Goal: Task Accomplishment & Management: Manage account settings

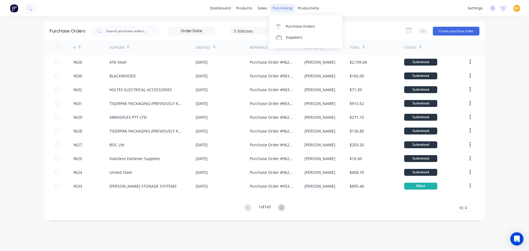
click at [278, 9] on div "purchasing" at bounding box center [282, 8] width 25 height 8
click at [288, 25] on div "Purchase Orders" at bounding box center [300, 26] width 29 height 5
click at [128, 32] on input "text" at bounding box center [129, 31] width 46 height 6
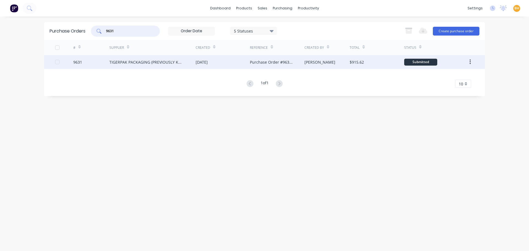
type input "9631"
click at [134, 60] on div "TIGERPAK PACKAGING (PREVIOUSLY KNOWN AS POWERPAK)" at bounding box center [146, 62] width 75 height 6
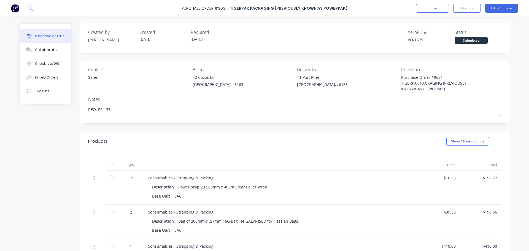
type textarea "x"
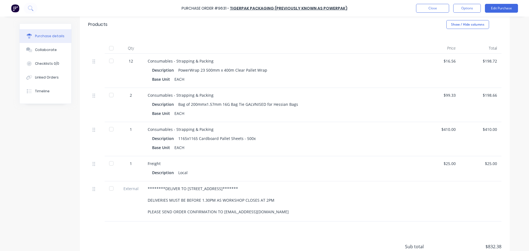
scroll to position [110, 0]
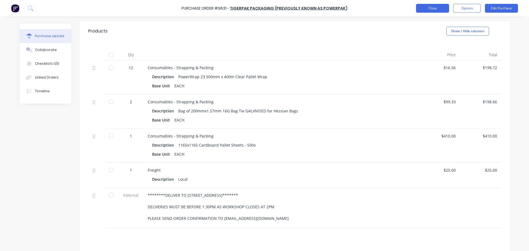
click at [425, 10] on button "Close" at bounding box center [432, 8] width 33 height 9
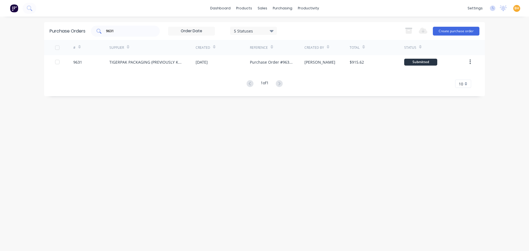
click at [120, 29] on input "9631" at bounding box center [129, 31] width 46 height 6
type input "9"
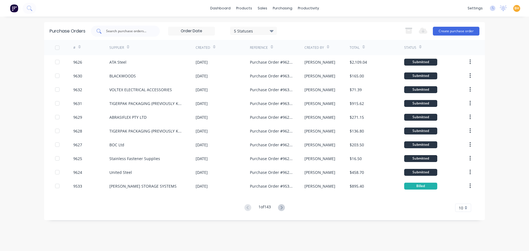
click at [131, 34] on div at bounding box center [125, 31] width 69 height 11
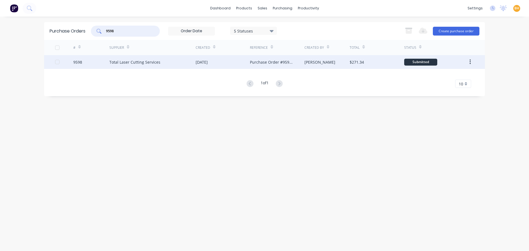
type input "9598"
click at [143, 62] on div "Total Laser Cutting Services" at bounding box center [134, 62] width 51 height 6
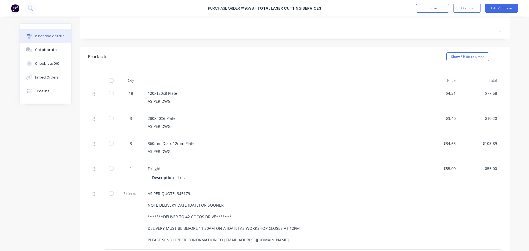
scroll to position [110, 0]
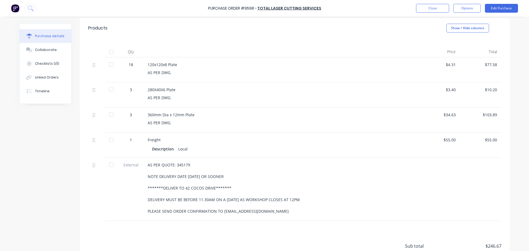
click at [109, 52] on div at bounding box center [111, 51] width 11 height 11
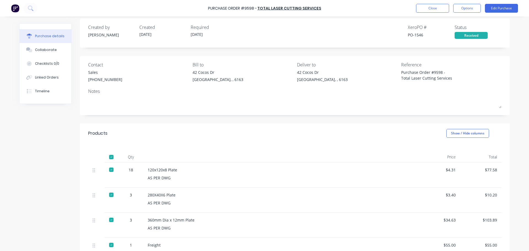
scroll to position [0, 0]
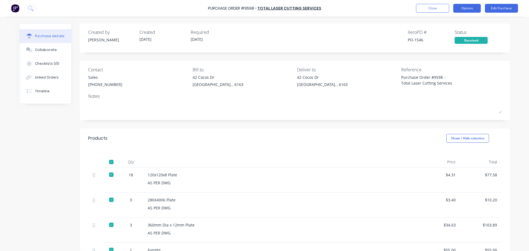
click at [466, 9] on button "Options" at bounding box center [467, 8] width 28 height 9
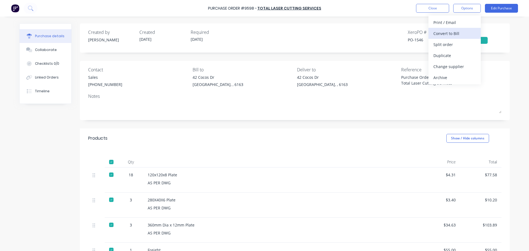
click at [453, 33] on div "Convert to Bill" at bounding box center [455, 33] width 42 height 8
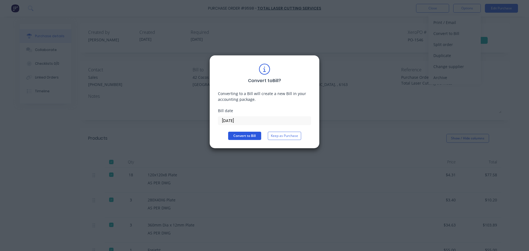
click at [248, 135] on button "Convert to Bill" at bounding box center [244, 136] width 33 height 8
type textarea "x"
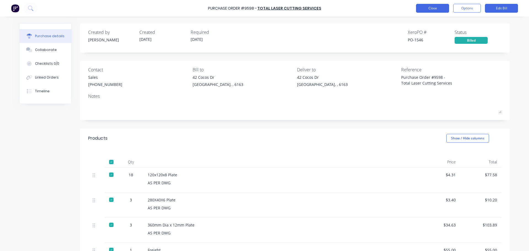
click at [425, 8] on button "Close" at bounding box center [432, 8] width 33 height 9
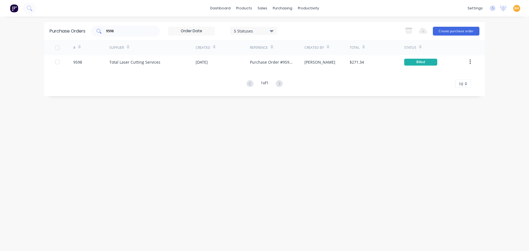
click at [123, 30] on input "9598" at bounding box center [129, 31] width 46 height 6
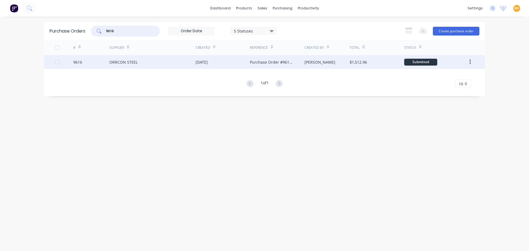
type input "9616"
click at [119, 63] on div "ORRCON STEEL" at bounding box center [123, 62] width 28 height 6
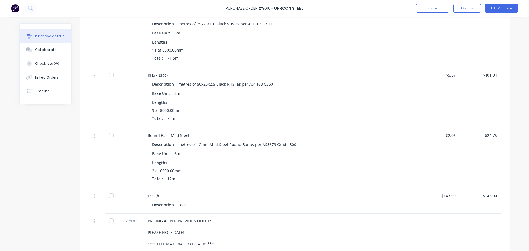
scroll to position [248, 0]
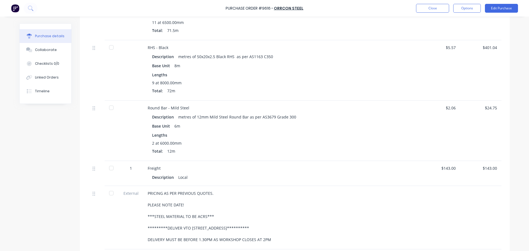
click at [109, 107] on div at bounding box center [111, 107] width 11 height 11
type textarea "x"
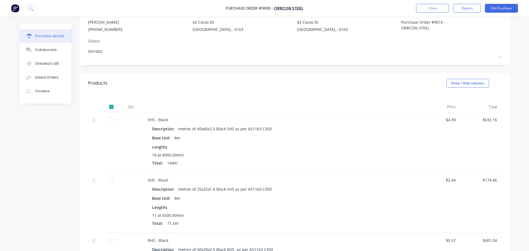
scroll to position [0, 0]
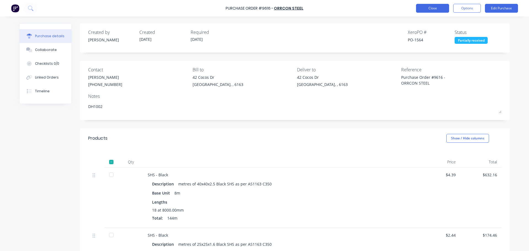
click at [436, 9] on button "Close" at bounding box center [432, 8] width 33 height 9
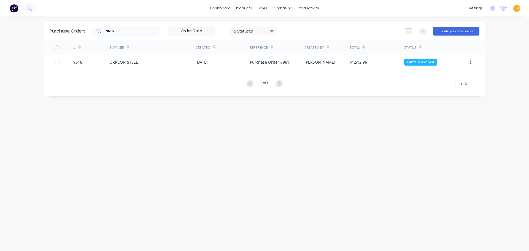
click at [134, 33] on input "9616" at bounding box center [129, 31] width 46 height 6
type input "9"
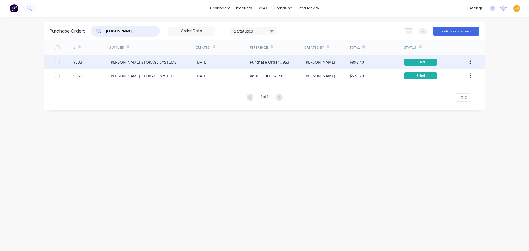
type input "[PERSON_NAME]"
click at [158, 64] on div "[PERSON_NAME] STORAGE SYSTEMS" at bounding box center [142, 62] width 67 height 6
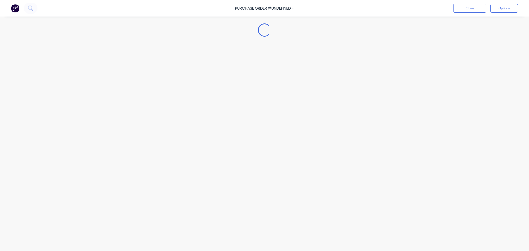
type textarea "x"
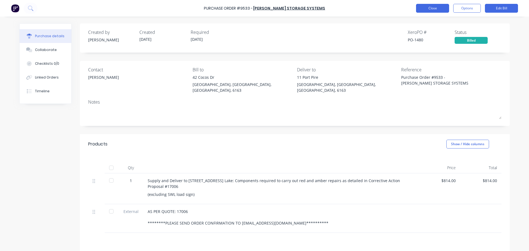
click at [423, 10] on button "Close" at bounding box center [432, 8] width 33 height 9
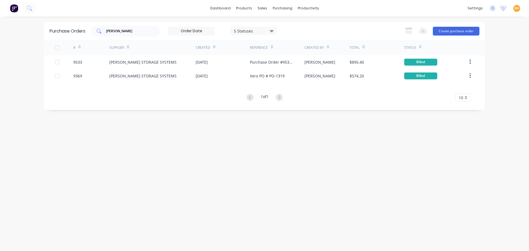
click at [135, 31] on input "[PERSON_NAME]" at bounding box center [129, 31] width 46 height 6
type input "a"
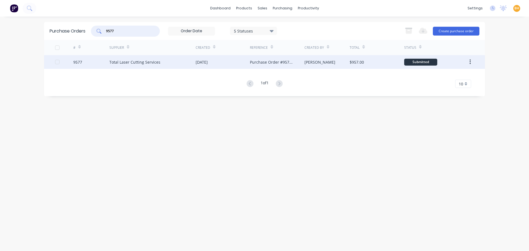
type input "9577"
click at [145, 63] on div "Total Laser Cutting Services" at bounding box center [134, 62] width 51 height 6
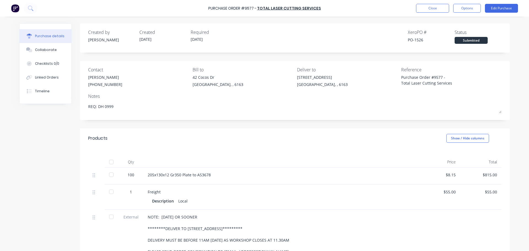
scroll to position [28, 0]
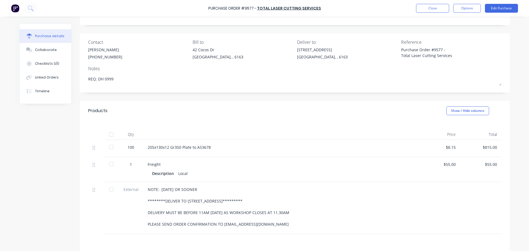
click at [110, 133] on div at bounding box center [111, 134] width 11 height 11
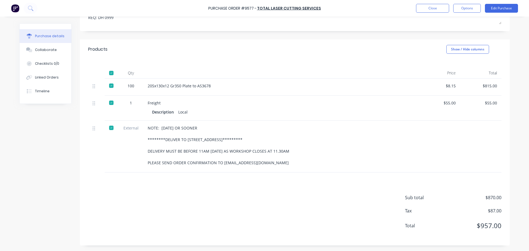
scroll to position [0, 0]
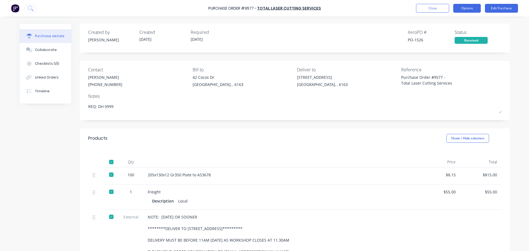
click at [465, 11] on button "Options" at bounding box center [467, 8] width 28 height 9
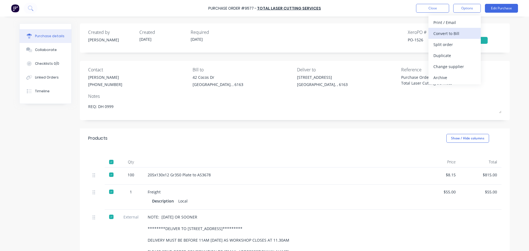
click at [449, 33] on div "Convert to Bill" at bounding box center [455, 33] width 42 height 8
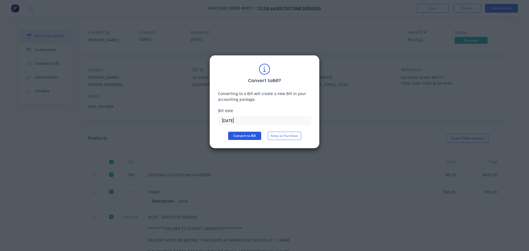
click at [251, 134] on button "Convert to Bill" at bounding box center [244, 136] width 33 height 8
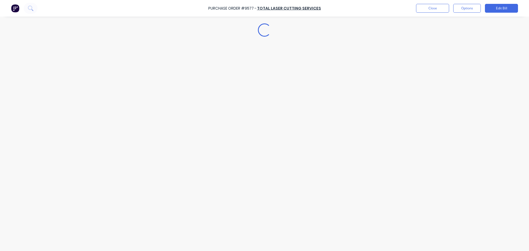
type textarea "x"
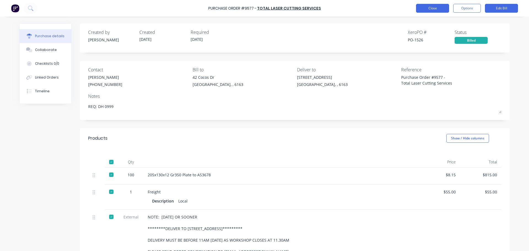
click at [433, 7] on button "Close" at bounding box center [432, 8] width 33 height 9
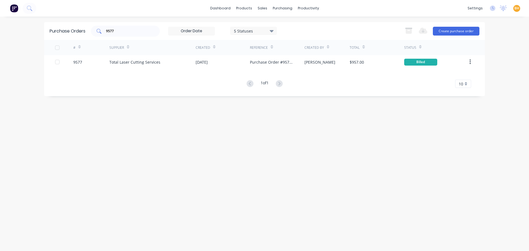
click at [120, 33] on input "9577" at bounding box center [129, 31] width 46 height 6
type input "9"
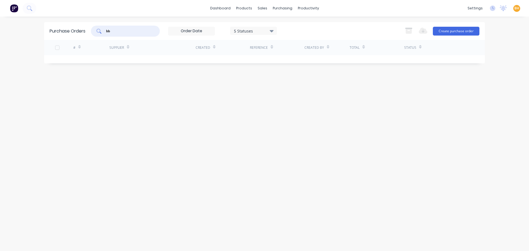
type input "b"
click at [140, 34] on div "berwicks" at bounding box center [125, 31] width 69 height 11
type input "b"
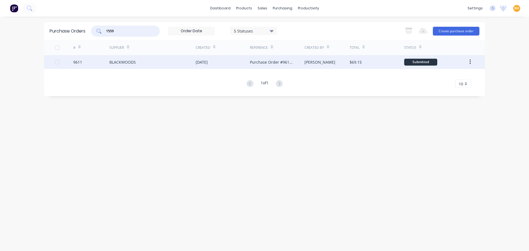
type input "1559"
click at [164, 66] on div "BLACKWOODS" at bounding box center [152, 62] width 86 height 14
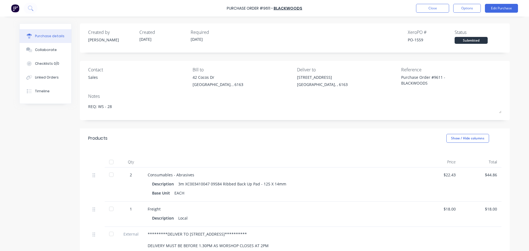
click at [109, 160] on div at bounding box center [111, 162] width 11 height 11
click at [466, 8] on button "Options" at bounding box center [467, 8] width 28 height 9
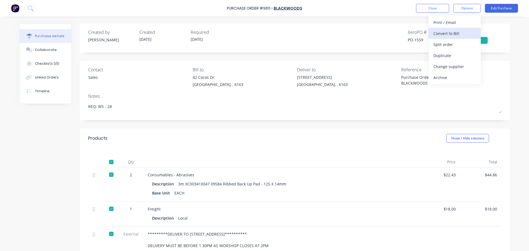
click at [447, 31] on div "Convert to Bill" at bounding box center [455, 33] width 42 height 8
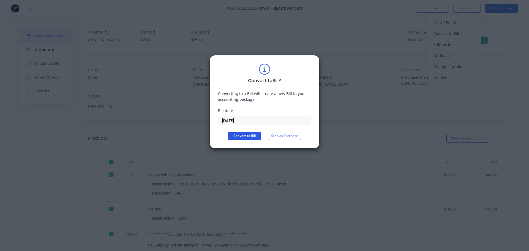
click at [258, 135] on button "Convert to Bill" at bounding box center [244, 136] width 33 height 8
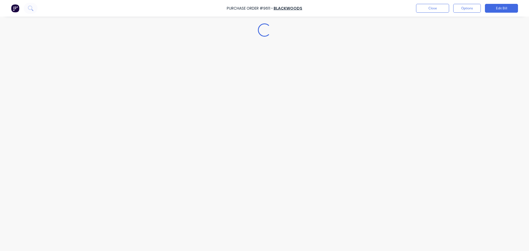
type textarea "x"
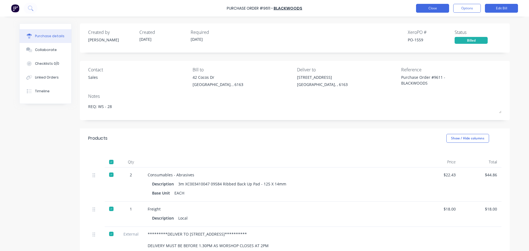
click at [428, 9] on button "Close" at bounding box center [432, 8] width 33 height 9
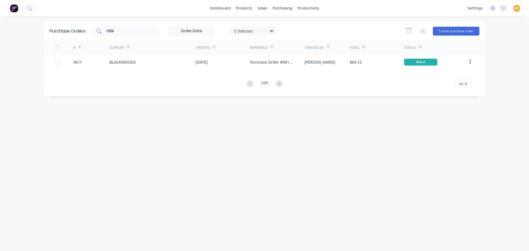
click at [134, 31] on input "1559" at bounding box center [129, 31] width 46 height 6
type input "1"
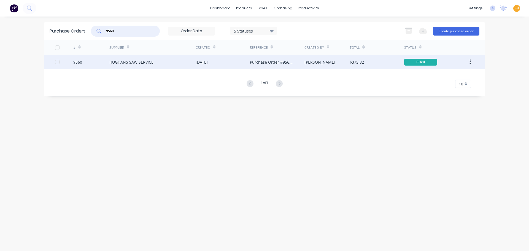
type input "9560"
click at [143, 61] on div "HUGHANS SAW SERVICE" at bounding box center [131, 62] width 44 height 6
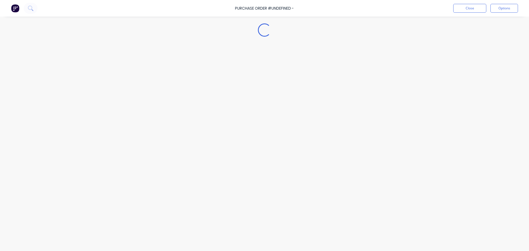
type textarea "x"
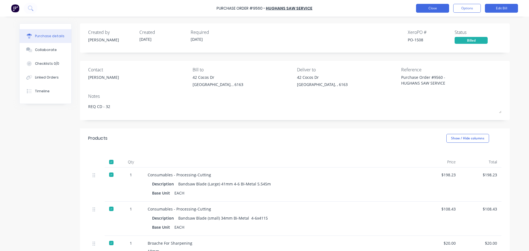
click at [421, 5] on button "Close" at bounding box center [432, 8] width 33 height 9
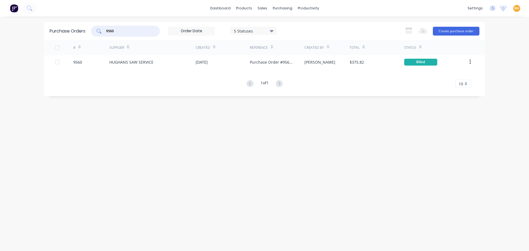
click at [125, 29] on input "9560" at bounding box center [129, 31] width 46 height 6
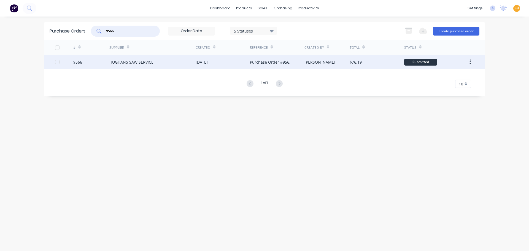
type input "9566"
click at [139, 64] on div "HUGHANS SAW SERVICE" at bounding box center [131, 62] width 44 height 6
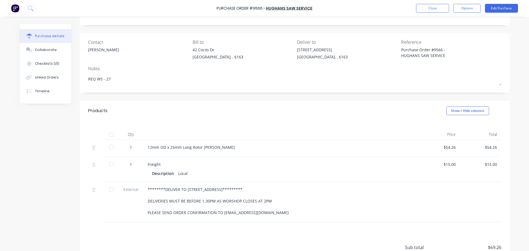
scroll to position [77, 0]
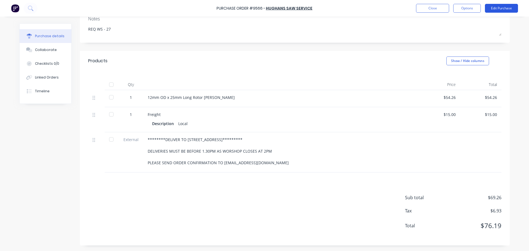
click at [500, 11] on button "Edit Purchase" at bounding box center [501, 8] width 33 height 9
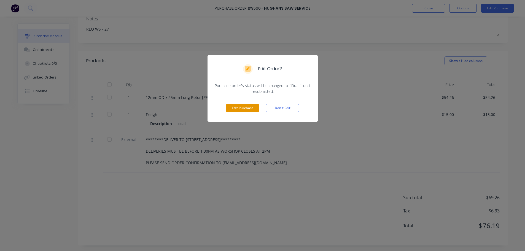
click at [242, 108] on button "Edit Purchase" at bounding box center [242, 108] width 33 height 8
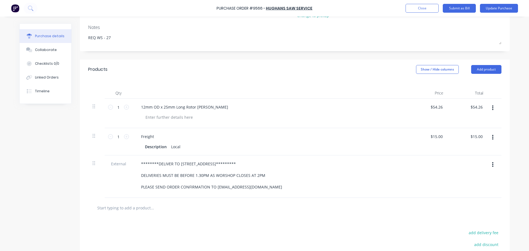
click at [492, 136] on icon "button" at bounding box center [492, 137] width 1 height 5
click at [461, 186] on button "Delete" at bounding box center [476, 185] width 47 height 11
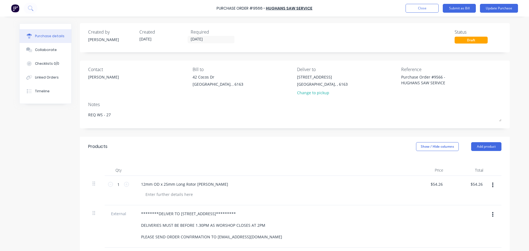
scroll to position [113, 0]
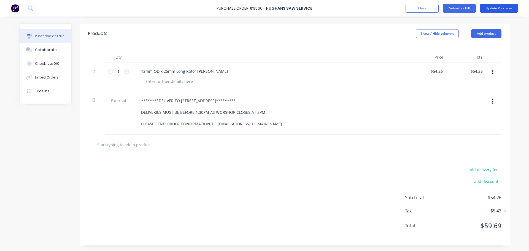
click at [491, 4] on button "Update Purchase" at bounding box center [499, 8] width 38 height 9
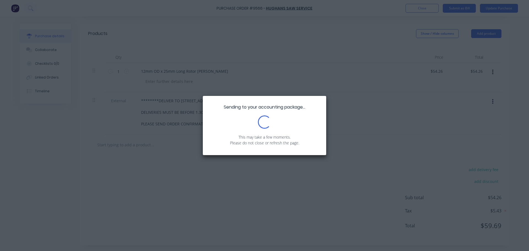
scroll to position [0, 0]
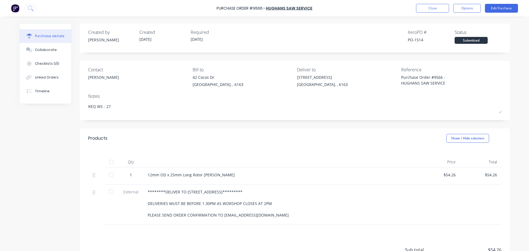
click at [108, 162] on div at bounding box center [111, 162] width 11 height 11
click at [466, 7] on button "Options" at bounding box center [467, 8] width 28 height 9
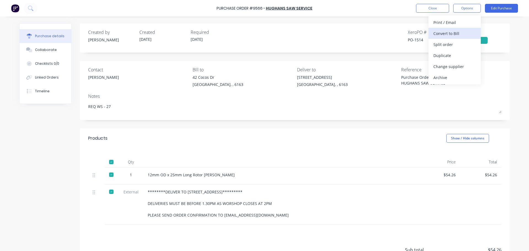
click at [444, 34] on div "Convert to Bill" at bounding box center [455, 33] width 42 height 8
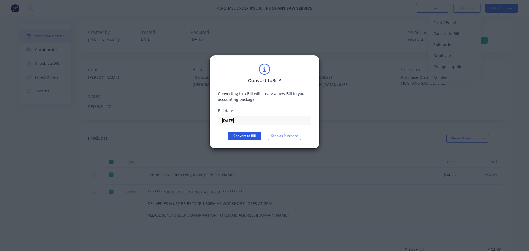
click at [240, 136] on button "Convert to Bill" at bounding box center [244, 136] width 33 height 8
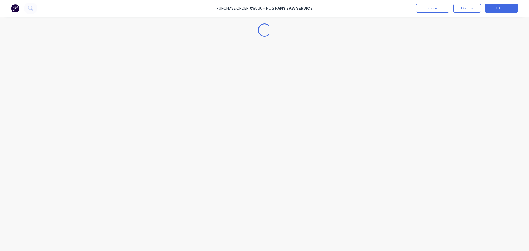
type textarea "x"
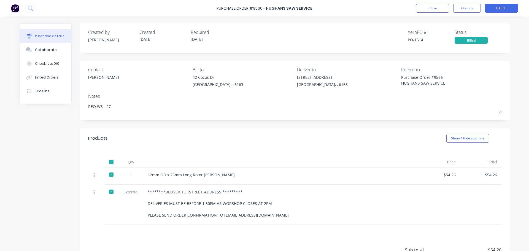
click at [430, 4] on div "Purchase Order #9566 - HUGHANS SAW SERVICE Close Options Edit Bill" at bounding box center [264, 8] width 529 height 17
click at [429, 5] on button "Close" at bounding box center [432, 8] width 33 height 9
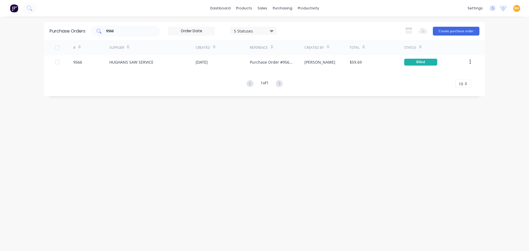
click at [130, 31] on input "9566" at bounding box center [129, 31] width 46 height 6
type input "9"
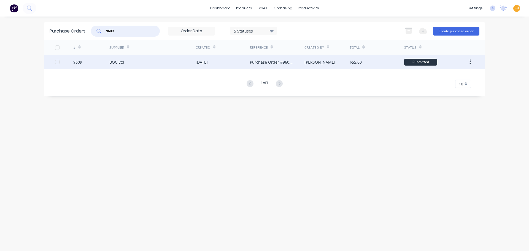
type input "9609"
click at [139, 60] on div "BOC Ltd" at bounding box center [152, 62] width 86 height 14
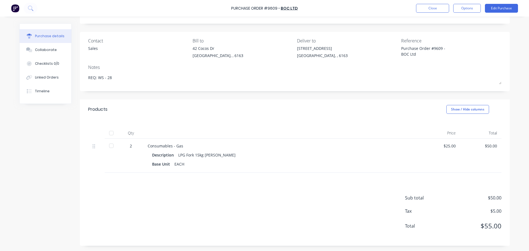
scroll to position [29, 0]
click at [112, 133] on div at bounding box center [111, 132] width 11 height 11
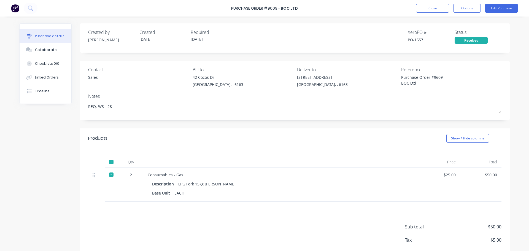
scroll to position [0, 0]
click at [475, 8] on button "Options" at bounding box center [467, 8] width 28 height 9
click at [442, 31] on div "Convert to Bill" at bounding box center [455, 33] width 42 height 8
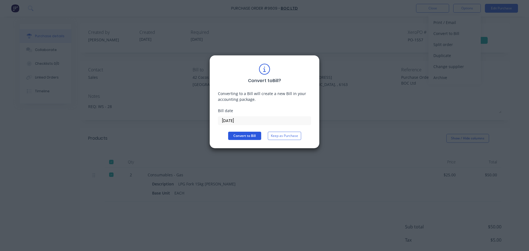
click at [244, 138] on button "Convert to Bill" at bounding box center [244, 136] width 33 height 8
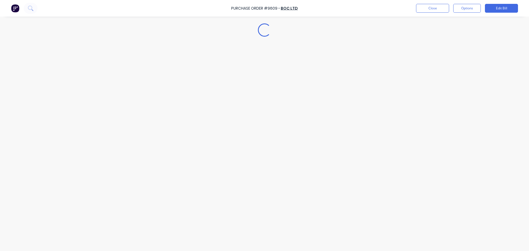
type textarea "x"
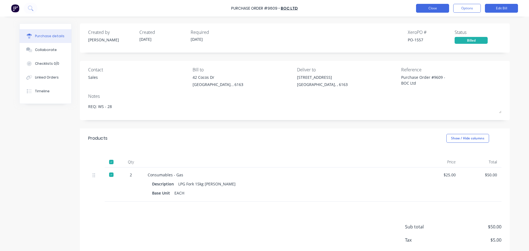
click at [435, 9] on button "Close" at bounding box center [432, 8] width 33 height 9
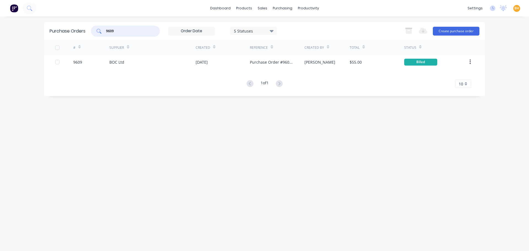
click at [122, 32] on input "9609" at bounding box center [129, 31] width 46 height 6
type input "9"
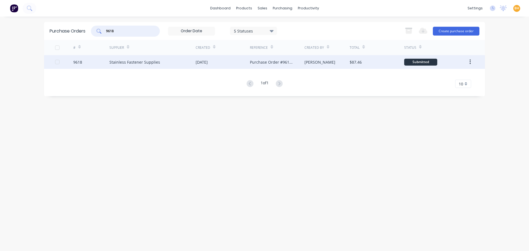
type input "9618"
click at [121, 59] on div "Stainless Fastener Supplies" at bounding box center [152, 62] width 86 height 14
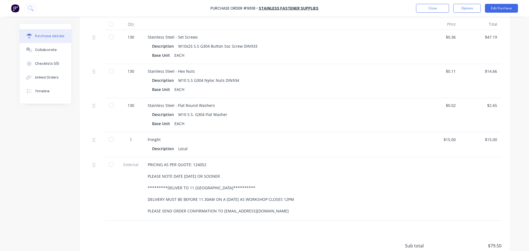
scroll to position [110, 0]
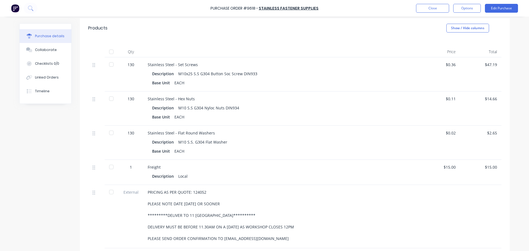
click at [108, 63] on div at bounding box center [111, 64] width 11 height 11
drag, startPoint x: 110, startPoint y: 98, endPoint x: 120, endPoint y: 130, distance: 32.9
click at [110, 98] on div at bounding box center [111, 98] width 11 height 11
click at [110, 133] on div at bounding box center [111, 132] width 11 height 11
click at [114, 170] on div at bounding box center [111, 166] width 11 height 11
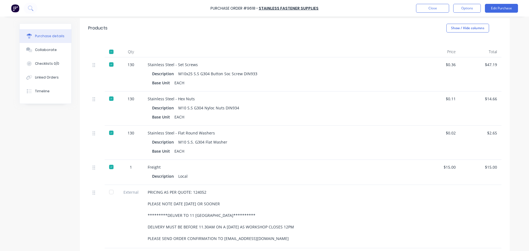
click at [110, 195] on div at bounding box center [111, 192] width 11 height 11
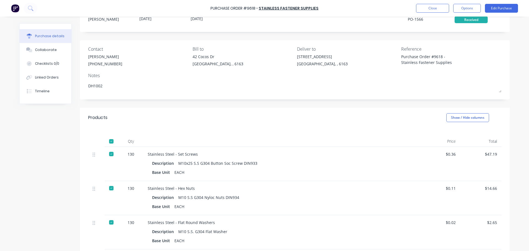
scroll to position [0, 0]
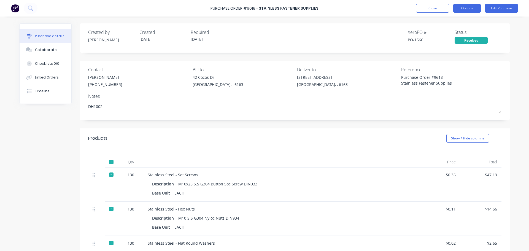
click at [464, 8] on button "Options" at bounding box center [467, 8] width 28 height 9
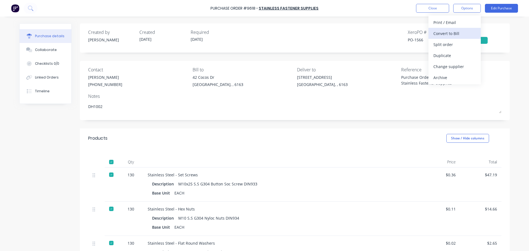
click at [444, 33] on div "Convert to Bill" at bounding box center [455, 33] width 42 height 8
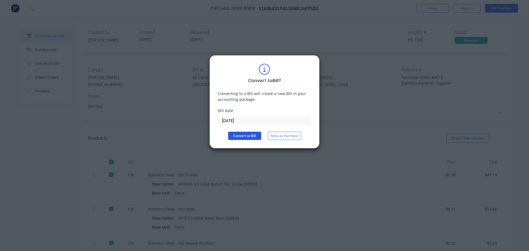
click at [249, 133] on button "Convert to Bill" at bounding box center [244, 136] width 33 height 8
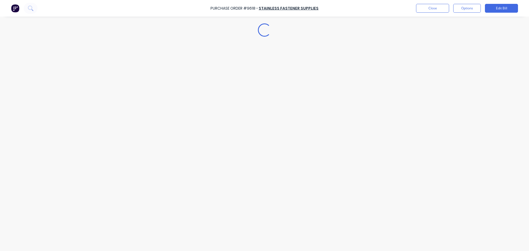
type textarea "x"
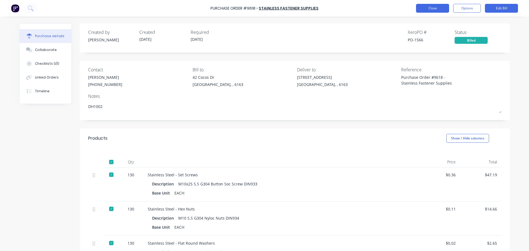
click at [434, 11] on button "Close" at bounding box center [432, 8] width 33 height 9
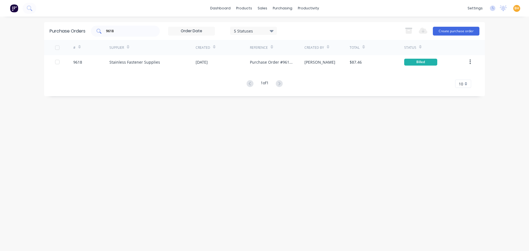
click at [125, 31] on input "9618" at bounding box center [129, 31] width 46 height 6
type input "9"
type input "9512"
click at [145, 72] on div "# Supplier Created Reference Created By Total Status 9512 Stainless Fastener Su…" at bounding box center [264, 64] width 441 height 48
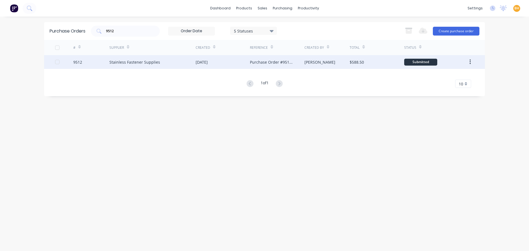
click at [147, 68] on div "Stainless Fastener Supplies" at bounding box center [152, 62] width 86 height 14
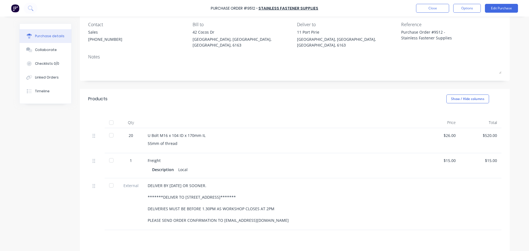
scroll to position [55, 0]
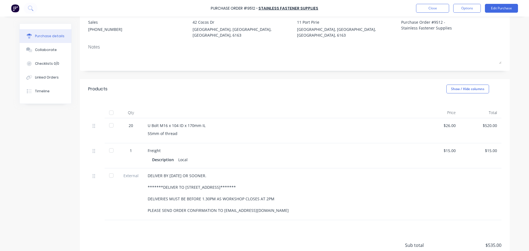
click at [109, 107] on div at bounding box center [111, 112] width 11 height 11
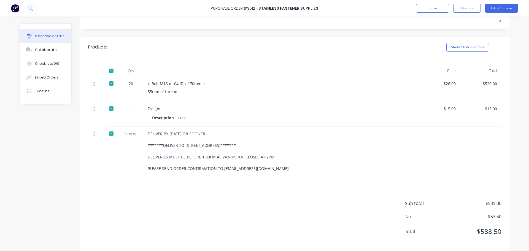
scroll to position [0, 0]
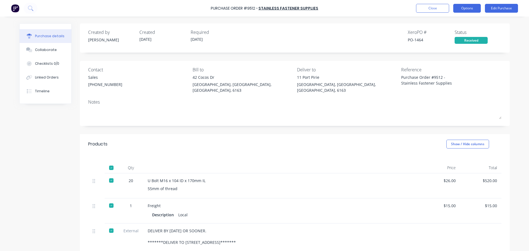
click at [471, 8] on button "Options" at bounding box center [467, 8] width 28 height 9
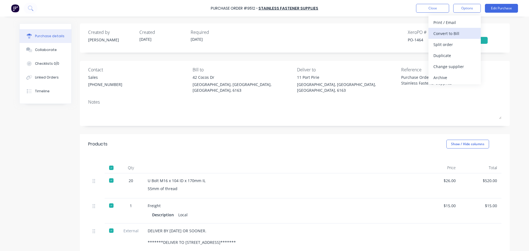
click at [444, 38] on button "Convert to Bill" at bounding box center [455, 33] width 52 height 11
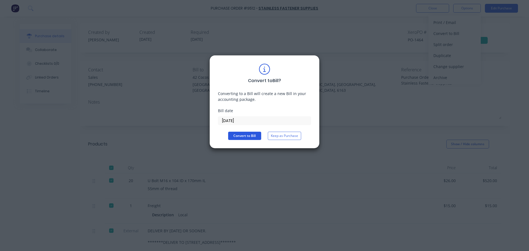
click at [243, 138] on button "Convert to Bill" at bounding box center [244, 136] width 33 height 8
type textarea "x"
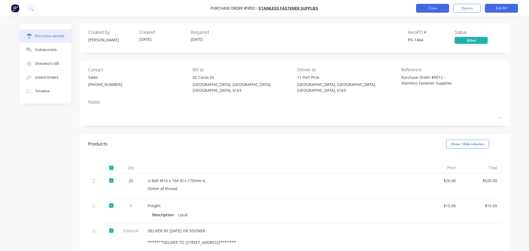
click at [432, 8] on button "Close" at bounding box center [432, 8] width 33 height 9
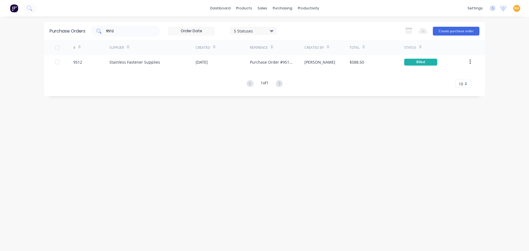
click at [123, 32] on input "9512" at bounding box center [129, 31] width 46 height 6
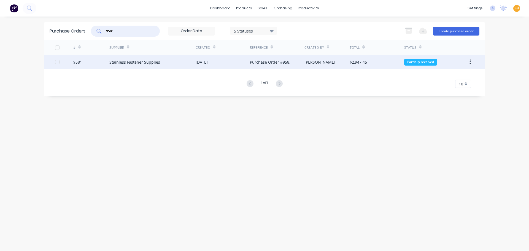
type input "9581"
click at [135, 63] on div "Stainless Fastener Supplies" at bounding box center [134, 62] width 51 height 6
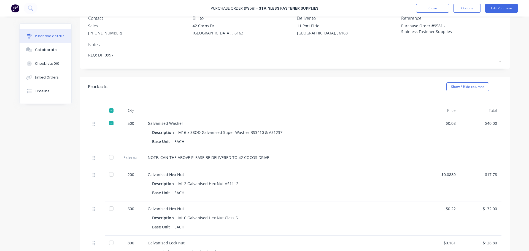
scroll to position [55, 0]
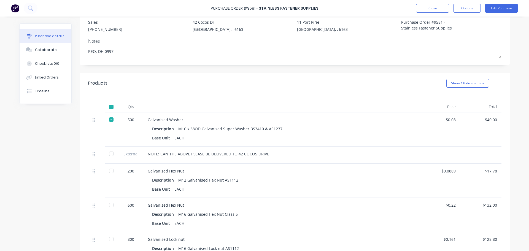
click at [109, 154] on div at bounding box center [111, 153] width 11 height 11
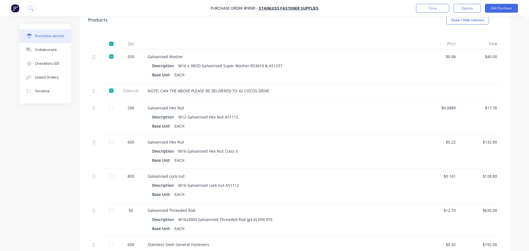
scroll to position [138, 0]
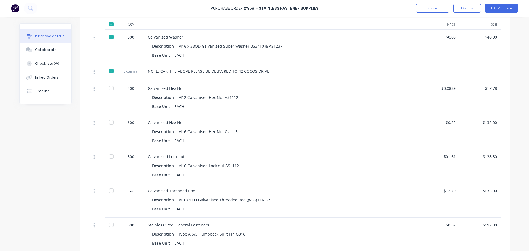
click at [109, 88] on div at bounding box center [111, 88] width 11 height 11
click at [109, 122] on div at bounding box center [111, 122] width 11 height 11
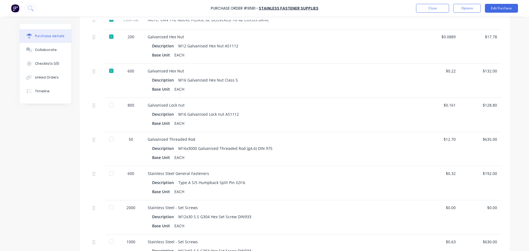
scroll to position [220, 0]
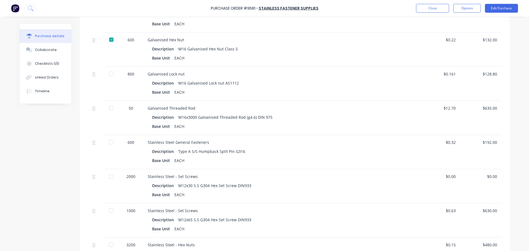
click at [109, 73] on div at bounding box center [111, 73] width 11 height 11
click at [110, 109] on div at bounding box center [111, 108] width 11 height 11
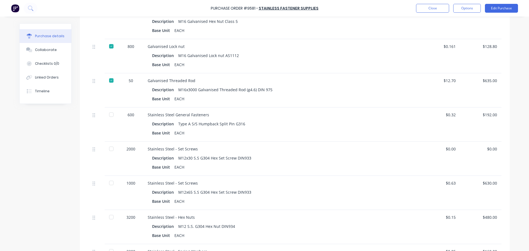
scroll to position [276, 0]
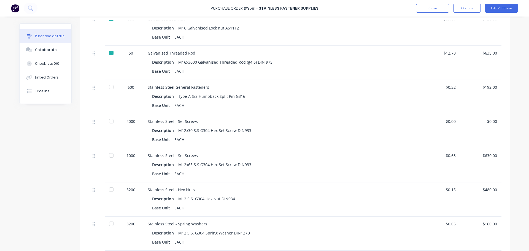
click at [107, 120] on div at bounding box center [111, 121] width 11 height 11
click at [109, 155] on div at bounding box center [111, 155] width 11 height 11
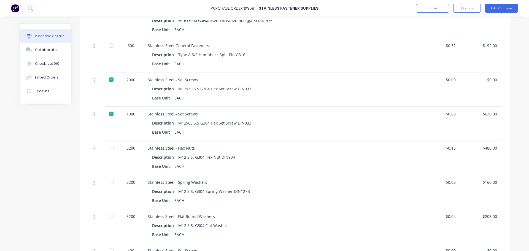
scroll to position [331, 0]
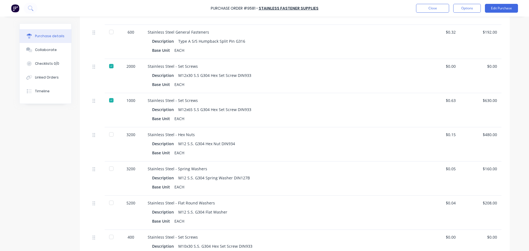
click at [109, 136] on div at bounding box center [111, 134] width 11 height 11
click at [110, 169] on div at bounding box center [111, 168] width 11 height 11
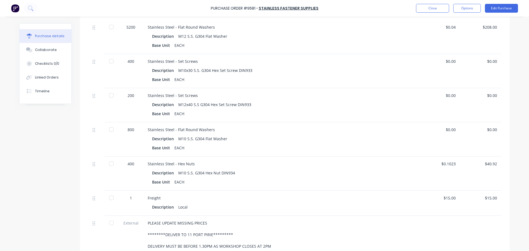
scroll to position [551, 0]
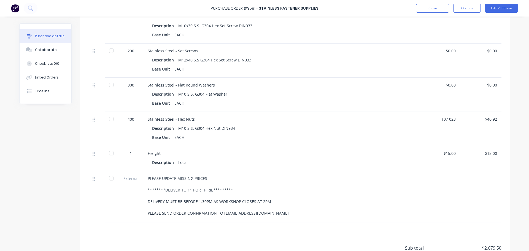
click at [108, 116] on div at bounding box center [111, 119] width 11 height 11
click at [110, 155] on div at bounding box center [111, 153] width 11 height 11
click at [111, 177] on div at bounding box center [111, 178] width 11 height 11
click at [110, 85] on div at bounding box center [111, 84] width 11 height 11
click at [112, 49] on div at bounding box center [111, 50] width 11 height 11
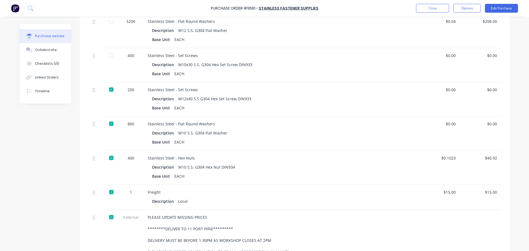
scroll to position [496, 0]
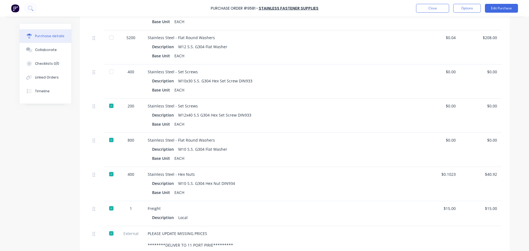
click at [108, 72] on div at bounding box center [111, 71] width 11 height 11
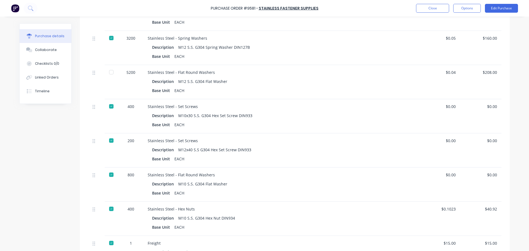
scroll to position [441, 0]
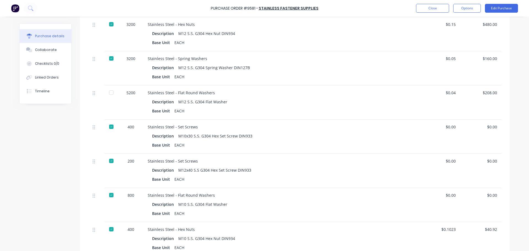
click at [107, 92] on div at bounding box center [111, 92] width 11 height 11
type textarea "x"
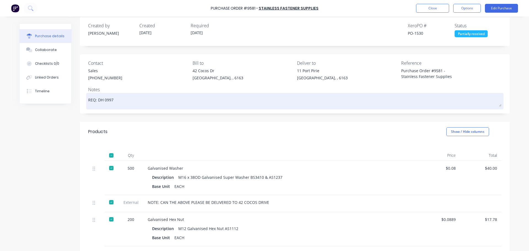
scroll to position [0, 0]
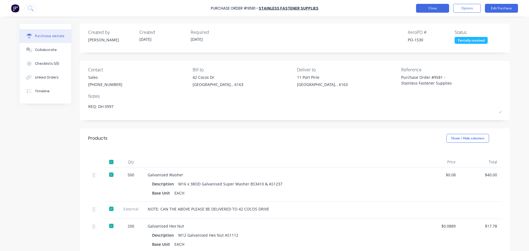
click at [436, 10] on button "Close" at bounding box center [432, 8] width 33 height 9
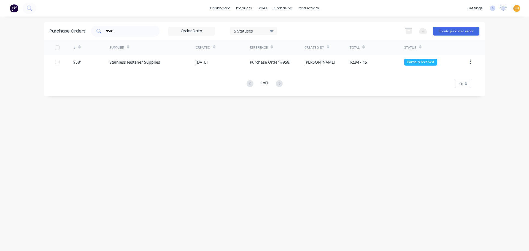
click at [135, 32] on input "9581" at bounding box center [129, 31] width 46 height 6
type input "9"
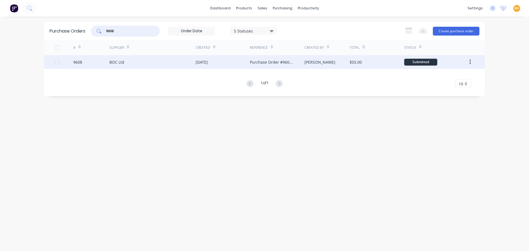
type input "9608"
click at [129, 64] on div "BOC Ltd" at bounding box center [152, 62] width 86 height 14
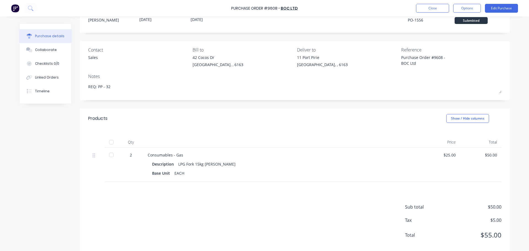
scroll to position [29, 0]
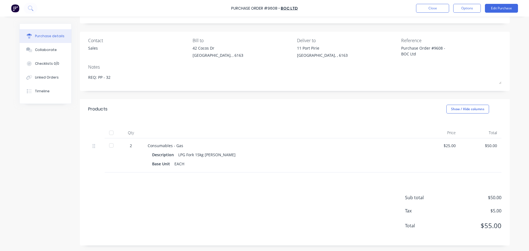
click at [109, 133] on div at bounding box center [111, 132] width 11 height 11
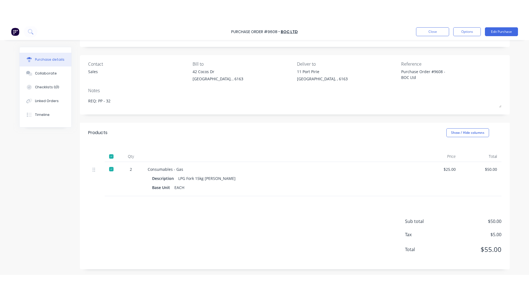
scroll to position [0, 0]
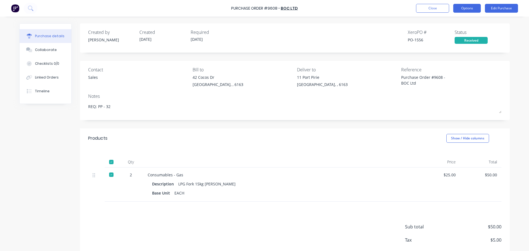
click at [464, 9] on button "Options" at bounding box center [467, 8] width 28 height 9
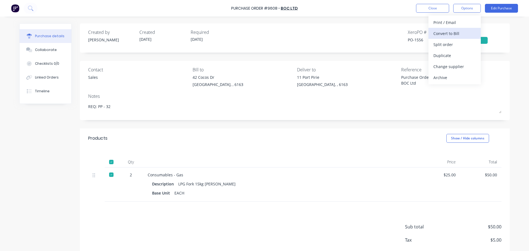
click at [446, 31] on div "Convert to Bill" at bounding box center [455, 33] width 42 height 8
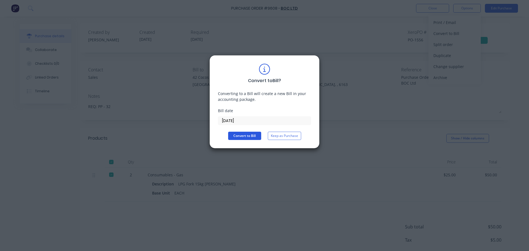
click at [251, 134] on button "Convert to Bill" at bounding box center [244, 136] width 33 height 8
type textarea "x"
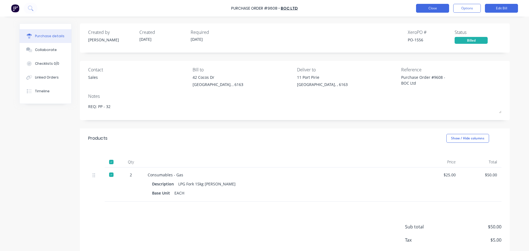
click at [435, 6] on button "Close" at bounding box center [432, 8] width 33 height 9
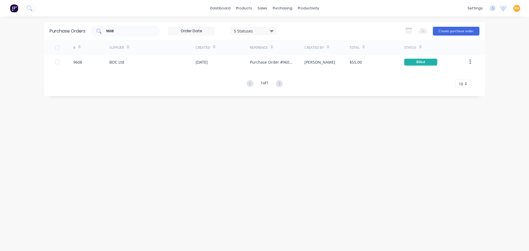
click at [118, 34] on div "9608" at bounding box center [125, 31] width 69 height 11
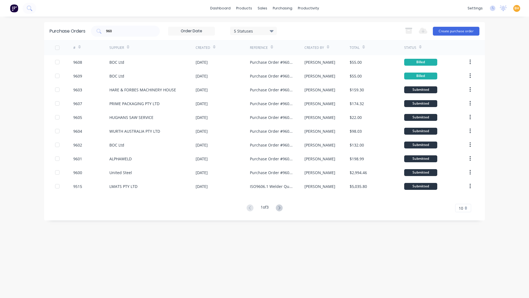
drag, startPoint x: 299, startPoint y: 241, endPoint x: 266, endPoint y: 216, distance: 41.3
click at [299, 241] on div "Purchase Orders 960 5 Statuses 5 Statuses Export to Excel (XLSX) Create purchas…" at bounding box center [264, 157] width 441 height 270
click at [128, 25] on div "Purchase Orders 960 5 Statuses 5 Statuses Export to Excel (XLSX) Create purchas…" at bounding box center [264, 31] width 441 height 18
click at [158, 6] on div "dashboard products sales purchasing productivity dashboard products Product Cat…" at bounding box center [264, 8] width 529 height 17
click at [15, 61] on div "dashboard products sales purchasing productivity dashboard products Product Cat…" at bounding box center [264, 149] width 529 height 298
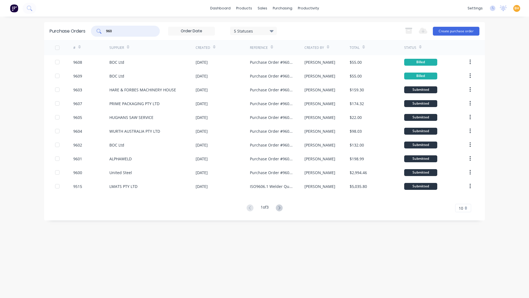
click at [117, 30] on input "960" at bounding box center [129, 31] width 46 height 6
type input "9"
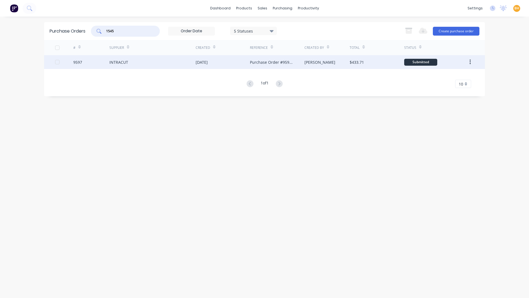
type input "1545"
click at [123, 63] on div "INTRACUT" at bounding box center [118, 62] width 19 height 6
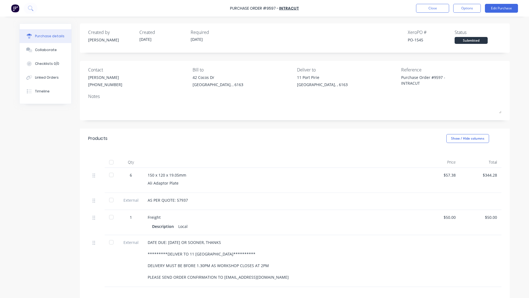
click at [109, 162] on div at bounding box center [111, 162] width 11 height 11
click at [470, 8] on button "Options" at bounding box center [467, 8] width 28 height 9
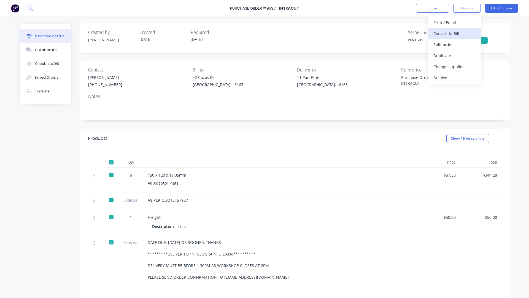
click at [446, 30] on div "Convert to Bill" at bounding box center [455, 33] width 42 height 8
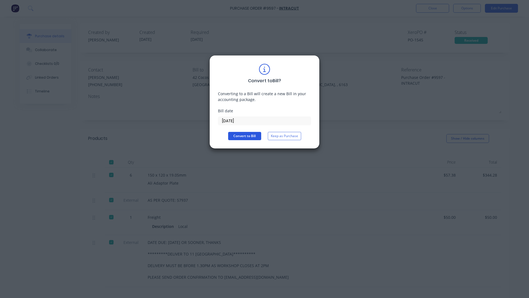
click at [241, 136] on button "Convert to Bill" at bounding box center [244, 136] width 33 height 8
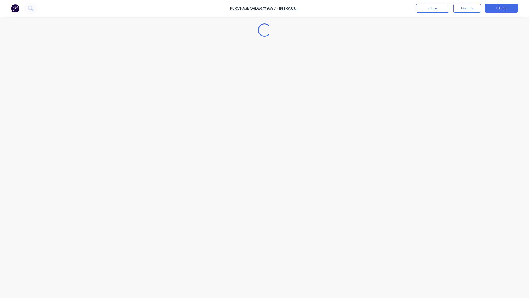
type textarea "x"
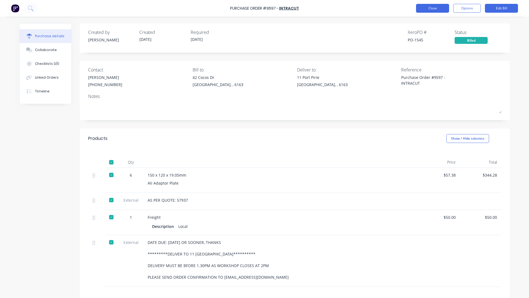
click at [431, 8] on button "Close" at bounding box center [432, 8] width 33 height 9
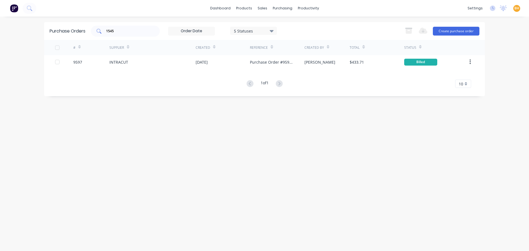
click at [117, 31] on input "1545" at bounding box center [129, 31] width 46 height 6
type input "1"
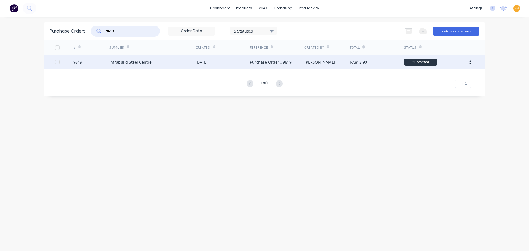
type input "9619"
click at [119, 59] on div "Infrabuild Steel Centre" at bounding box center [152, 62] width 86 height 14
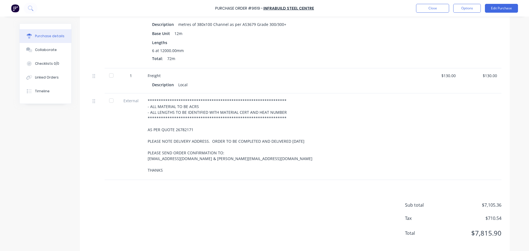
scroll to position [110, 0]
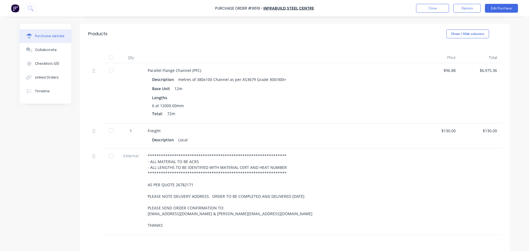
click at [108, 52] on div at bounding box center [111, 57] width 11 height 11
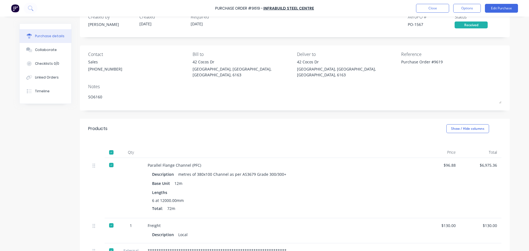
scroll to position [0, 0]
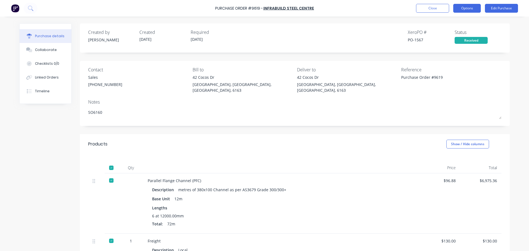
click at [462, 7] on button "Options" at bounding box center [467, 8] width 28 height 9
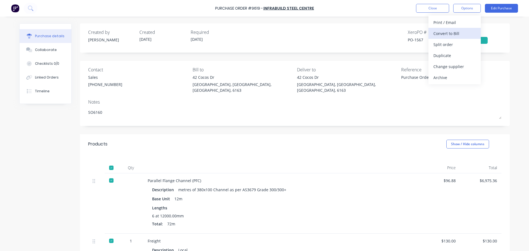
click at [435, 35] on div "Convert to Bill" at bounding box center [455, 33] width 42 height 8
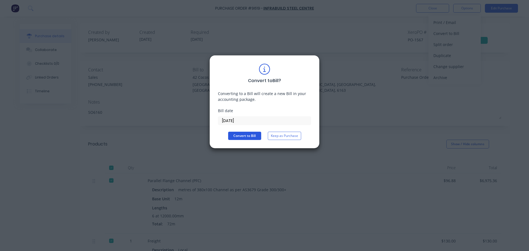
click at [249, 135] on button "Convert to Bill" at bounding box center [244, 136] width 33 height 8
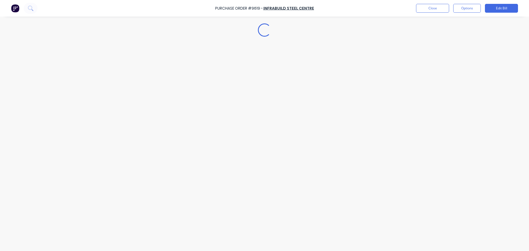
type textarea "x"
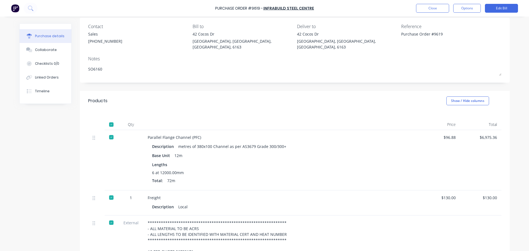
scroll to position [29, 0]
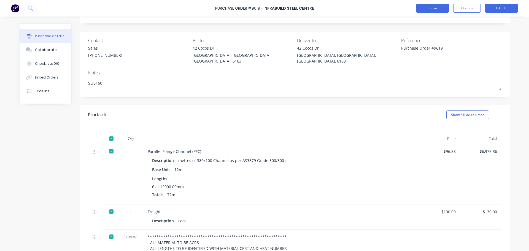
click at [442, 8] on button "Close" at bounding box center [432, 8] width 33 height 9
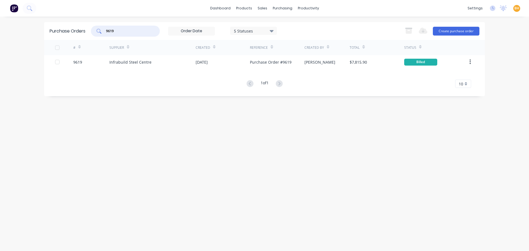
click at [122, 33] on input "9619" at bounding box center [129, 31] width 46 height 6
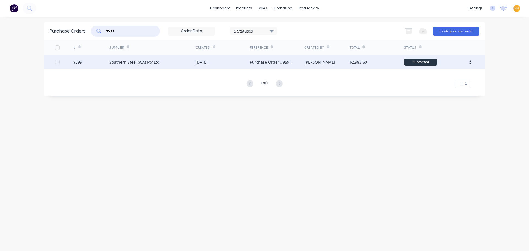
type input "9599"
click at [149, 65] on div "Southern Steel (WA) Pty Ltd" at bounding box center [152, 62] width 86 height 14
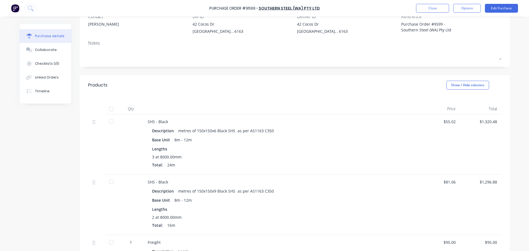
scroll to position [82, 0]
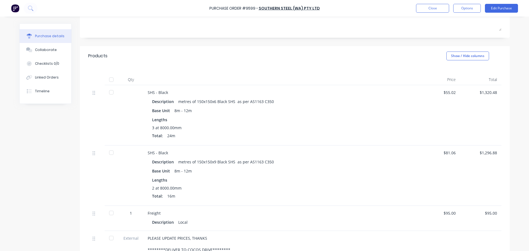
click at [110, 92] on div at bounding box center [111, 92] width 11 height 11
click at [109, 151] on div at bounding box center [111, 152] width 11 height 11
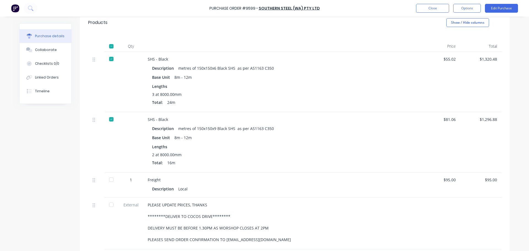
scroll to position [193, 0]
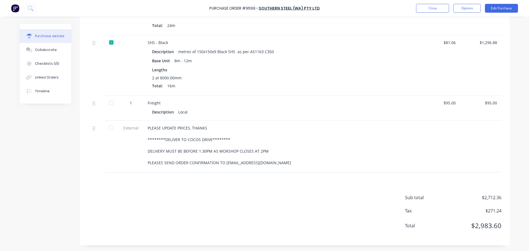
click at [110, 103] on div at bounding box center [111, 102] width 11 height 11
click at [109, 128] on div at bounding box center [111, 127] width 11 height 11
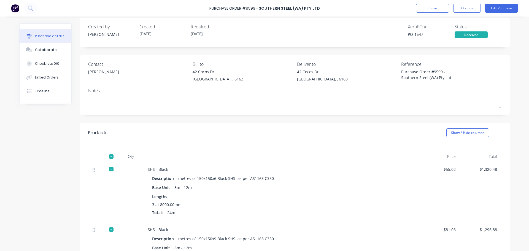
scroll to position [0, 0]
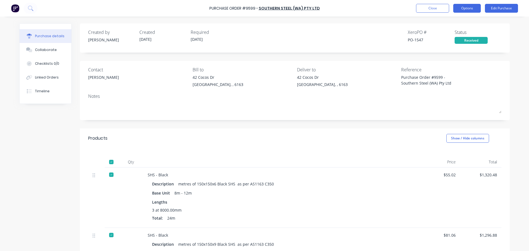
click at [470, 6] on button "Options" at bounding box center [467, 8] width 28 height 9
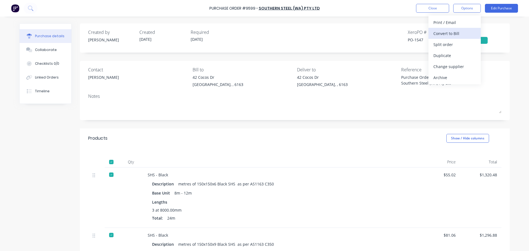
click at [446, 34] on div "Convert to Bill" at bounding box center [455, 33] width 42 height 8
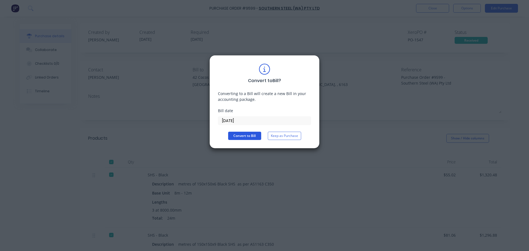
click at [256, 139] on button "Convert to Bill" at bounding box center [244, 136] width 33 height 8
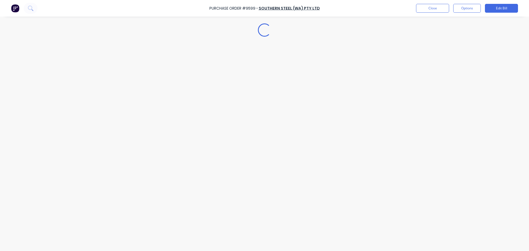
type textarea "x"
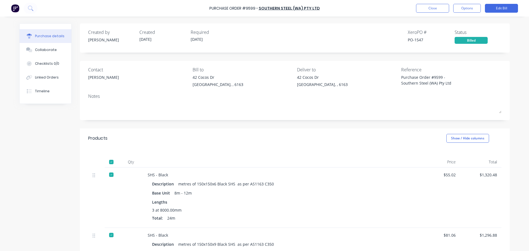
click at [425, 13] on div "Purchase Order #9599 - Southern Steel (WA) Pty Ltd Close Options Edit Bill" at bounding box center [264, 8] width 529 height 17
click at [427, 11] on button "Close" at bounding box center [432, 8] width 33 height 9
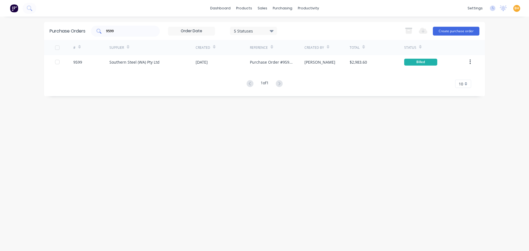
click at [133, 34] on div "9599" at bounding box center [125, 31] width 69 height 11
type input "9"
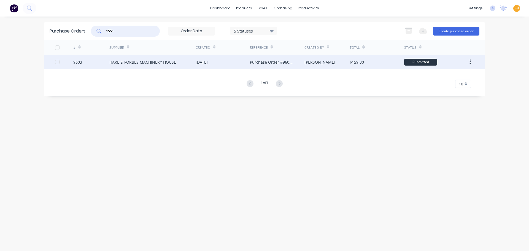
type input "1551"
click at [141, 60] on div "HARE & FORBES MACHINERY HOUSE" at bounding box center [142, 62] width 67 height 6
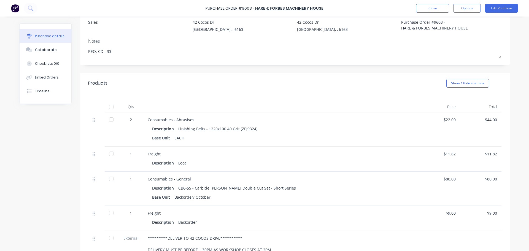
scroll to position [110, 0]
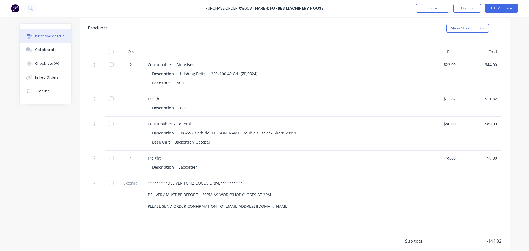
click at [111, 64] on div at bounding box center [111, 64] width 11 height 11
click at [109, 99] on div at bounding box center [111, 98] width 11 height 11
type textarea "x"
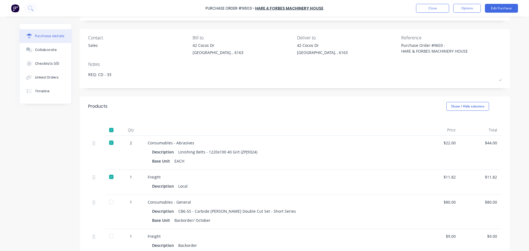
scroll to position [0, 0]
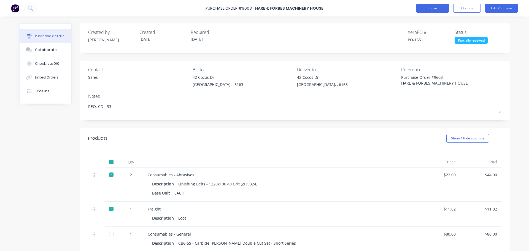
click at [430, 10] on button "Close" at bounding box center [432, 8] width 33 height 9
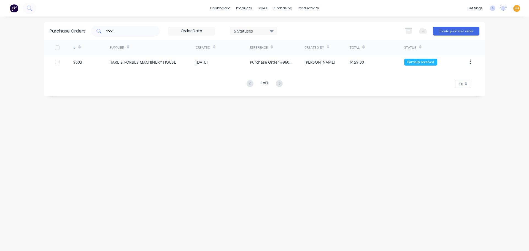
click at [126, 32] on input "1551" at bounding box center [129, 31] width 46 height 6
type input "1"
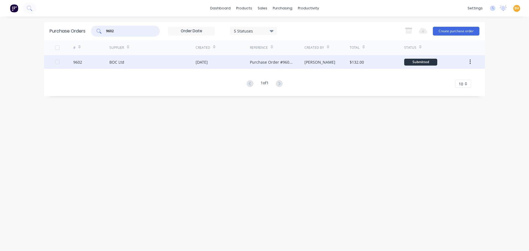
type input "9602"
click at [119, 62] on div "BOC Ltd" at bounding box center [116, 62] width 15 height 6
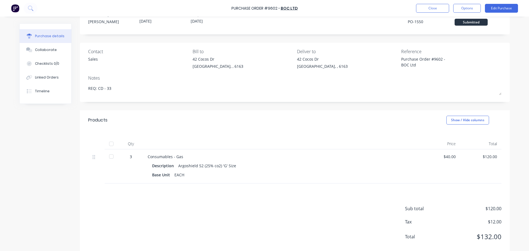
scroll to position [29, 0]
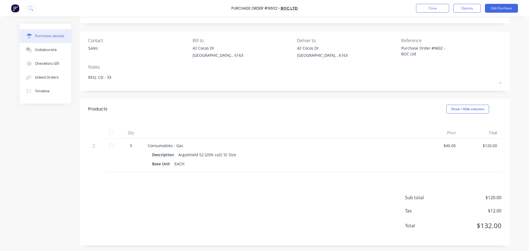
click at [111, 132] on div at bounding box center [111, 132] width 11 height 11
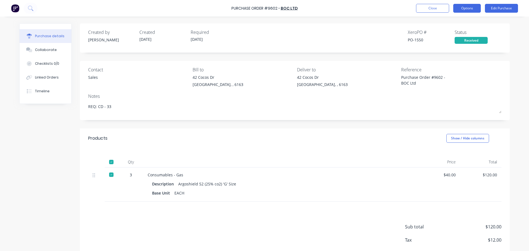
click at [467, 9] on button "Options" at bounding box center [467, 8] width 28 height 9
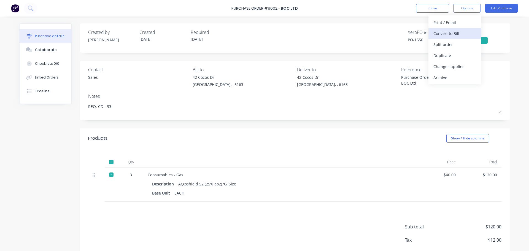
click at [451, 34] on div "Convert to Bill" at bounding box center [455, 33] width 42 height 8
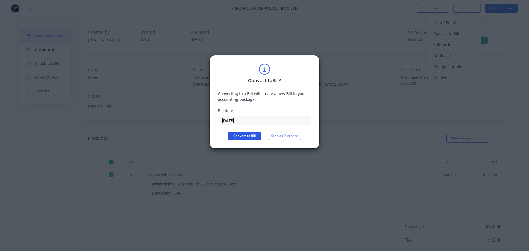
click at [239, 135] on button "Convert to Bill" at bounding box center [244, 136] width 33 height 8
type textarea "x"
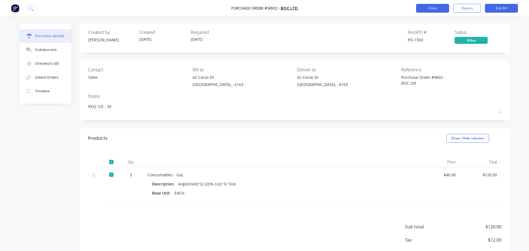
click at [437, 10] on button "Close" at bounding box center [432, 8] width 33 height 9
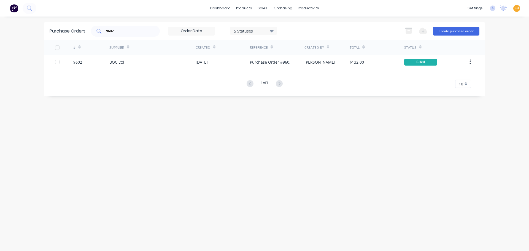
click at [117, 31] on input "9602" at bounding box center [129, 31] width 46 height 6
type input "9"
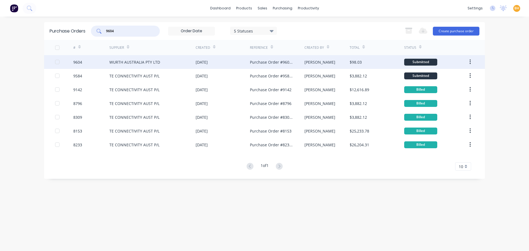
type input "9604"
click at [124, 63] on div "WURTH AUSTRALIA PTY LTD" at bounding box center [134, 62] width 51 height 6
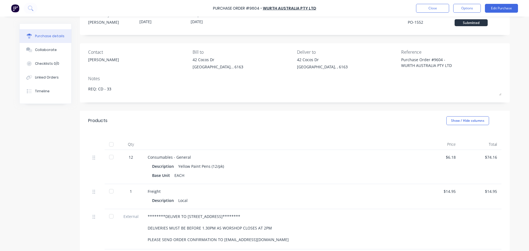
scroll to position [28, 0]
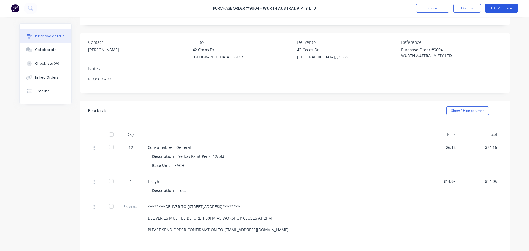
click at [505, 8] on button "Edit Purchase" at bounding box center [501, 8] width 33 height 9
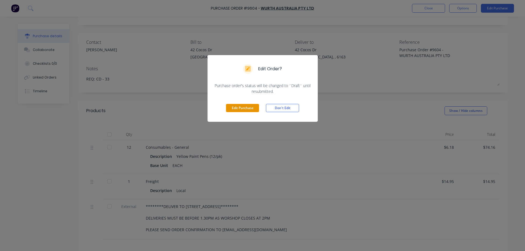
click at [239, 108] on button "Edit Purchase" at bounding box center [242, 108] width 33 height 8
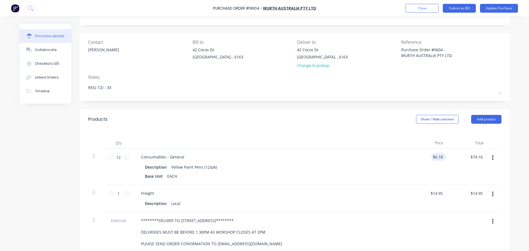
click at [443, 160] on div "$6.18 $6.18" at bounding box center [438, 157] width 15 height 8
type textarea "x"
click at [439, 155] on input "6.1800" at bounding box center [437, 157] width 13 height 8
type input "6"
type input "6.30"
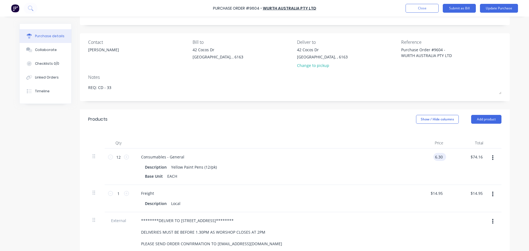
type textarea "x"
type input "$6.30"
type input "75.60"
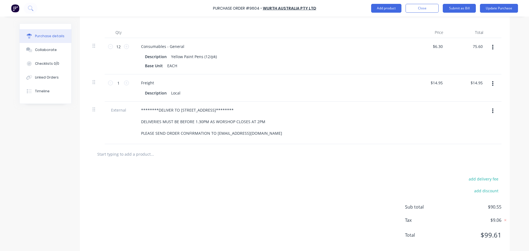
scroll to position [147, 0]
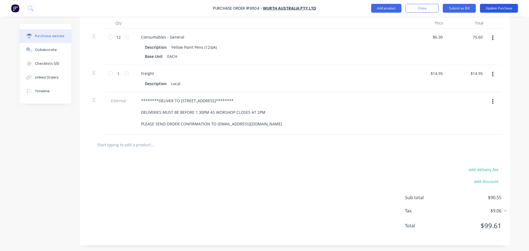
type textarea "x"
type input "$75.60"
click at [505, 7] on button "Update Purchase" at bounding box center [499, 8] width 38 height 9
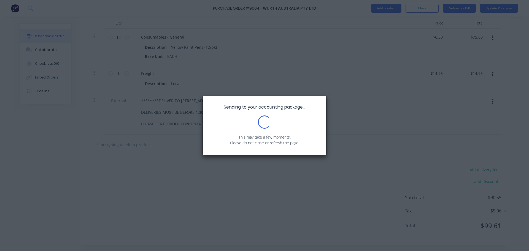
scroll to position [0, 0]
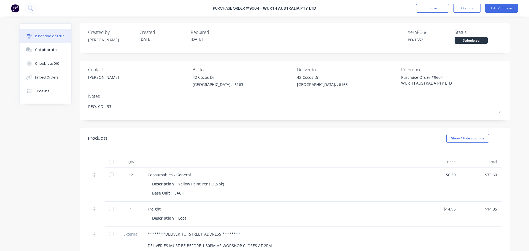
click at [107, 163] on div at bounding box center [111, 162] width 11 height 11
click at [465, 5] on button "Options" at bounding box center [467, 8] width 28 height 9
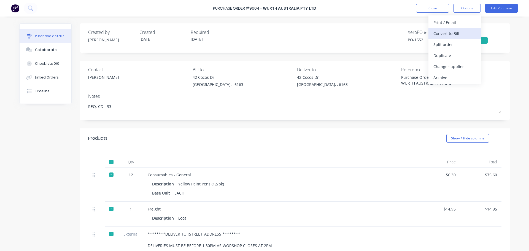
click at [444, 34] on div "Convert to Bill" at bounding box center [455, 33] width 42 height 8
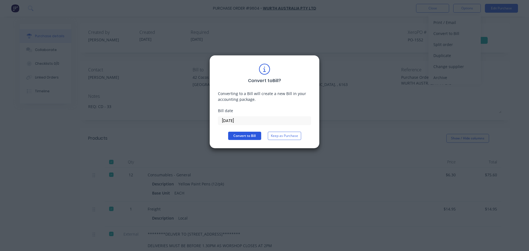
click at [241, 135] on button "Convert to Bill" at bounding box center [244, 136] width 33 height 8
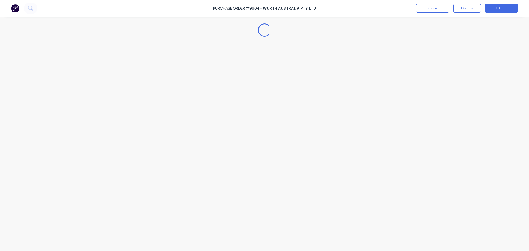
type textarea "x"
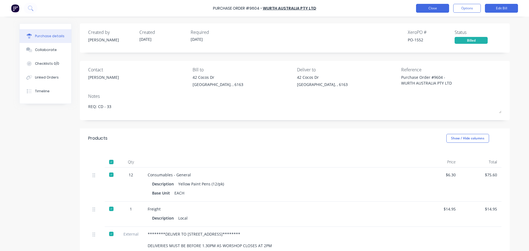
click at [421, 7] on button "Close" at bounding box center [432, 8] width 33 height 9
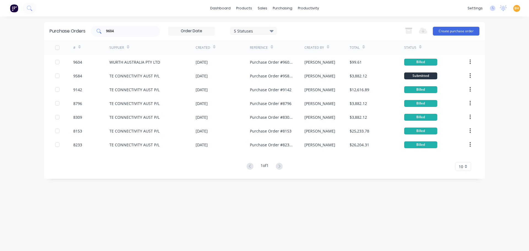
click at [132, 32] on input "9604" at bounding box center [129, 31] width 46 height 6
type input "9"
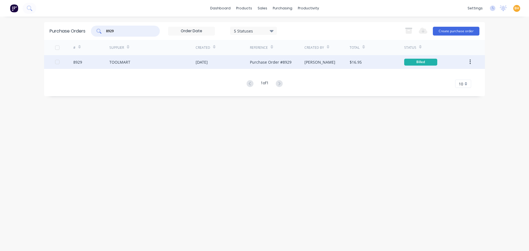
type input "8929"
click at [121, 60] on div "TOOLMART" at bounding box center [119, 62] width 21 height 6
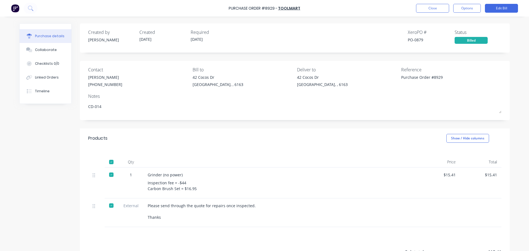
scroll to position [55, 0]
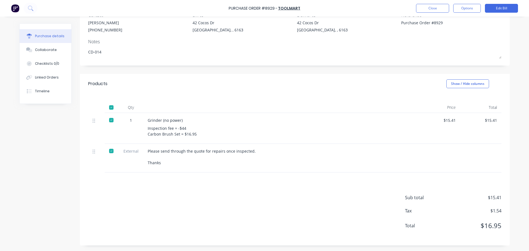
click at [454, 120] on div "$15.41" at bounding box center [439, 128] width 41 height 31
click at [502, 6] on button "Edit Bill" at bounding box center [501, 8] width 33 height 9
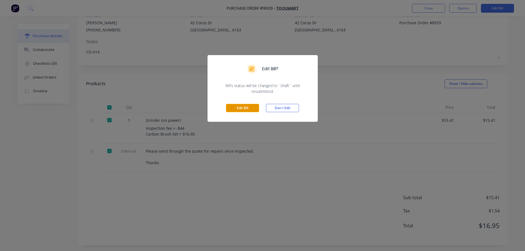
click at [256, 106] on button "Edit Bill" at bounding box center [242, 108] width 33 height 8
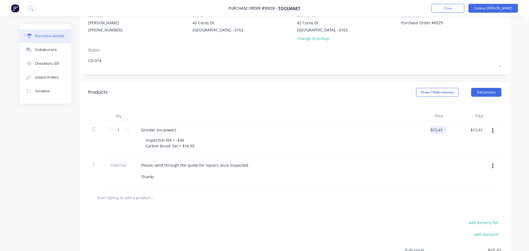
type textarea "x"
click at [442, 130] on input "15.4100" at bounding box center [436, 130] width 15 height 8
type input "1"
type input "60"
type textarea "x"
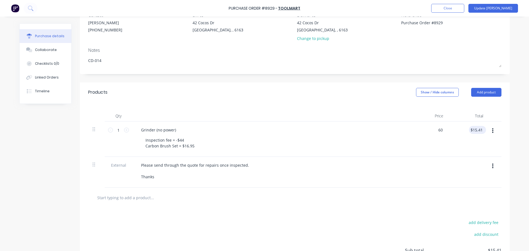
type input "$60.00"
click at [483, 129] on div "$60.00 $15.41" at bounding box center [477, 130] width 17 height 8
type textarea "x"
click at [440, 132] on input "60" at bounding box center [440, 130] width 8 height 8
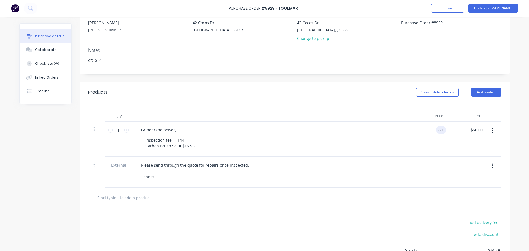
type input "6"
type input "16.95"
type textarea "x"
type input "$16.95"
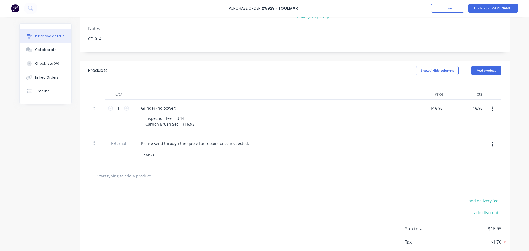
scroll to position [107, 0]
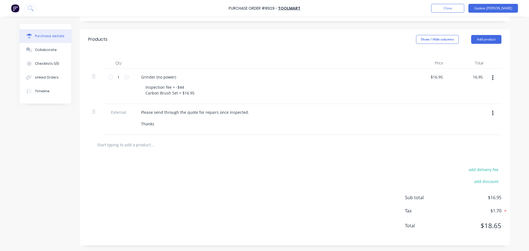
type textarea "x"
type input "$16.95"
click at [505, 211] on icon at bounding box center [506, 211] width 2 height 2
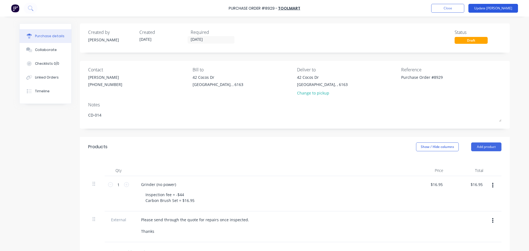
click at [507, 9] on button "Update Bill" at bounding box center [494, 8] width 50 height 9
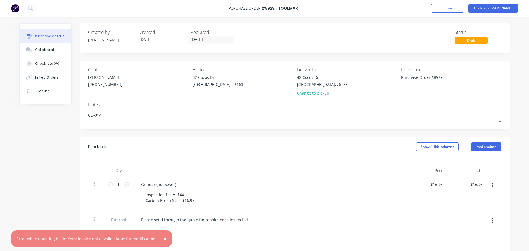
click at [163, 239] on span "×" at bounding box center [164, 239] width 3 height 8
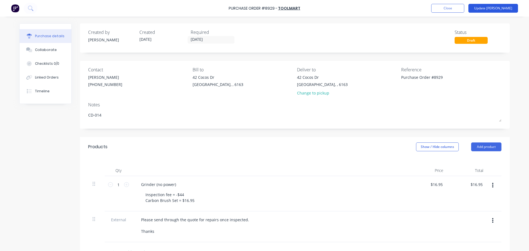
click at [501, 4] on button "Update Bill" at bounding box center [494, 8] width 50 height 9
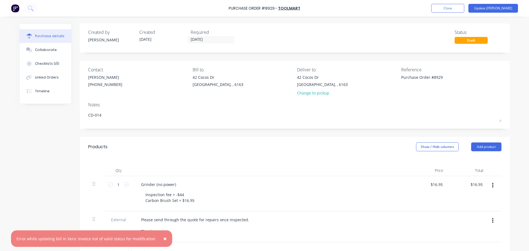
click at [163, 240] on span "×" at bounding box center [164, 239] width 3 height 8
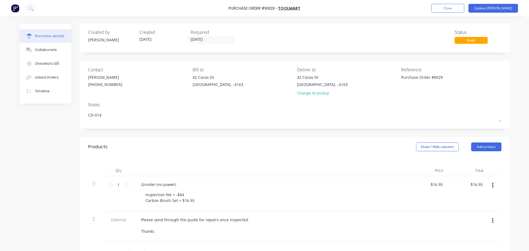
scroll to position [107, 0]
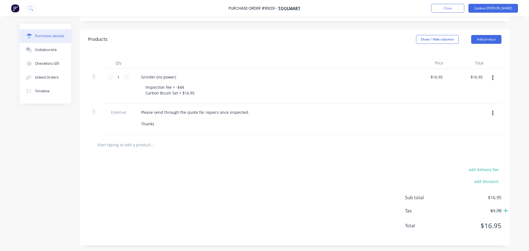
click at [504, 211] on icon at bounding box center [506, 211] width 4 height 4
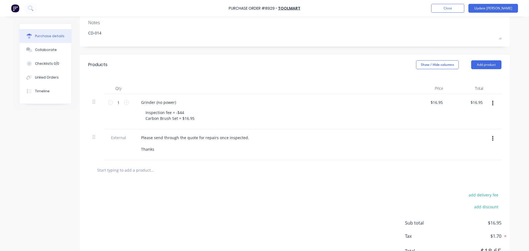
scroll to position [52, 0]
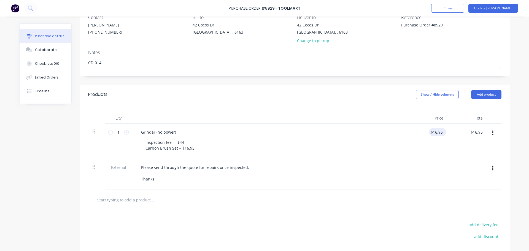
click at [443, 133] on div "$16.95 $16.95" at bounding box center [437, 132] width 17 height 8
type textarea "x"
click at [441, 133] on input "16.9500" at bounding box center [435, 132] width 17 height 8
type input "1"
type input "15.41"
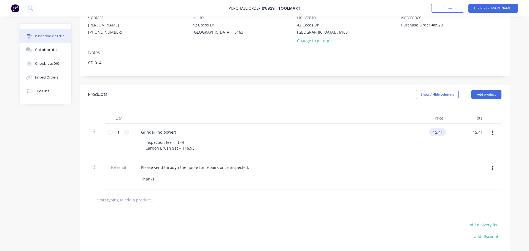
type textarea "x"
type input "$15.41"
type input "15.41"
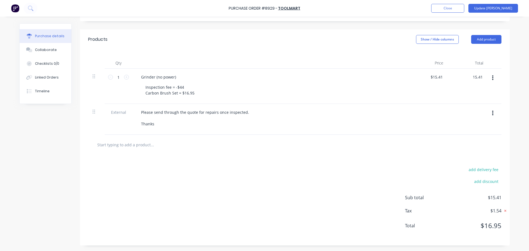
scroll to position [0, 0]
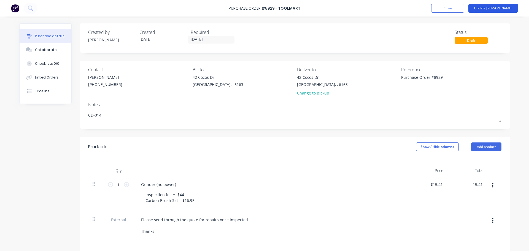
type textarea "x"
type input "$15.41"
click at [505, 5] on button "Update Bill" at bounding box center [494, 8] width 50 height 9
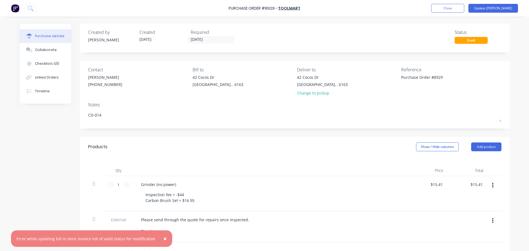
click at [163, 239] on span "×" at bounding box center [164, 239] width 3 height 8
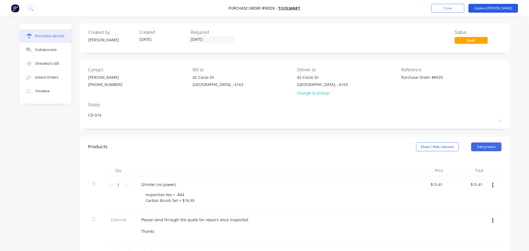
click at [501, 7] on button "Update Bill" at bounding box center [494, 8] width 50 height 9
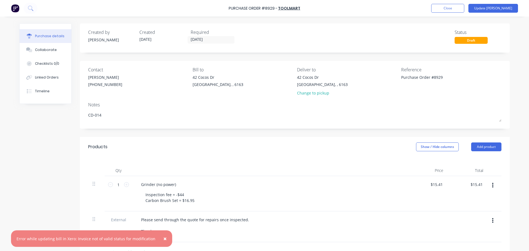
click at [158, 238] on button "×" at bounding box center [165, 238] width 14 height 13
type textarea "x"
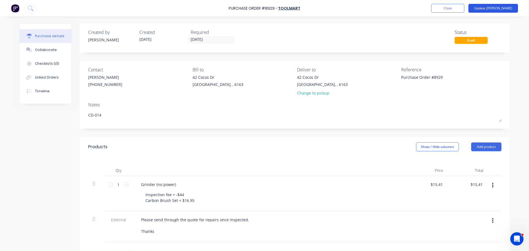
click at [503, 10] on button "Update [PERSON_NAME]" at bounding box center [494, 8] width 50 height 9
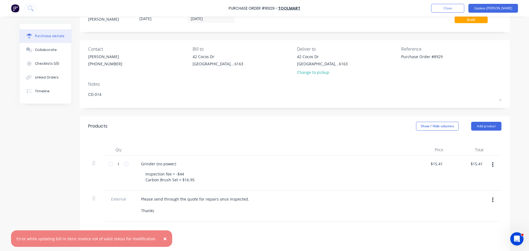
scroll to position [28, 0]
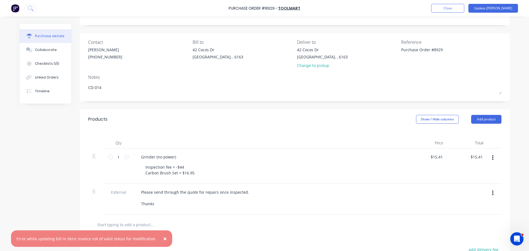
click at [163, 239] on span "×" at bounding box center [164, 239] width 3 height 8
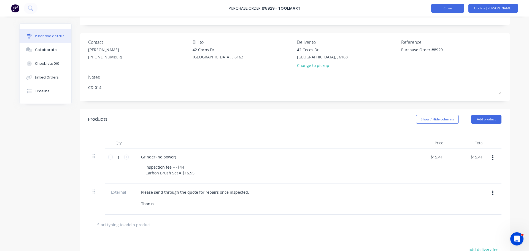
type textarea "x"
click at [464, 5] on button "Close" at bounding box center [447, 8] width 33 height 9
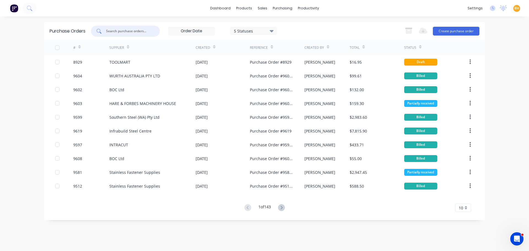
click at [113, 33] on input "text" at bounding box center [129, 31] width 46 height 6
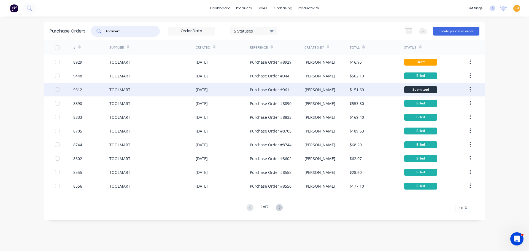
type input "toolmart"
click at [157, 93] on div "TOOLMART" at bounding box center [152, 90] width 86 height 14
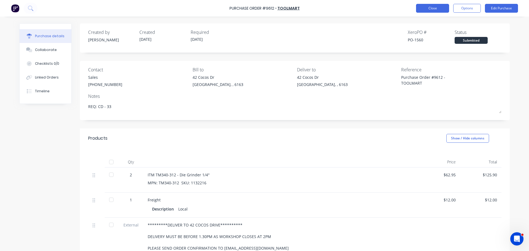
click at [440, 8] on button "Close" at bounding box center [432, 8] width 33 height 9
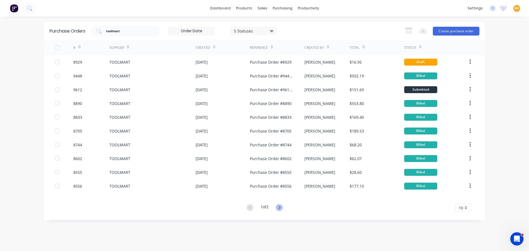
click at [282, 209] on icon at bounding box center [279, 207] width 7 height 7
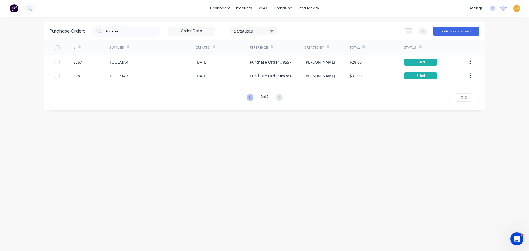
click at [252, 98] on icon at bounding box center [250, 97] width 7 height 7
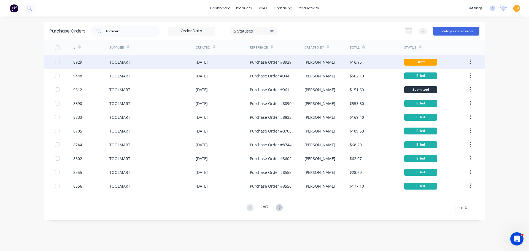
click at [175, 62] on div "TOOLMART" at bounding box center [152, 62] width 86 height 14
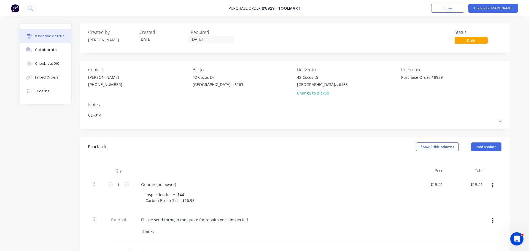
click at [47, 131] on div "Created by [PERSON_NAME] Created [DATE] Required [DATE] Status Draft Contact [P…" at bounding box center [264, 188] width 491 height 330
click at [329, 21] on div "Purchase details Collaborate Checklists 0/0 Linked Orders Timeline Created by […" at bounding box center [265, 118] width 502 height 224
type textarea "x"
click at [462, 7] on button "Close" at bounding box center [447, 8] width 33 height 9
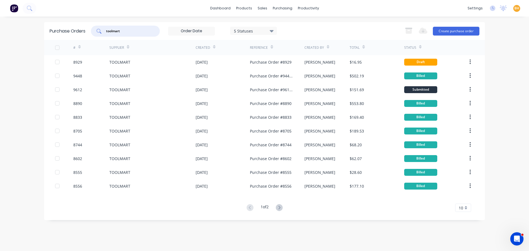
click at [133, 31] on input "toolmart" at bounding box center [129, 31] width 46 height 6
type input "t"
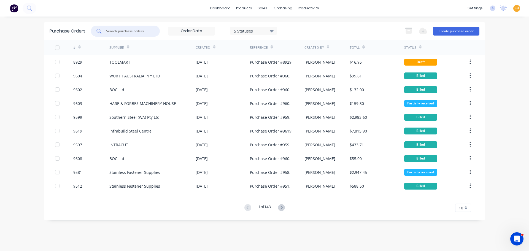
click at [121, 33] on input "text" at bounding box center [129, 31] width 46 height 6
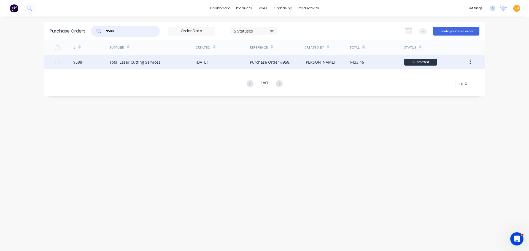
type input "9588"
click at [134, 61] on div "Total Laser Cutting Services" at bounding box center [134, 62] width 51 height 6
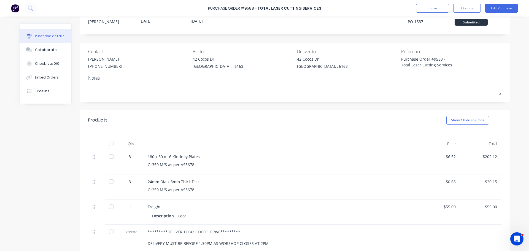
scroll to position [28, 0]
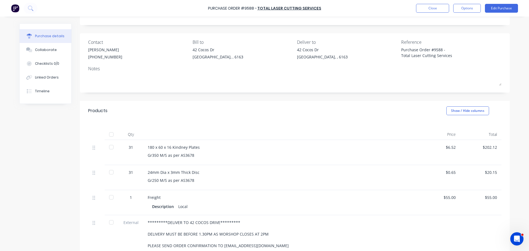
click at [109, 147] on div at bounding box center [111, 147] width 11 height 11
click at [109, 171] on div at bounding box center [111, 172] width 11 height 11
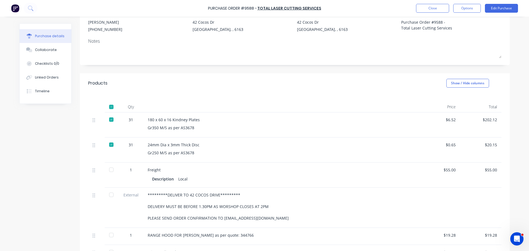
click at [109, 170] on div at bounding box center [111, 169] width 11 height 11
click at [110, 195] on div at bounding box center [111, 194] width 11 height 11
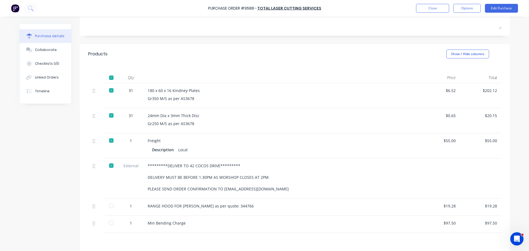
scroll to position [145, 0]
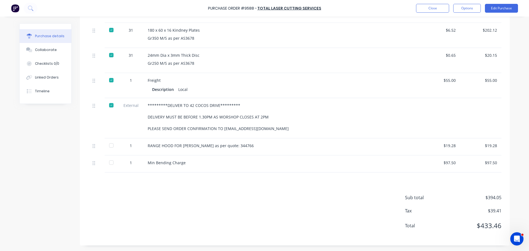
click at [108, 145] on div at bounding box center [111, 145] width 11 height 11
click at [108, 147] on div at bounding box center [111, 145] width 11 height 11
type textarea "x"
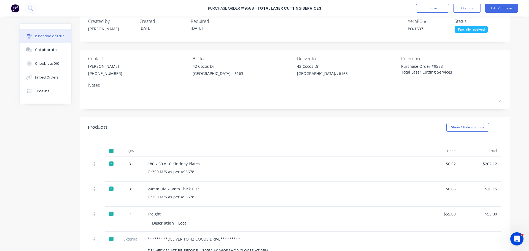
scroll to position [0, 0]
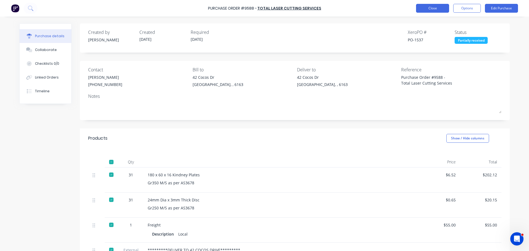
click at [435, 6] on button "Close" at bounding box center [432, 8] width 33 height 9
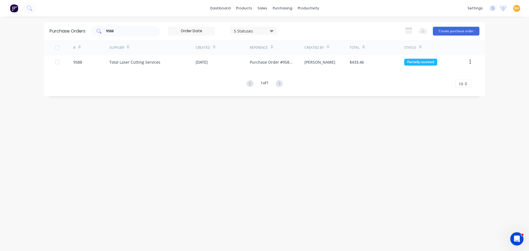
click at [122, 30] on input "9588" at bounding box center [129, 31] width 46 height 6
type input "9"
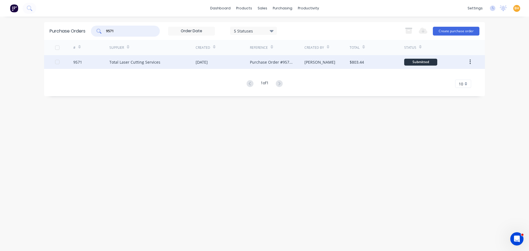
type input "9571"
click at [149, 65] on div "Total Laser Cutting Services" at bounding box center [152, 62] width 86 height 14
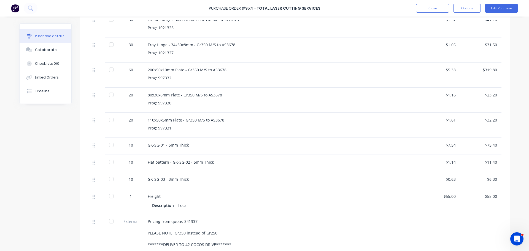
scroll to position [165, 0]
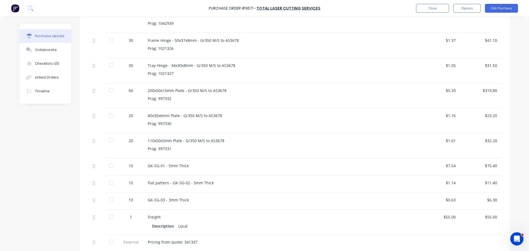
click at [110, 85] on div at bounding box center [111, 90] width 11 height 11
click at [109, 35] on div at bounding box center [111, 40] width 11 height 11
click at [109, 60] on div at bounding box center [111, 65] width 11 height 11
click at [110, 110] on div at bounding box center [111, 115] width 11 height 11
click at [110, 135] on div at bounding box center [111, 140] width 11 height 11
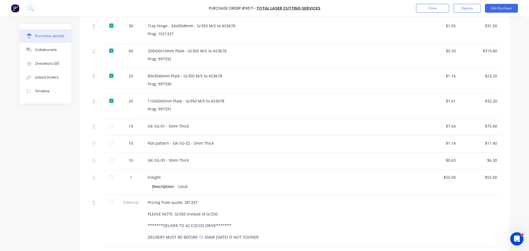
scroll to position [220, 0]
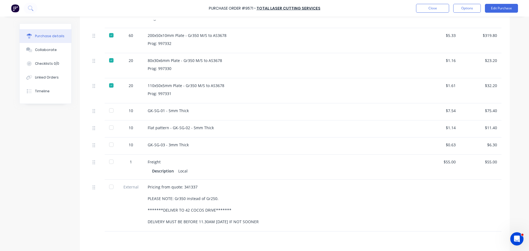
click at [109, 105] on div at bounding box center [111, 110] width 11 height 11
click at [109, 123] on div at bounding box center [111, 127] width 11 height 11
click at [109, 141] on div at bounding box center [111, 144] width 11 height 11
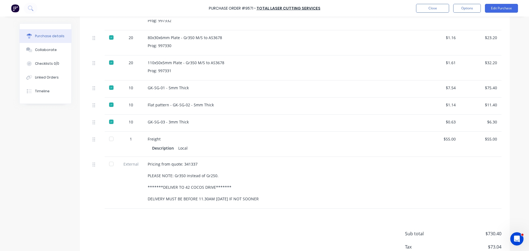
scroll to position [274, 0]
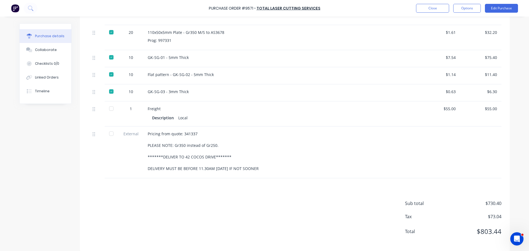
click at [110, 103] on div at bounding box center [111, 108] width 11 height 11
click at [108, 128] on div at bounding box center [111, 133] width 11 height 11
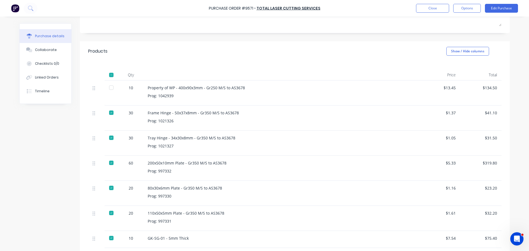
scroll to position [83, 0]
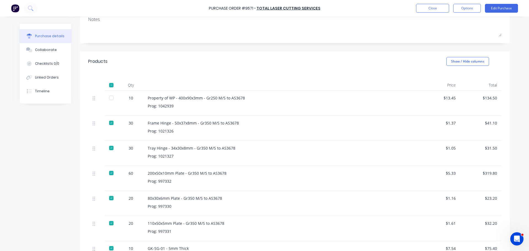
click at [110, 92] on div at bounding box center [111, 97] width 11 height 11
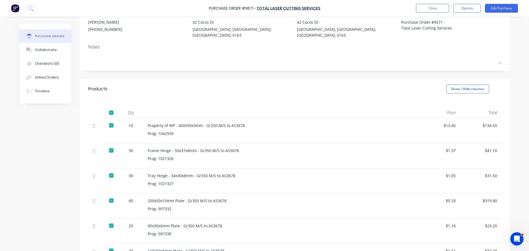
scroll to position [0, 0]
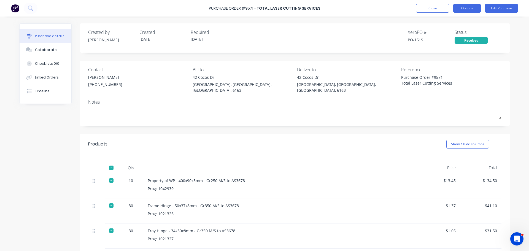
click at [469, 11] on button "Options" at bounding box center [467, 8] width 28 height 9
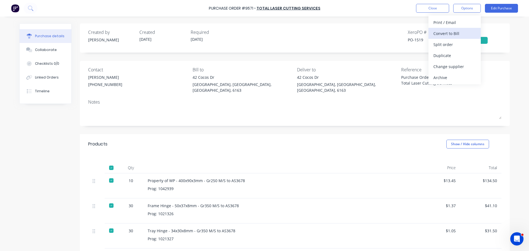
click at [438, 35] on div "Convert to Bill" at bounding box center [455, 33] width 42 height 8
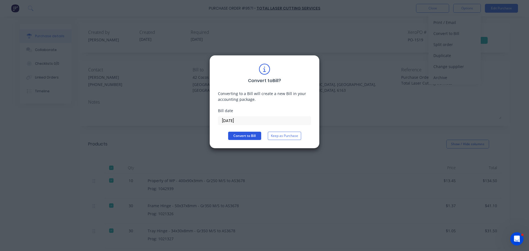
click at [252, 134] on button "Convert to Bill" at bounding box center [244, 136] width 33 height 8
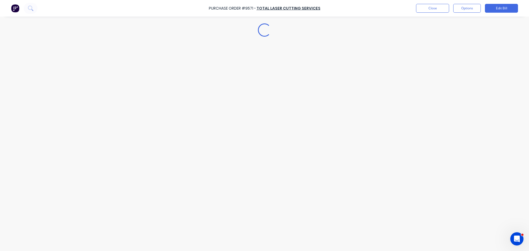
type textarea "x"
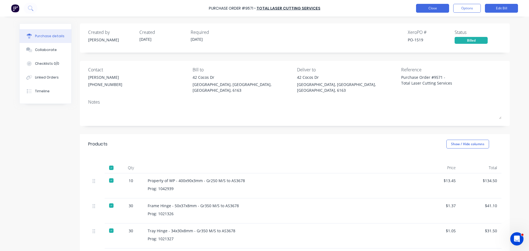
click at [444, 7] on button "Close" at bounding box center [432, 8] width 33 height 9
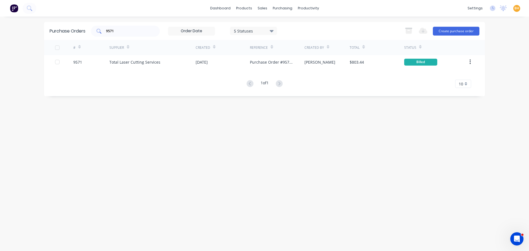
click at [117, 31] on input "9571" at bounding box center [129, 31] width 46 height 6
type input "9"
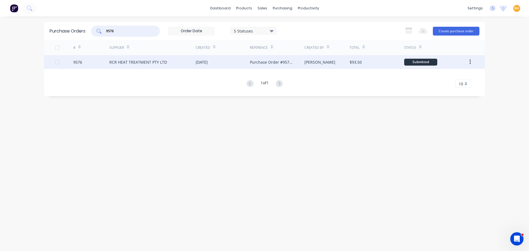
type input "9576"
click at [132, 61] on div "RCR HEAT TREATMENT PTY LTD" at bounding box center [138, 62] width 58 height 6
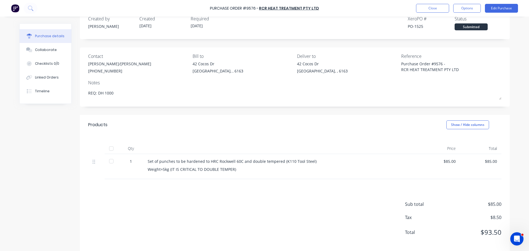
scroll to position [20, 0]
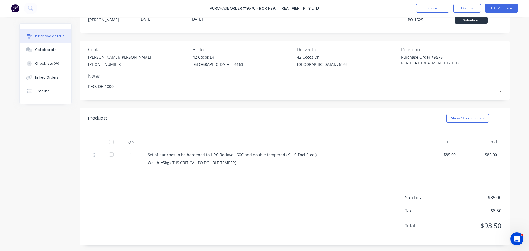
click at [109, 142] on div at bounding box center [111, 141] width 11 height 11
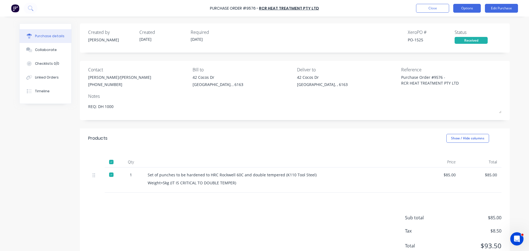
click at [461, 10] on button "Options" at bounding box center [467, 8] width 28 height 9
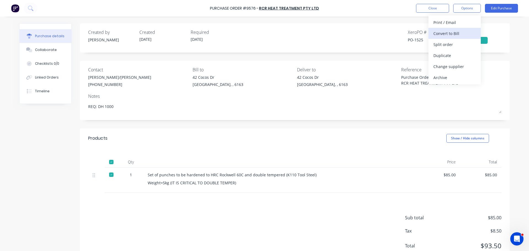
click at [441, 35] on div "Convert to Bill" at bounding box center [455, 33] width 42 height 8
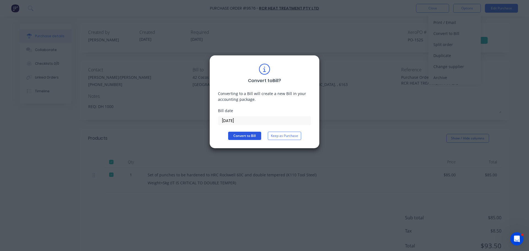
click at [257, 132] on button "Convert to Bill" at bounding box center [244, 136] width 33 height 8
type textarea "x"
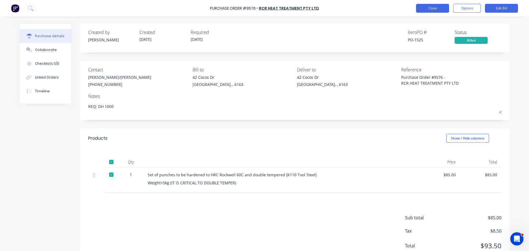
click at [430, 7] on button "Close" at bounding box center [432, 8] width 33 height 9
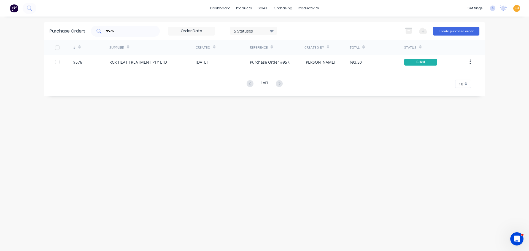
click at [109, 35] on div "9576" at bounding box center [125, 31] width 69 height 11
click at [117, 32] on input "9576" at bounding box center [129, 31] width 46 height 6
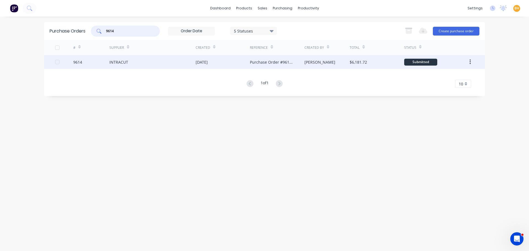
type input "9614"
click at [128, 60] on div "INTRACUT" at bounding box center [152, 62] width 86 height 14
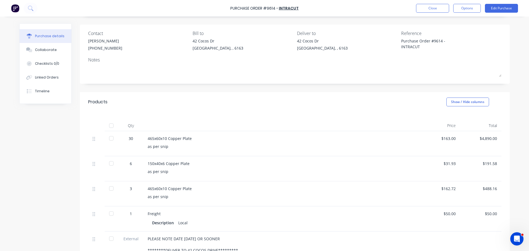
scroll to position [55, 0]
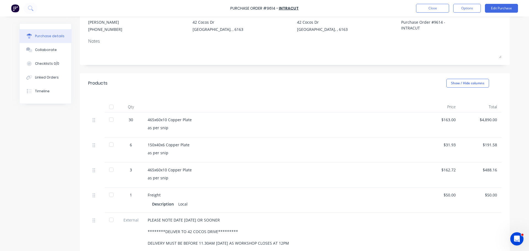
click at [110, 119] on div at bounding box center [111, 119] width 11 height 11
click at [109, 144] on div at bounding box center [111, 144] width 11 height 11
click at [109, 171] on div at bounding box center [111, 169] width 11 height 11
click at [111, 195] on div at bounding box center [111, 194] width 11 height 11
click at [109, 219] on div at bounding box center [111, 219] width 11 height 11
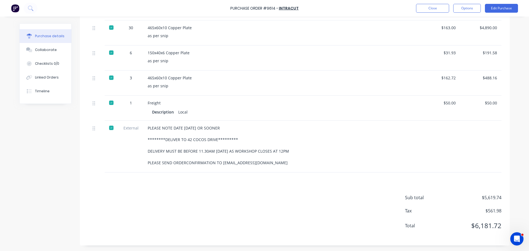
scroll to position [0, 0]
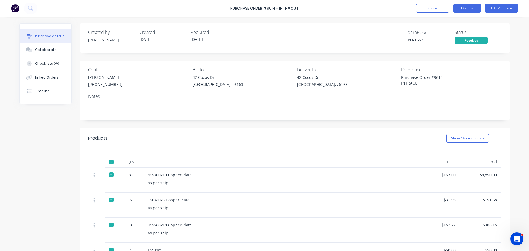
click at [470, 6] on button "Options" at bounding box center [467, 8] width 28 height 9
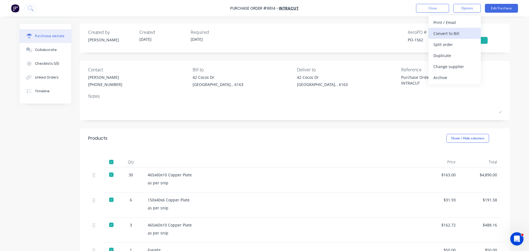
click at [441, 32] on div "Convert to Bill" at bounding box center [455, 33] width 42 height 8
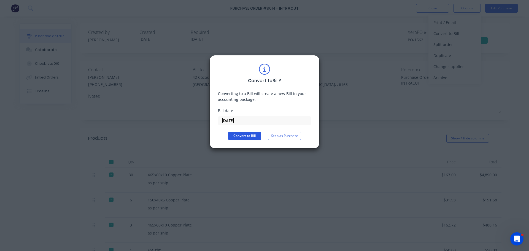
click at [240, 134] on button "Convert to Bill" at bounding box center [244, 136] width 33 height 8
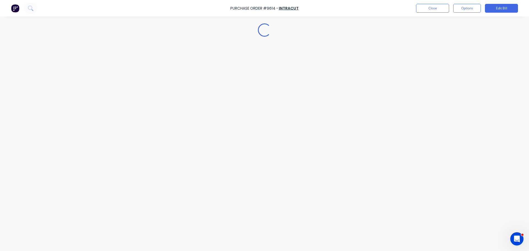
type textarea "x"
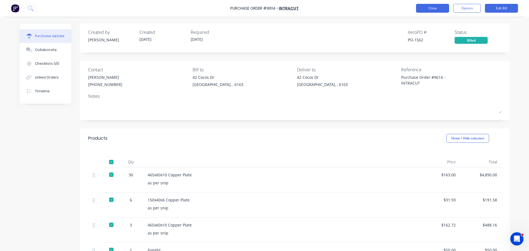
click at [432, 5] on button "Close" at bounding box center [432, 8] width 33 height 9
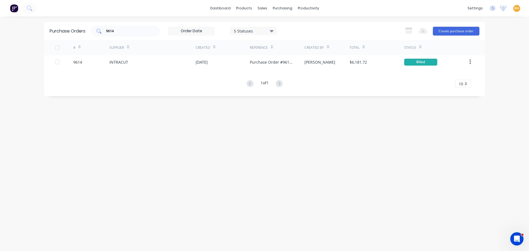
click at [142, 29] on input "9614" at bounding box center [129, 31] width 46 height 6
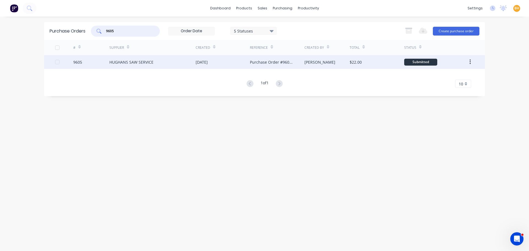
type input "9605"
click at [136, 58] on div "HUGHANS SAW SERVICE" at bounding box center [152, 62] width 86 height 14
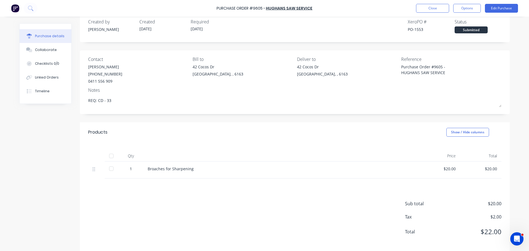
scroll to position [17, 0]
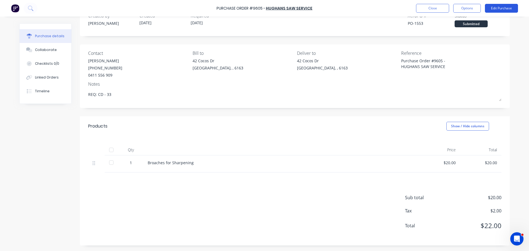
click at [501, 7] on button "Edit Purchase" at bounding box center [501, 8] width 33 height 9
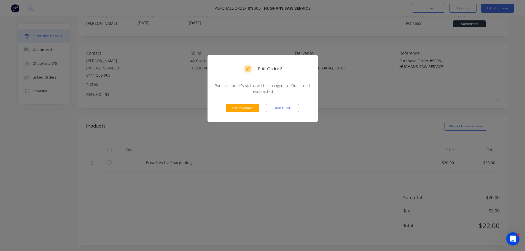
click at [247, 103] on div "Edit Purchase Don't Edit" at bounding box center [263, 108] width 110 height 28
click at [245, 106] on button "Edit Purchase" at bounding box center [242, 108] width 33 height 8
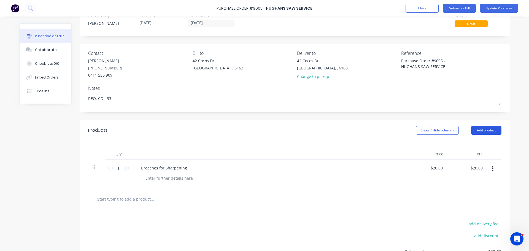
click at [493, 131] on button "Add product" at bounding box center [486, 130] width 30 height 9
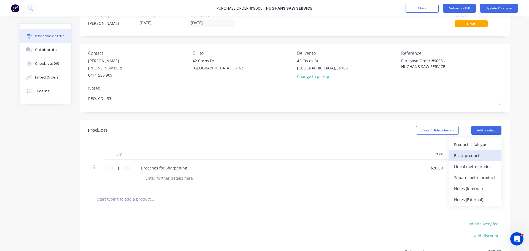
click at [470, 156] on div "Basic product" at bounding box center [475, 156] width 42 height 8
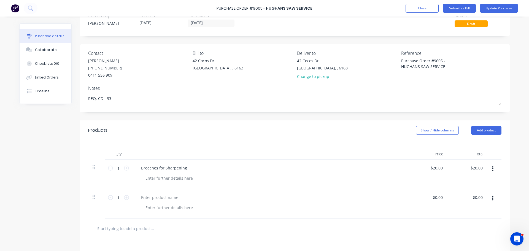
scroll to position [72, 0]
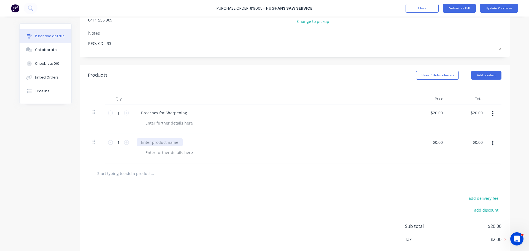
type textarea "x"
click at [152, 143] on div at bounding box center [160, 142] width 46 height 8
type textarea "x"
click at [439, 141] on input "0.00" at bounding box center [437, 142] width 13 height 8
type input "0"
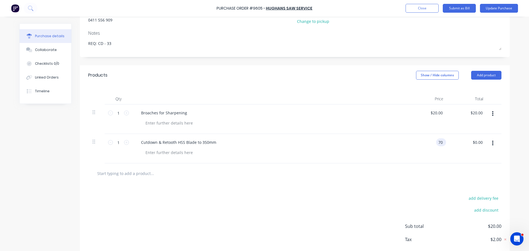
type input "70"
type input "70.00"
type textarea "x"
type input "$70.00"
type input "70.00"
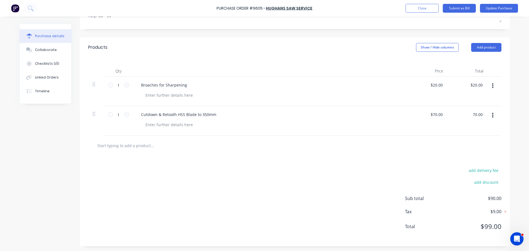
scroll to position [100, 0]
type textarea "x"
type input "$70.00"
click at [504, 4] on button "Update Purchase" at bounding box center [499, 8] width 38 height 9
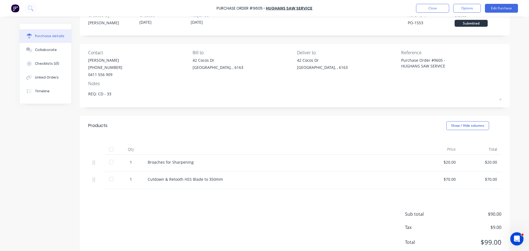
scroll to position [0, 0]
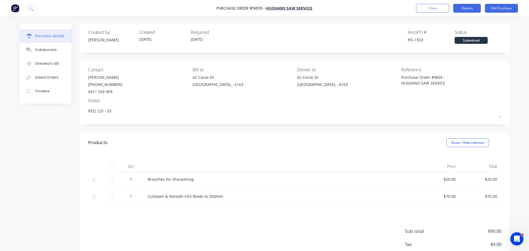
click at [461, 8] on button "Options" at bounding box center [467, 8] width 28 height 9
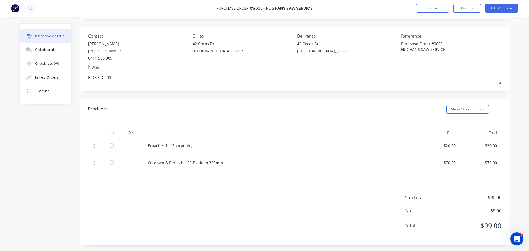
click at [108, 132] on div at bounding box center [111, 132] width 11 height 11
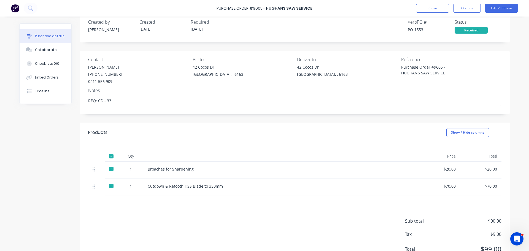
scroll to position [0, 0]
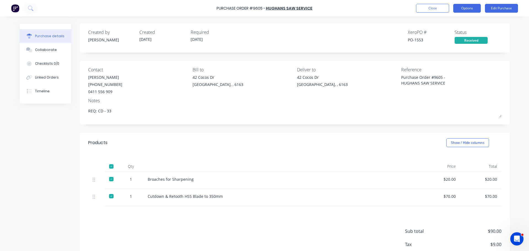
click at [467, 11] on div "Purchase Order #9605 - HUGHANS SAW SERVICE Close Options Edit Purchase" at bounding box center [264, 8] width 529 height 17
click at [467, 11] on button "Options" at bounding box center [467, 8] width 28 height 9
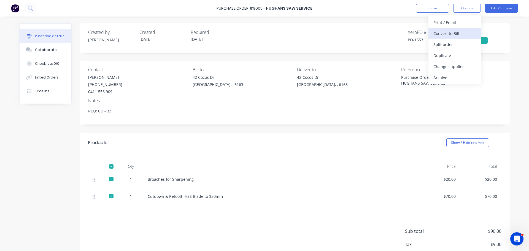
click at [446, 33] on div "Convert to Bill" at bounding box center [455, 33] width 42 height 8
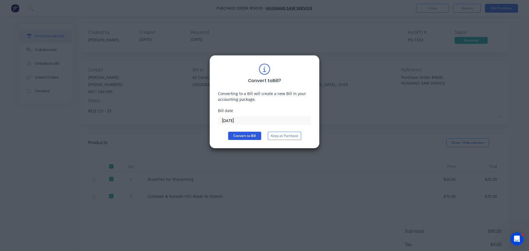
click at [248, 138] on button "Convert to Bill" at bounding box center [244, 136] width 33 height 8
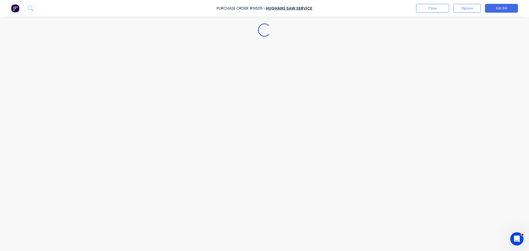
type textarea "x"
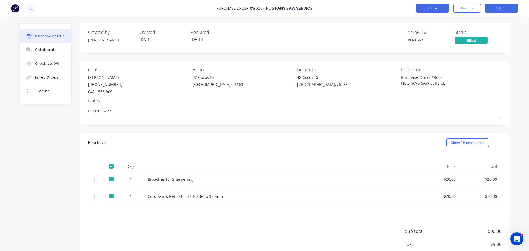
click at [435, 7] on button "Close" at bounding box center [432, 8] width 33 height 9
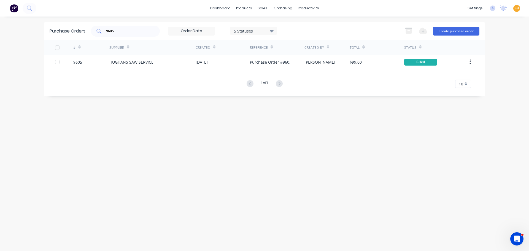
click at [119, 30] on input "9605" at bounding box center [129, 31] width 46 height 6
type input "9"
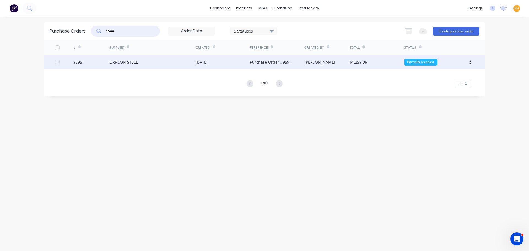
type input "1544"
click at [123, 60] on div "ORRCON STEEL" at bounding box center [123, 62] width 28 height 6
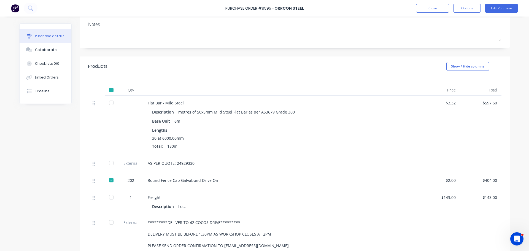
scroll to position [83, 0]
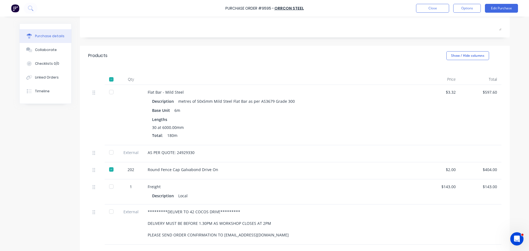
drag, startPoint x: 110, startPoint y: 189, endPoint x: 110, endPoint y: 192, distance: 3.1
click at [110, 189] on div at bounding box center [111, 186] width 11 height 11
click at [111, 209] on div at bounding box center [111, 211] width 11 height 11
drag, startPoint x: 111, startPoint y: 92, endPoint x: 106, endPoint y: 102, distance: 11.2
click at [111, 91] on div at bounding box center [111, 92] width 11 height 11
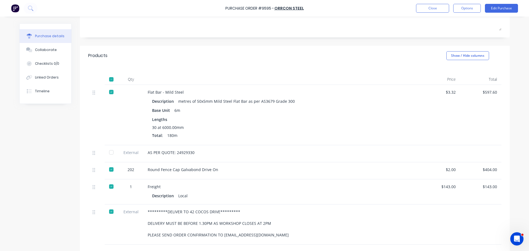
click at [108, 152] on div at bounding box center [111, 152] width 11 height 11
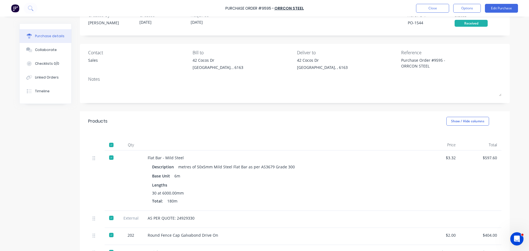
scroll to position [0, 0]
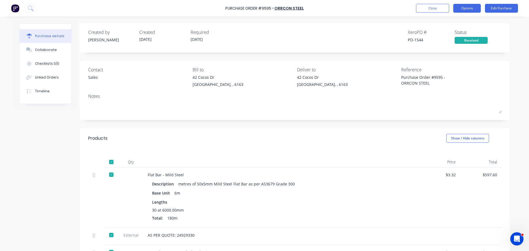
click at [473, 5] on button "Options" at bounding box center [467, 8] width 28 height 9
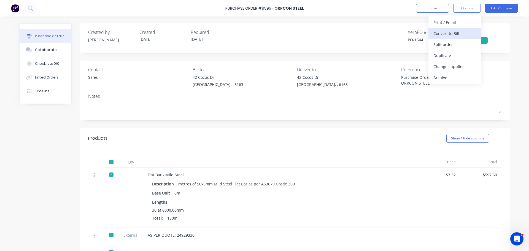
click at [448, 35] on div "Convert to Bill" at bounding box center [455, 33] width 42 height 8
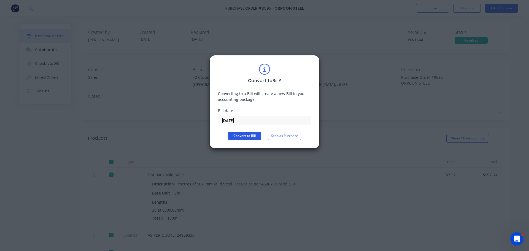
click at [242, 132] on button "Convert to Bill" at bounding box center [244, 136] width 33 height 8
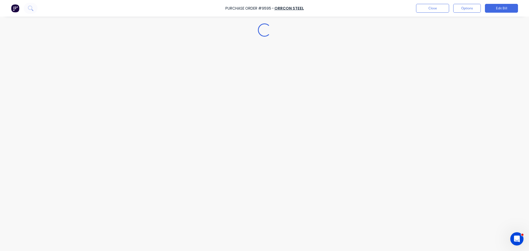
type textarea "x"
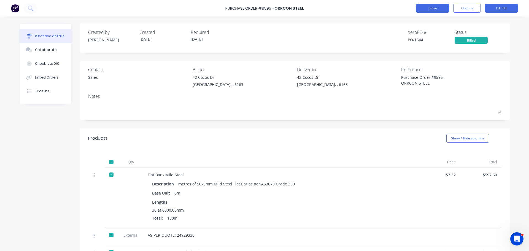
click at [434, 10] on button "Close" at bounding box center [432, 8] width 33 height 9
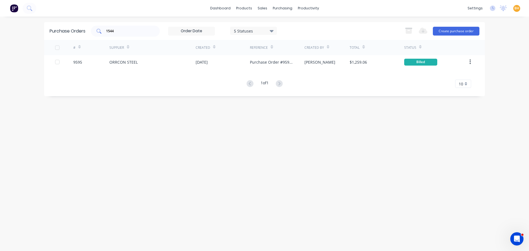
click at [132, 35] on div "1544" at bounding box center [125, 31] width 69 height 11
type input "1"
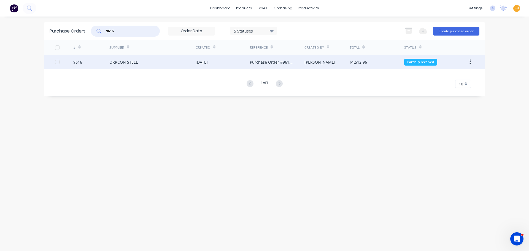
type input "9616"
click at [133, 61] on div "ORRCON STEEL" at bounding box center [123, 62] width 28 height 6
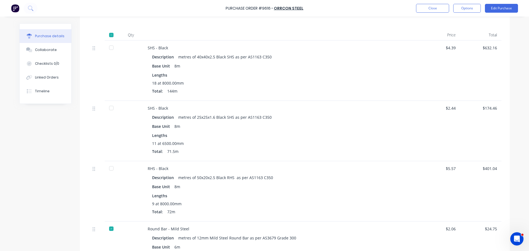
scroll to position [138, 0]
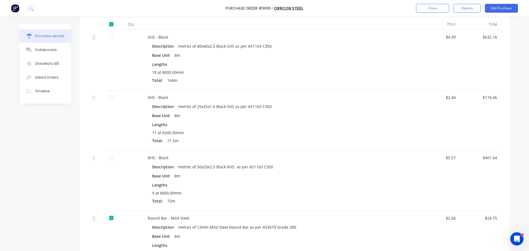
click at [110, 98] on div at bounding box center [111, 97] width 11 height 11
click at [111, 155] on div at bounding box center [111, 157] width 11 height 11
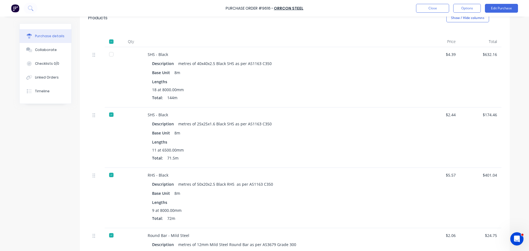
scroll to position [110, 0]
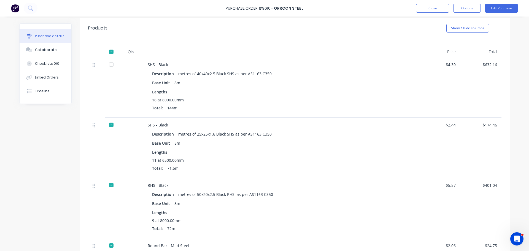
drag, startPoint x: 110, startPoint y: 65, endPoint x: 125, endPoint y: 105, distance: 42.9
click at [110, 65] on div at bounding box center [111, 64] width 11 height 11
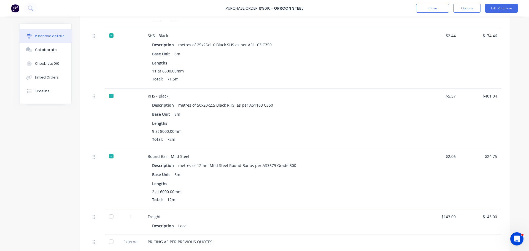
scroll to position [248, 0]
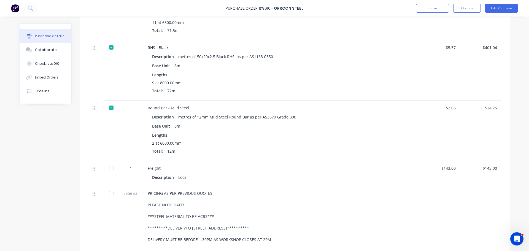
drag, startPoint x: 110, startPoint y: 167, endPoint x: 108, endPoint y: 183, distance: 16.1
click at [111, 167] on div at bounding box center [111, 168] width 11 height 11
click at [109, 193] on div at bounding box center [111, 193] width 11 height 11
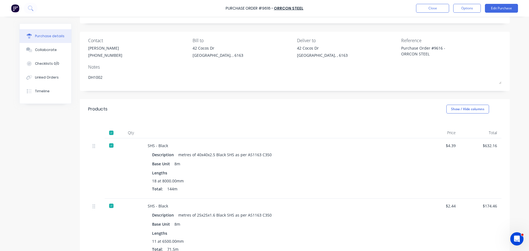
scroll to position [0, 0]
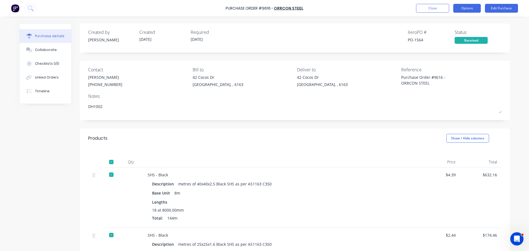
click at [466, 9] on button "Options" at bounding box center [467, 8] width 28 height 9
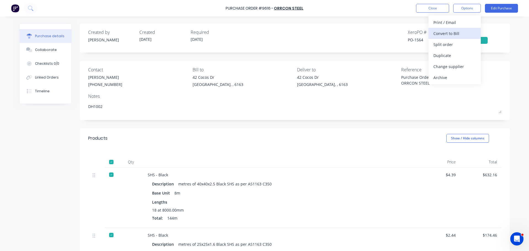
click at [443, 36] on div "Convert to Bill" at bounding box center [455, 33] width 42 height 8
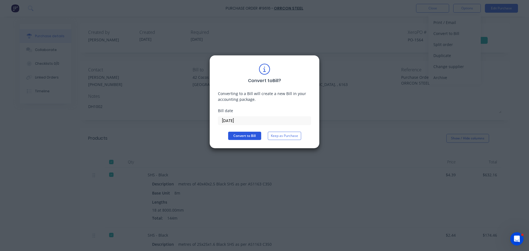
click at [248, 132] on button "Convert to Bill" at bounding box center [244, 136] width 33 height 8
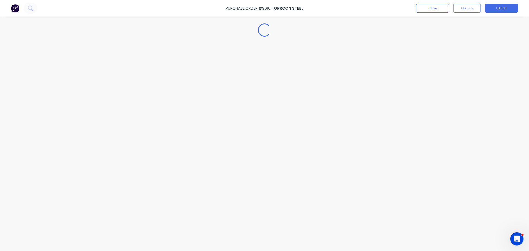
type textarea "x"
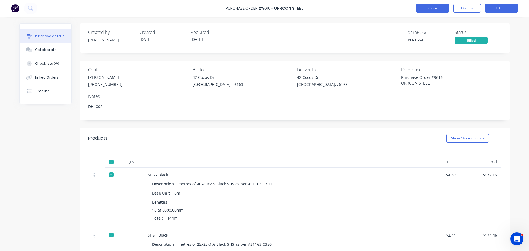
click at [430, 9] on button "Close" at bounding box center [432, 8] width 33 height 9
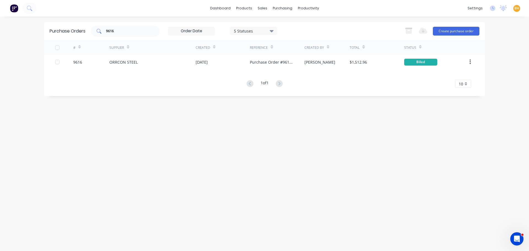
click at [117, 31] on input "9616" at bounding box center [129, 31] width 46 height 6
type input "9"
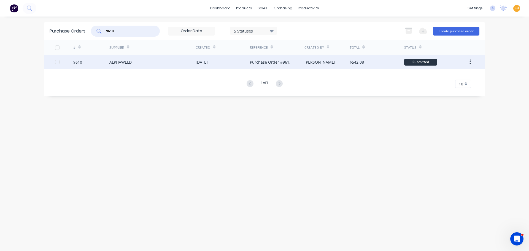
type input "9610"
click at [118, 65] on div "ALPHAWELD" at bounding box center [152, 62] width 86 height 14
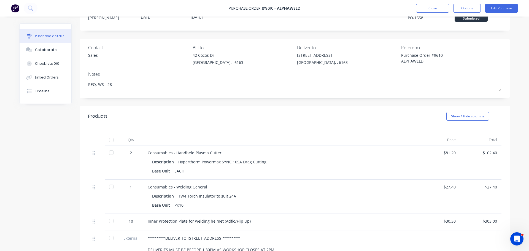
scroll to position [28, 0]
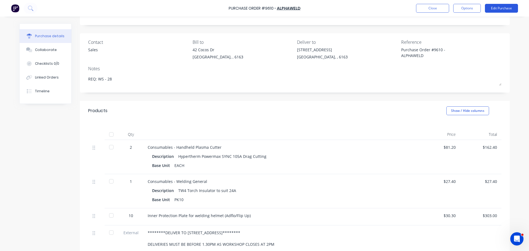
click at [501, 10] on button "Edit Purchase" at bounding box center [501, 8] width 33 height 9
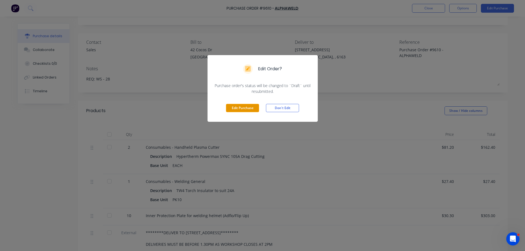
click at [241, 108] on button "Edit Purchase" at bounding box center [242, 108] width 33 height 8
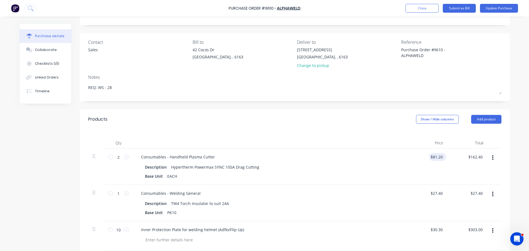
click at [442, 158] on div "$81.20 $81.20" at bounding box center [436, 157] width 15 height 8
type textarea "x"
click at [441, 157] on input "81.2000" at bounding box center [436, 157] width 15 height 8
type input "8"
type input "82.20"
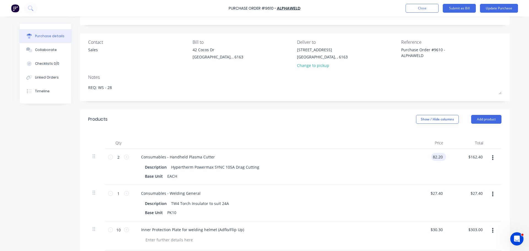
type textarea "x"
type input "$82.20"
type input "164.40"
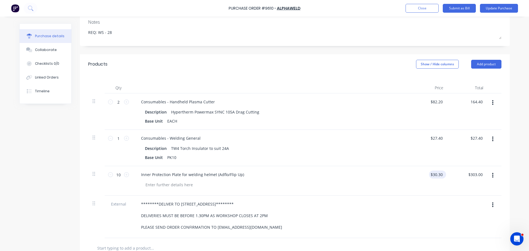
type textarea "x"
type input "$164.40"
click at [442, 176] on div "$30.30 $30.30" at bounding box center [436, 175] width 15 height 8
type textarea "x"
click at [441, 174] on input "30.3000" at bounding box center [436, 175] width 15 height 8
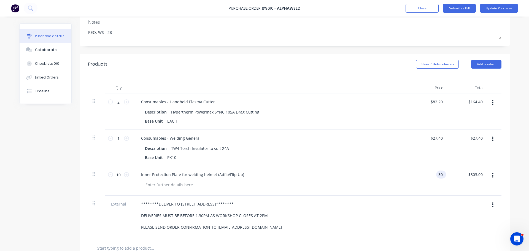
type input "3"
type input "30.50"
type textarea "x"
type input "$30.50"
type input "305.00"
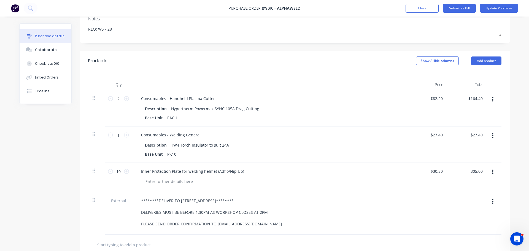
scroll to position [76, 0]
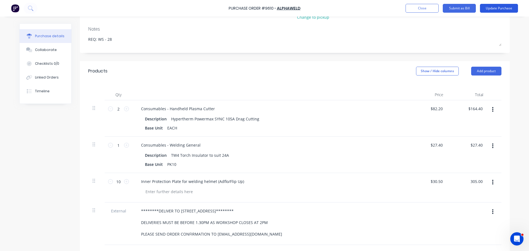
type textarea "x"
type input "$305.00"
click at [500, 8] on button "Update Purchase" at bounding box center [499, 8] width 38 height 9
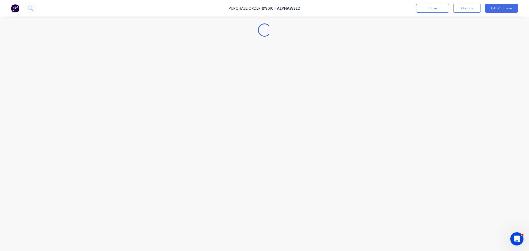
scroll to position [0, 0]
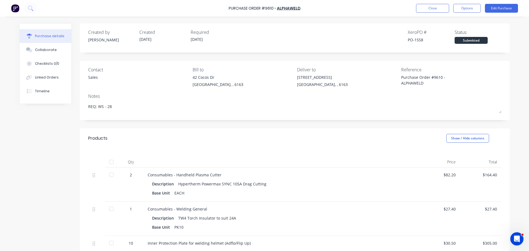
click at [110, 159] on div at bounding box center [111, 162] width 11 height 11
click at [459, 10] on button "Options" at bounding box center [467, 8] width 28 height 9
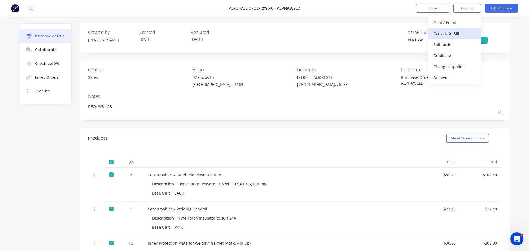
click at [445, 33] on div "Convert to Bill" at bounding box center [455, 33] width 42 height 8
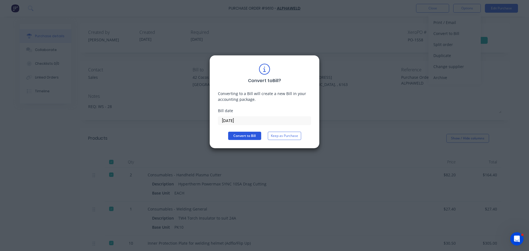
click at [248, 135] on button "Convert to Bill" at bounding box center [244, 136] width 33 height 8
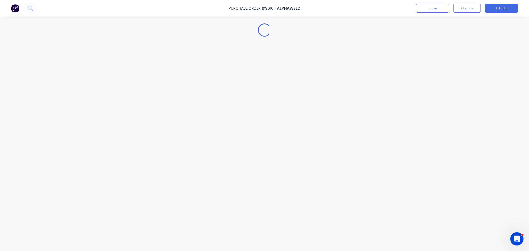
type textarea "x"
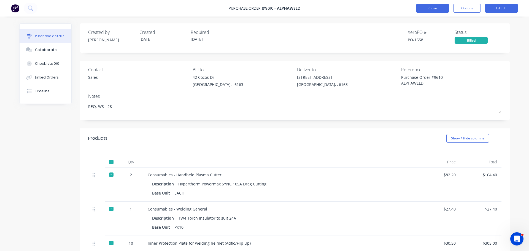
click at [436, 7] on button "Close" at bounding box center [432, 8] width 33 height 9
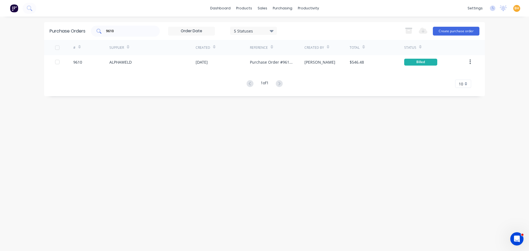
click at [131, 31] on input "9610" at bounding box center [129, 31] width 46 height 6
type input "9"
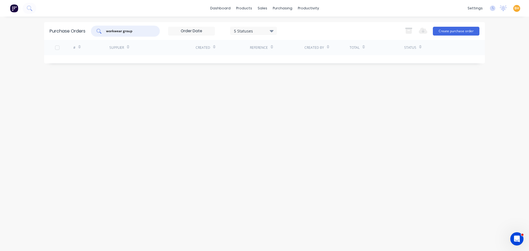
click at [106, 31] on div "workwear group" at bounding box center [125, 31] width 69 height 11
click at [107, 31] on input "workwear group" at bounding box center [129, 31] width 46 height 6
click at [154, 34] on div "the coalface workwear group" at bounding box center [125, 31] width 69 height 11
type input "p"
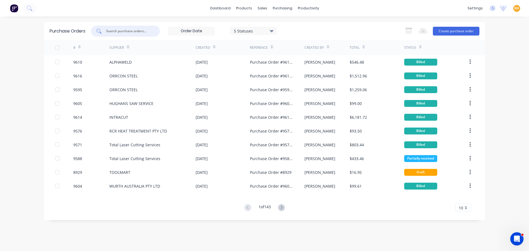
click at [125, 31] on input "text" at bounding box center [129, 31] width 46 height 6
click at [282, 208] on icon at bounding box center [281, 207] width 7 height 7
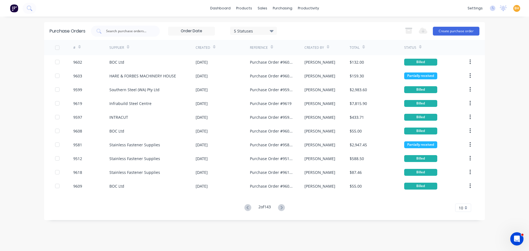
click at [245, 206] on icon at bounding box center [247, 207] width 7 height 7
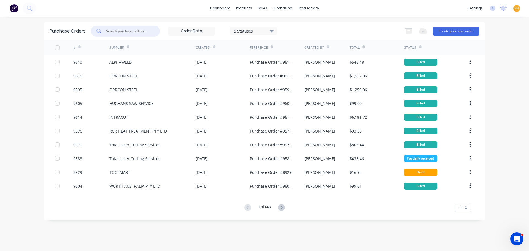
click at [124, 31] on input "text" at bounding box center [129, 31] width 46 height 6
click at [117, 28] on div at bounding box center [125, 31] width 69 height 11
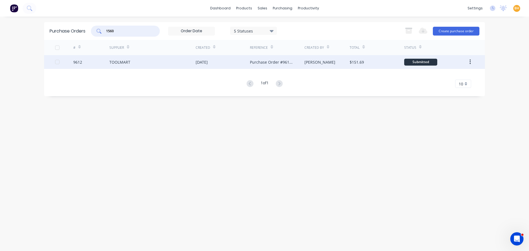
type input "1560"
click at [133, 62] on div "TOOLMART" at bounding box center [152, 62] width 86 height 14
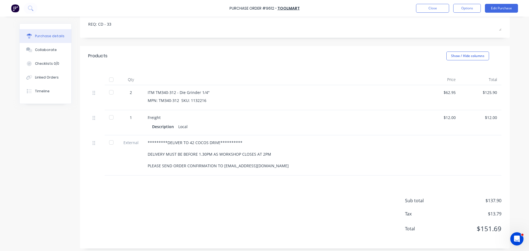
scroll to position [85, 0]
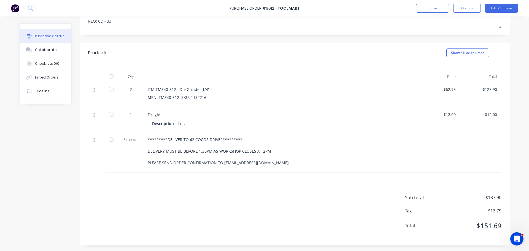
drag, startPoint x: 108, startPoint y: 76, endPoint x: 108, endPoint y: 79, distance: 3.0
click at [108, 76] on div at bounding box center [111, 76] width 11 height 11
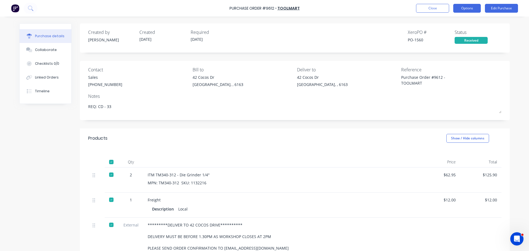
click at [470, 9] on button "Options" at bounding box center [467, 8] width 28 height 9
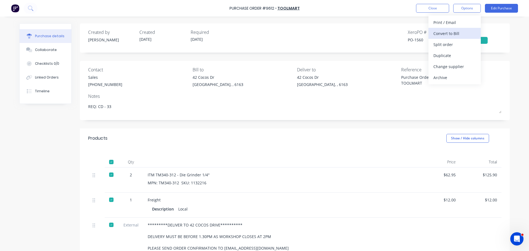
click at [445, 33] on div "Convert to Bill" at bounding box center [455, 33] width 42 height 8
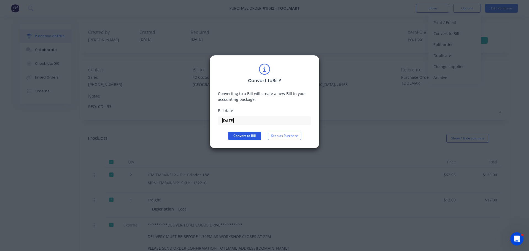
click at [242, 137] on button "Convert to Bill" at bounding box center [244, 136] width 33 height 8
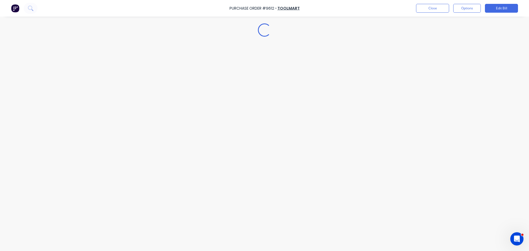
type textarea "x"
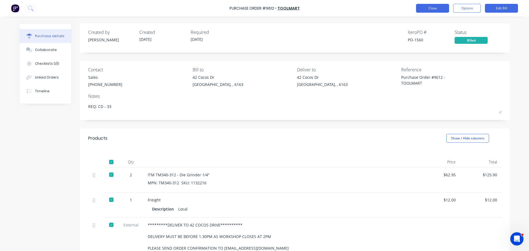
click at [426, 11] on button "Close" at bounding box center [432, 8] width 33 height 9
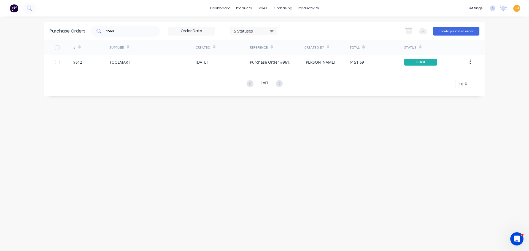
click at [126, 34] on input "1560" at bounding box center [129, 31] width 46 height 6
type input "1"
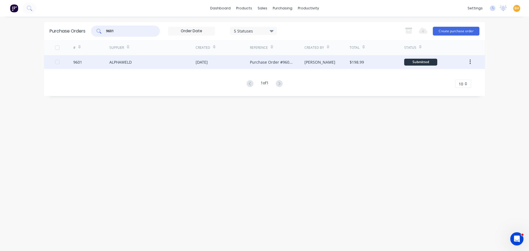
type input "9601"
click at [129, 60] on div "ALPHAWELD" at bounding box center [120, 62] width 22 height 6
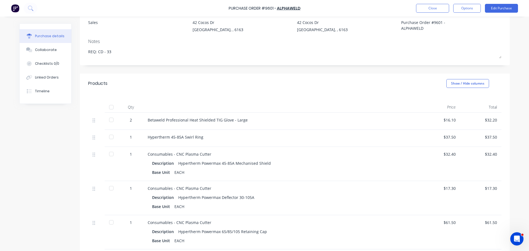
scroll to position [55, 0]
click at [494, 7] on button "Edit Purchase" at bounding box center [501, 8] width 33 height 9
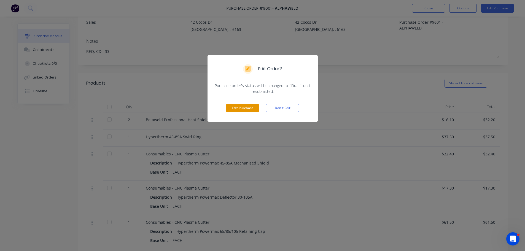
click at [244, 107] on button "Edit Purchase" at bounding box center [242, 108] width 33 height 8
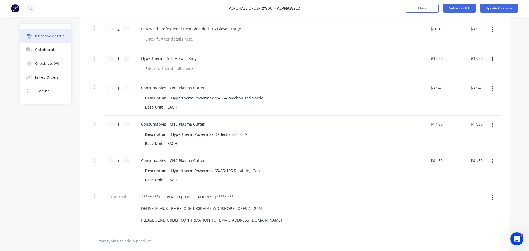
scroll to position [110, 0]
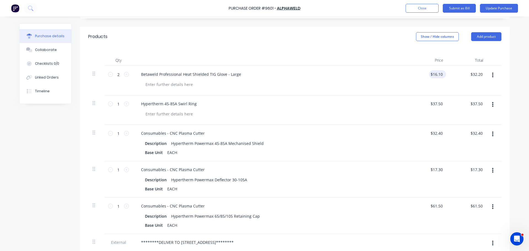
click at [443, 76] on div "$16.10 $16.10" at bounding box center [437, 74] width 17 height 8
type textarea "x"
click at [441, 74] on input "16.1000" at bounding box center [436, 74] width 15 height 8
type input "1"
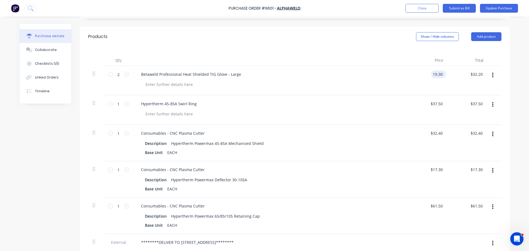
type input "19.30"
type textarea "x"
type input "$19.30"
type input "38.60"
type textarea "x"
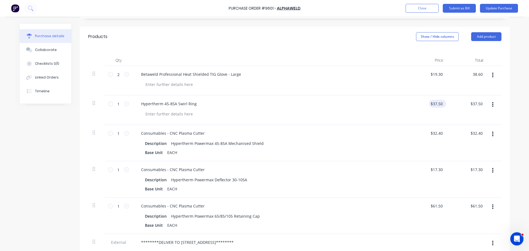
type input "$38.60"
click at [442, 104] on input "37.5000" at bounding box center [436, 104] width 15 height 8
type input "3"
type input "40.60"
type textarea "x"
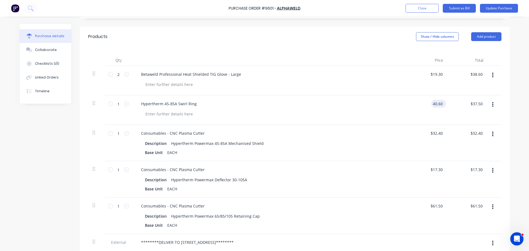
type input "$40.60"
type input "40.60"
type textarea "x"
type input "$40.60"
click at [441, 133] on input "32.4000" at bounding box center [435, 133] width 17 height 8
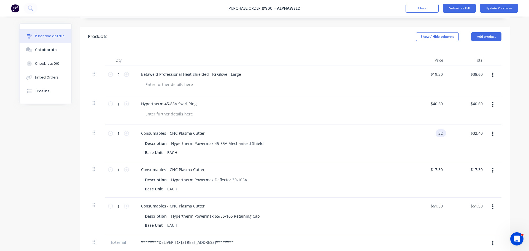
type input "3"
type input "35.20"
type textarea "x"
type input "$35.20"
type input "35.20"
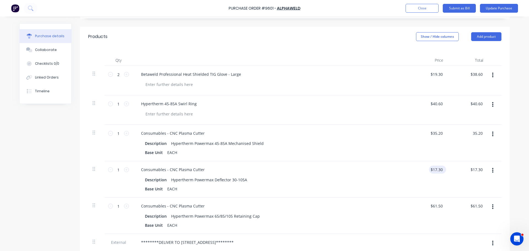
type textarea "x"
type input "$35.20"
click at [443, 169] on div "$17.30 $17.30" at bounding box center [437, 170] width 17 height 8
click at [442, 169] on div "$17.30 $17.30" at bounding box center [437, 170] width 17 height 8
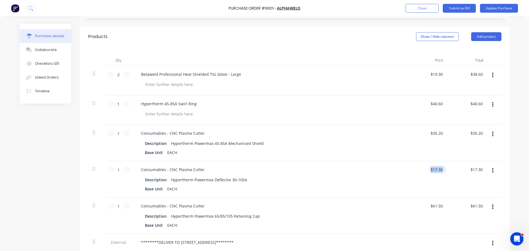
type textarea "x"
click at [442, 169] on input "17.3000" at bounding box center [436, 170] width 15 height 8
type input "1"
type input "18.80"
type textarea "x"
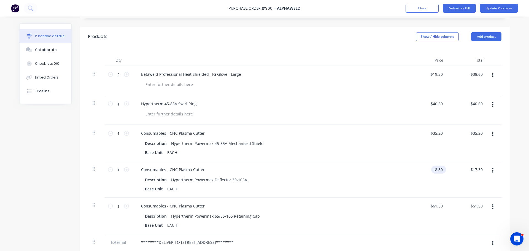
type input "$18.80"
type input "18.80"
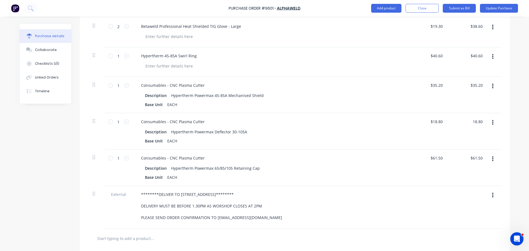
scroll to position [193, 0]
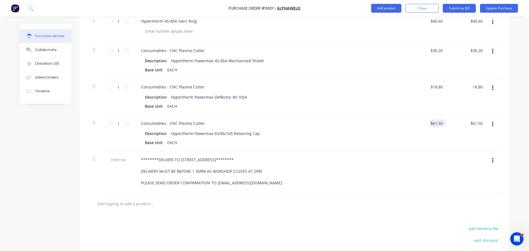
type textarea "x"
type input "$18.80"
click at [442, 123] on div "$61.50 $61.50" at bounding box center [437, 123] width 17 height 8
type textarea "x"
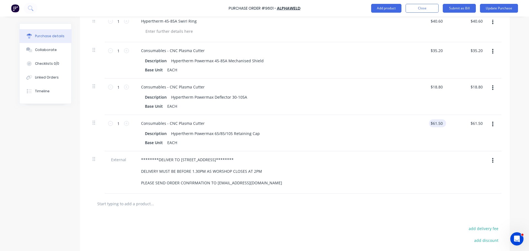
type input "61.5000"
click at [442, 123] on input "61.5000" at bounding box center [435, 123] width 17 height 8
type input "66.40"
type textarea "x"
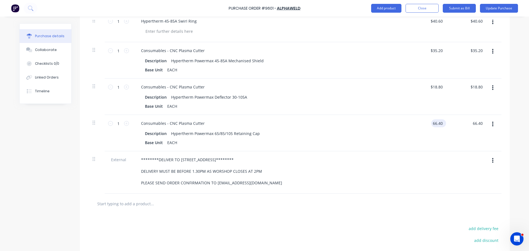
type input "$66.40"
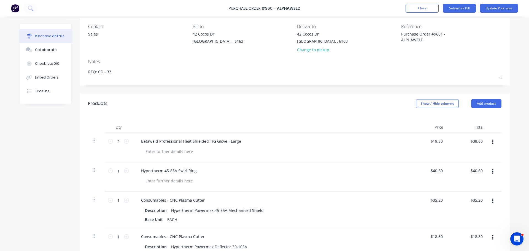
scroll to position [0, 0]
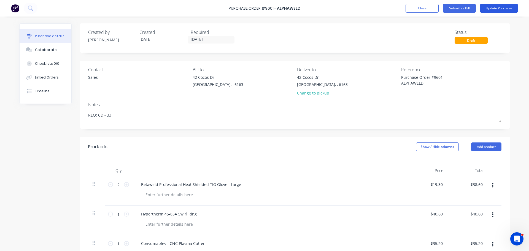
type textarea "x"
type input "$66.40"
click at [498, 6] on button "Update Purchase" at bounding box center [499, 8] width 38 height 9
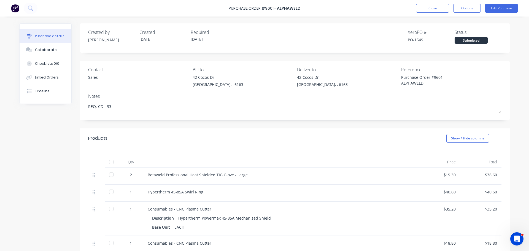
click at [107, 158] on div at bounding box center [111, 162] width 11 height 11
click at [467, 8] on button "Options" at bounding box center [467, 8] width 28 height 9
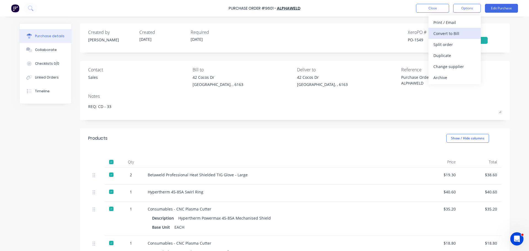
click at [444, 29] on button "Convert to Bill" at bounding box center [455, 33] width 52 height 11
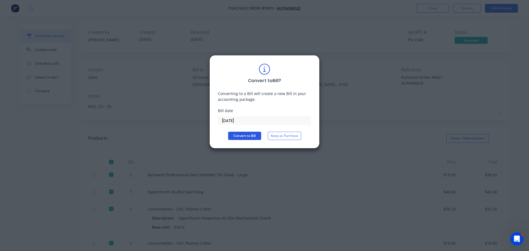
click at [248, 134] on button "Convert to Bill" at bounding box center [244, 136] width 33 height 8
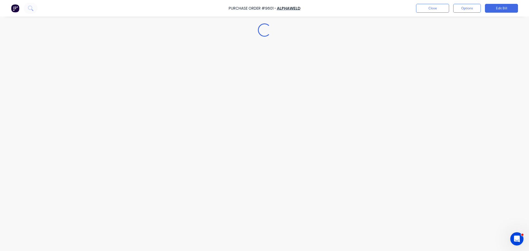
type textarea "x"
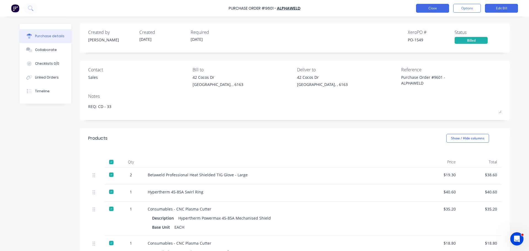
click at [438, 10] on button "Close" at bounding box center [432, 8] width 33 height 9
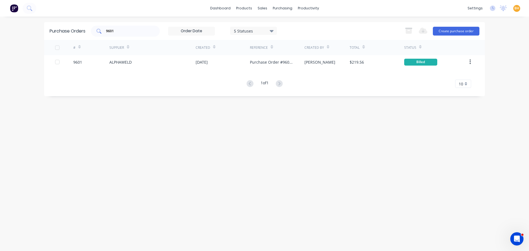
click at [120, 31] on input "9601" at bounding box center [129, 31] width 46 height 6
type input "9"
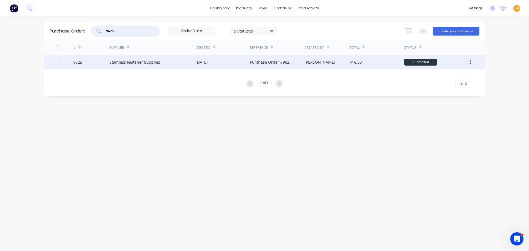
type input "9625"
click at [130, 60] on div "Stainless Fastener Supplies" at bounding box center [134, 62] width 51 height 6
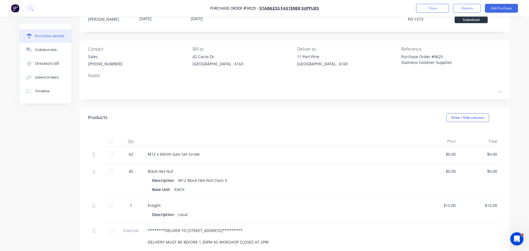
scroll to position [28, 0]
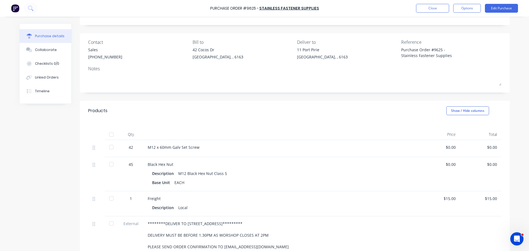
click at [109, 136] on div at bounding box center [111, 134] width 11 height 11
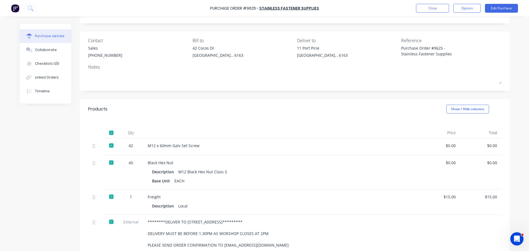
scroll to position [0, 0]
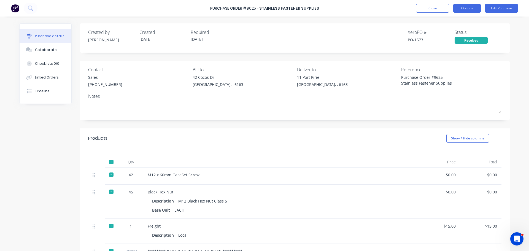
click at [464, 11] on button "Options" at bounding box center [467, 8] width 28 height 9
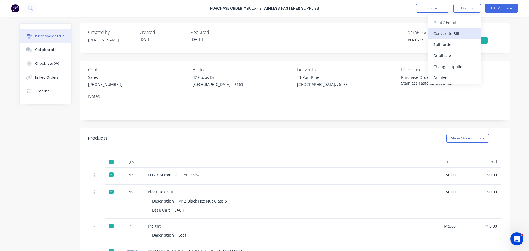
click at [436, 34] on div "Convert to Bill" at bounding box center [455, 33] width 42 height 8
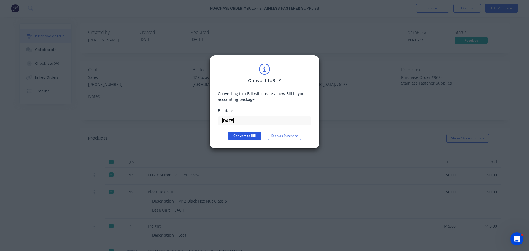
click at [249, 138] on button "Convert to Bill" at bounding box center [244, 136] width 33 height 8
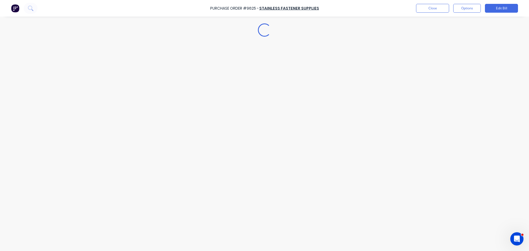
type textarea "x"
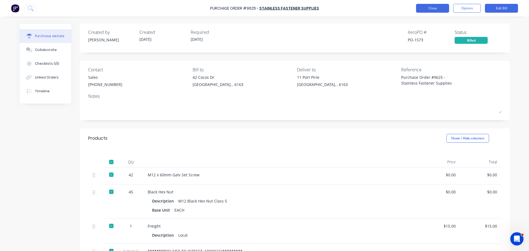
click at [439, 6] on button "Close" at bounding box center [432, 8] width 33 height 9
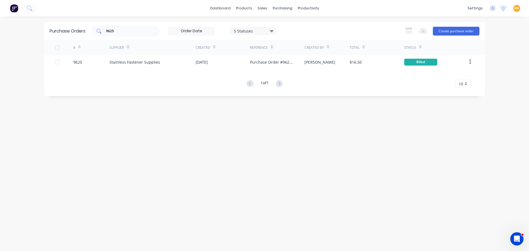
click at [131, 31] on input "9625" at bounding box center [129, 31] width 46 height 6
type input "9"
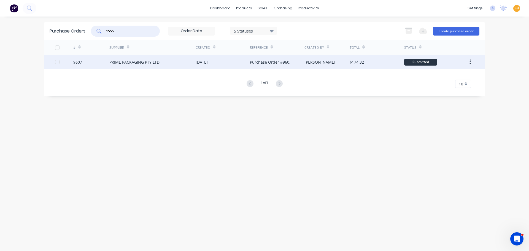
type input "1555"
click at [142, 62] on div "PRIME PACKAGING PTY LTD" at bounding box center [134, 62] width 50 height 6
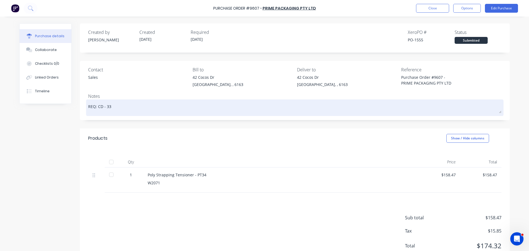
scroll to position [20, 0]
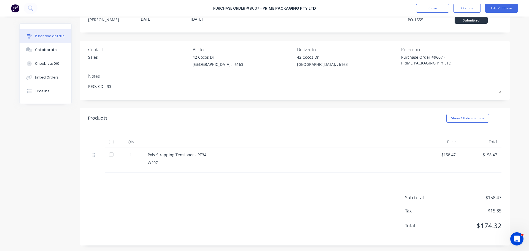
click at [108, 141] on div at bounding box center [111, 141] width 11 height 11
type textarea "x"
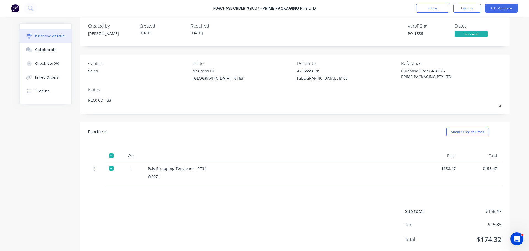
scroll to position [0, 0]
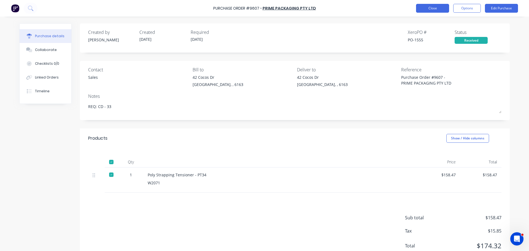
click at [428, 6] on button "Close" at bounding box center [432, 8] width 33 height 9
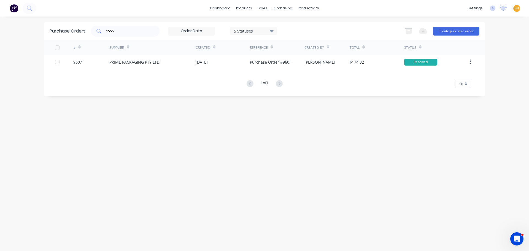
click at [133, 30] on input "1555" at bounding box center [129, 31] width 46 height 6
type input "1"
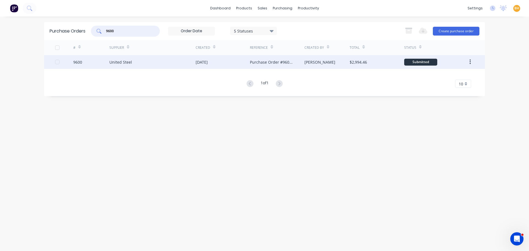
type input "9600"
click at [134, 67] on div "United Steel" at bounding box center [152, 62] width 86 height 14
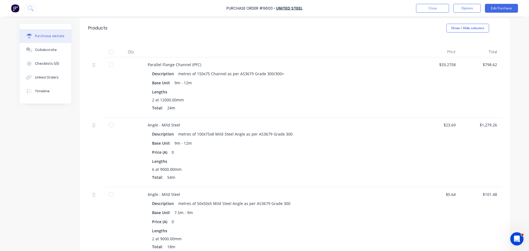
scroll to position [83, 0]
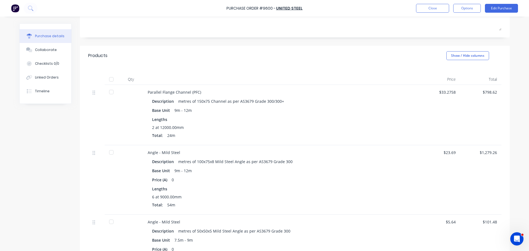
click at [109, 93] on div at bounding box center [111, 92] width 11 height 11
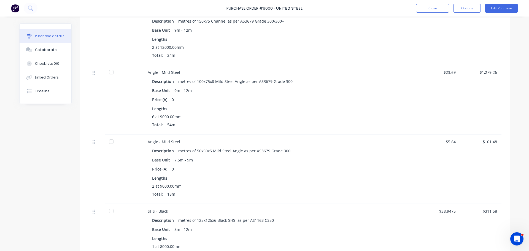
scroll to position [165, 0]
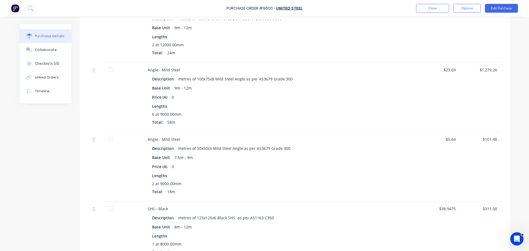
click at [108, 68] on div at bounding box center [111, 69] width 11 height 11
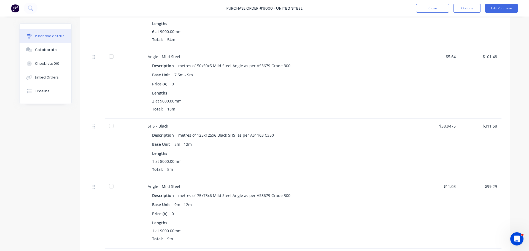
click at [109, 125] on div at bounding box center [111, 125] width 11 height 11
click at [111, 187] on div at bounding box center [111, 186] width 11 height 11
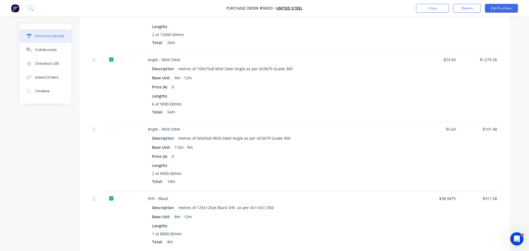
scroll to position [165, 0]
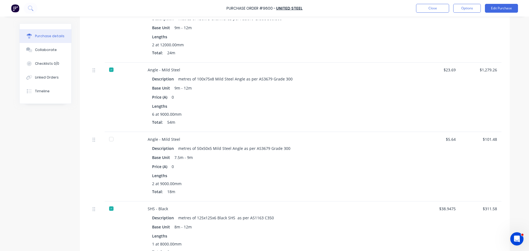
click at [109, 139] on div at bounding box center [111, 139] width 11 height 11
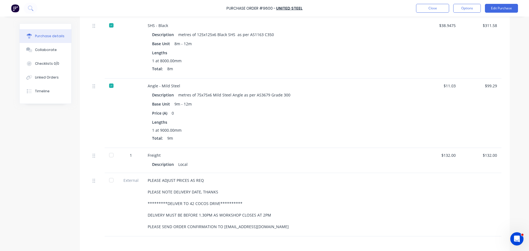
scroll to position [358, 0]
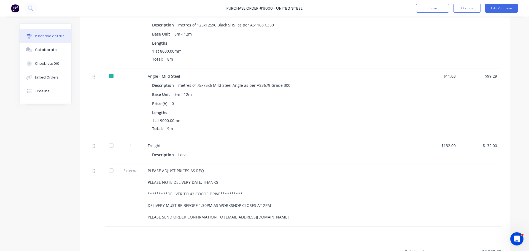
click at [109, 145] on div at bounding box center [111, 145] width 11 height 11
click at [111, 174] on div at bounding box center [111, 170] width 11 height 11
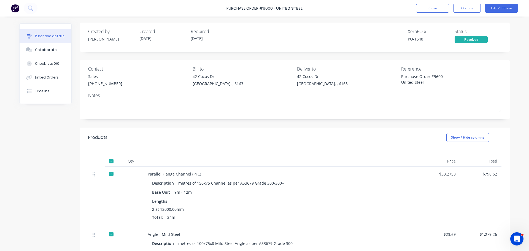
scroll to position [0, 0]
click at [469, 9] on button "Options" at bounding box center [467, 8] width 28 height 9
click at [455, 34] on div "Convert to Bill" at bounding box center [455, 33] width 42 height 8
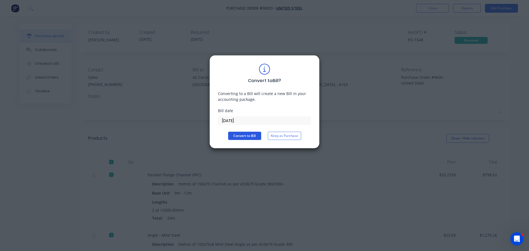
click at [251, 137] on button "Convert to Bill" at bounding box center [244, 136] width 33 height 8
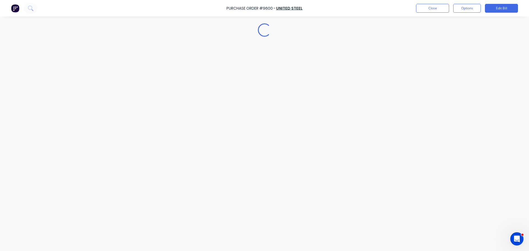
type textarea "x"
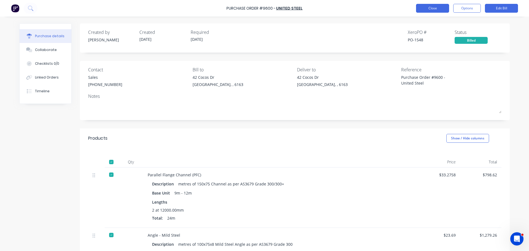
click at [428, 9] on button "Close" at bounding box center [432, 8] width 33 height 9
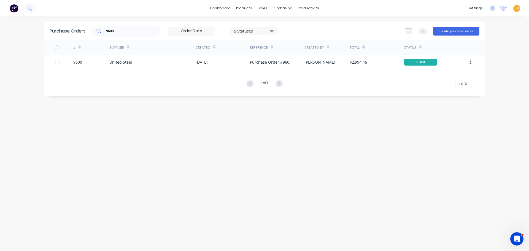
click at [130, 30] on input "9600" at bounding box center [129, 31] width 46 height 6
type input "9"
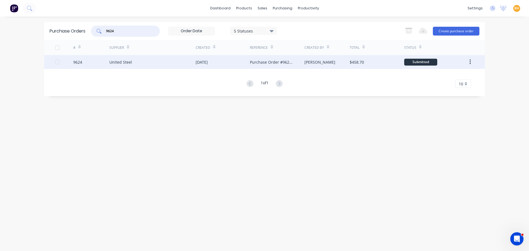
type input "9624"
click at [128, 63] on div "United Steel" at bounding box center [120, 62] width 23 height 6
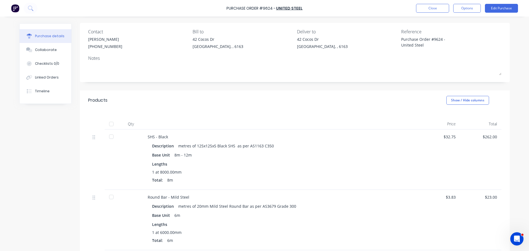
scroll to position [83, 0]
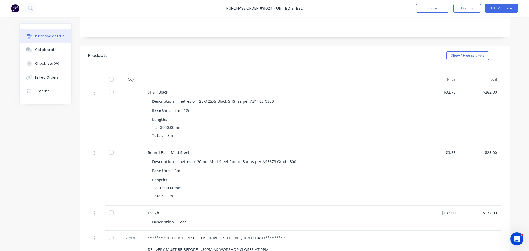
click at [109, 92] on div at bounding box center [111, 92] width 11 height 11
click at [108, 153] on div at bounding box center [111, 152] width 11 height 11
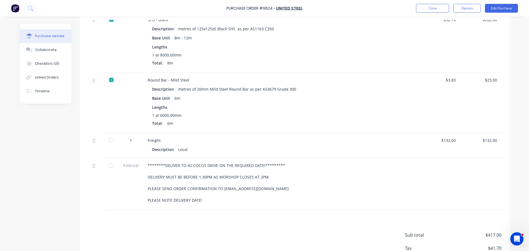
scroll to position [193, 0]
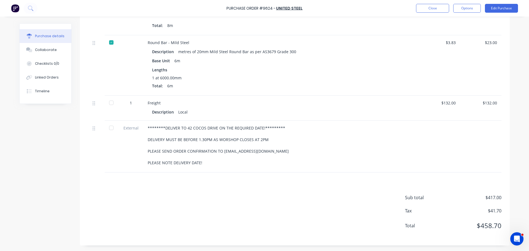
click at [110, 103] on div at bounding box center [111, 102] width 11 height 11
click at [111, 128] on div at bounding box center [111, 127] width 11 height 11
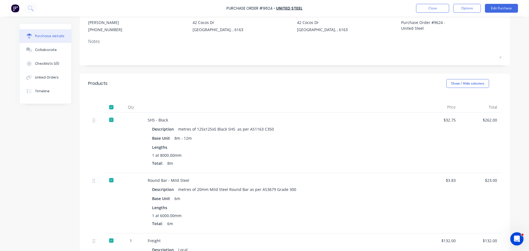
scroll to position [0, 0]
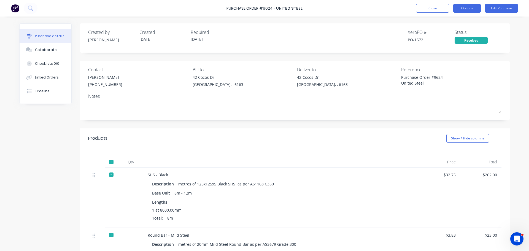
click at [467, 10] on button "Options" at bounding box center [467, 8] width 28 height 9
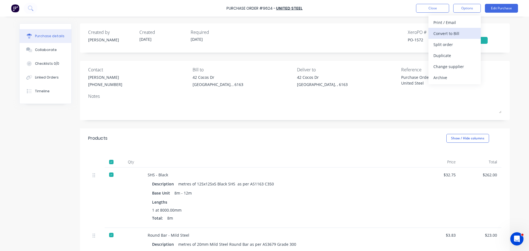
click at [446, 32] on div "Convert to Bill" at bounding box center [455, 33] width 42 height 8
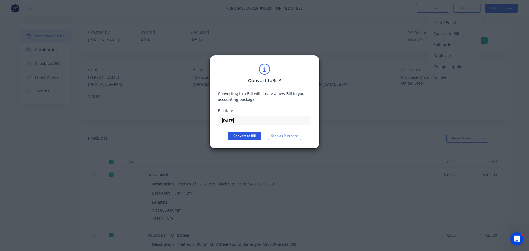
click at [247, 136] on button "Convert to Bill" at bounding box center [244, 136] width 33 height 8
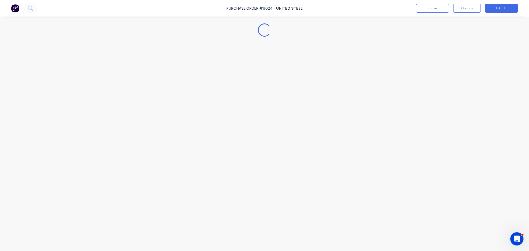
type textarea "x"
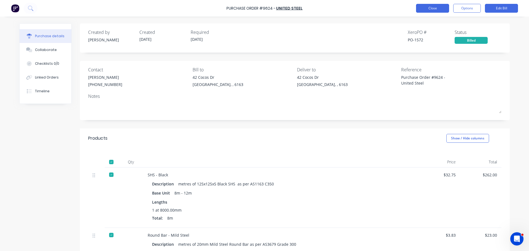
click at [437, 10] on button "Close" at bounding box center [432, 8] width 33 height 9
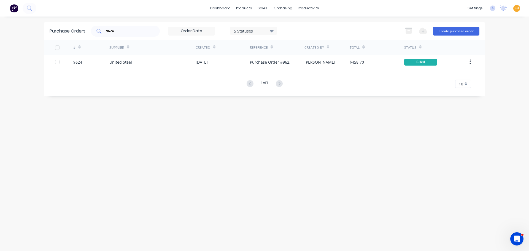
click at [123, 32] on input "9624" at bounding box center [129, 31] width 46 height 6
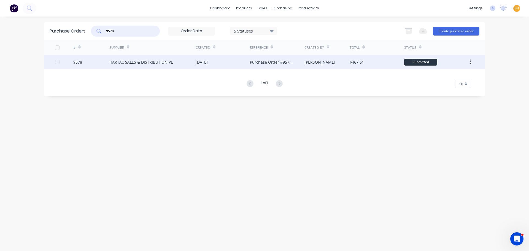
type input "9578"
click at [131, 61] on div "HARTAC SALES & DISTRIBUTION PL" at bounding box center [140, 62] width 63 height 6
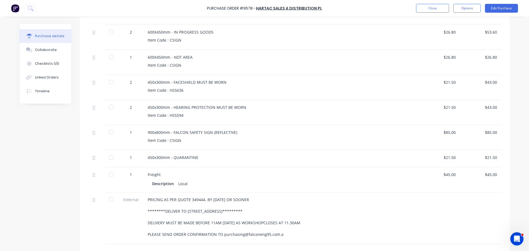
scroll to position [220, 0]
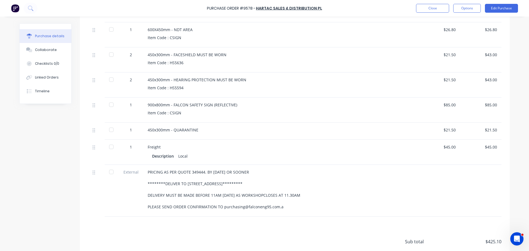
click at [110, 104] on div at bounding box center [111, 104] width 11 height 11
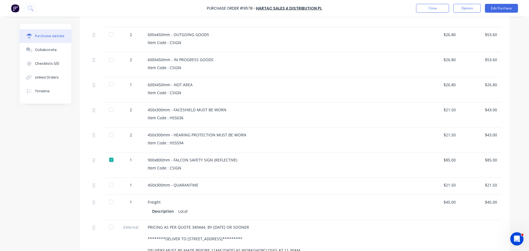
scroll to position [165, 0]
click at [108, 136] on div at bounding box center [111, 134] width 11 height 11
click at [110, 109] on div at bounding box center [111, 109] width 11 height 11
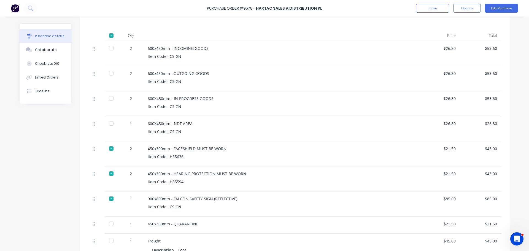
scroll to position [110, 0]
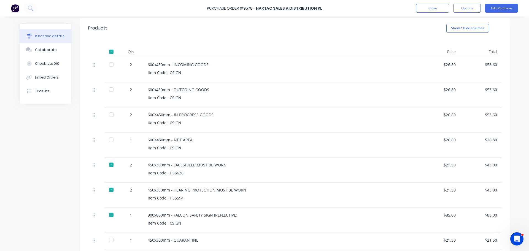
click at [112, 140] on div at bounding box center [111, 139] width 11 height 11
drag, startPoint x: 109, startPoint y: 115, endPoint x: 108, endPoint y: 110, distance: 5.6
click at [109, 115] on div at bounding box center [111, 114] width 11 height 11
drag, startPoint x: 109, startPoint y: 91, endPoint x: 111, endPoint y: 76, distance: 16.1
click at [109, 91] on div at bounding box center [111, 89] width 11 height 11
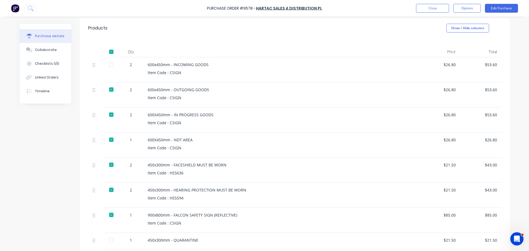
click at [110, 65] on div at bounding box center [111, 64] width 11 height 11
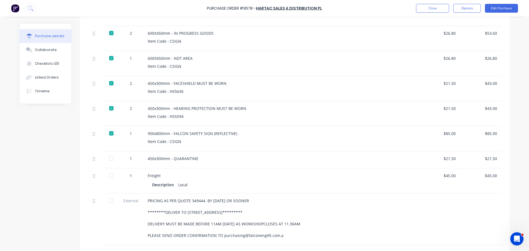
scroll to position [220, 0]
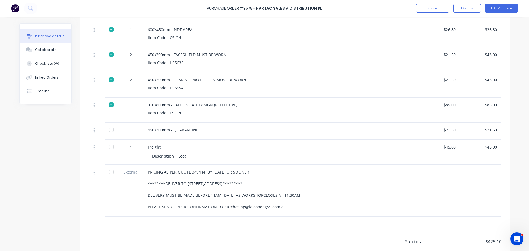
click at [110, 128] on div at bounding box center [111, 129] width 11 height 11
click at [109, 147] on div at bounding box center [111, 146] width 11 height 11
click at [110, 171] on div at bounding box center [111, 171] width 11 height 11
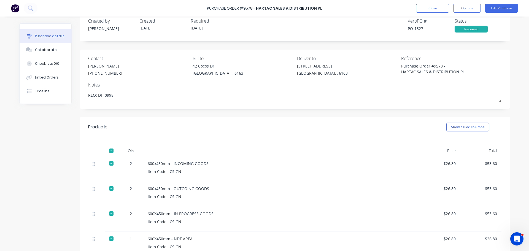
scroll to position [0, 0]
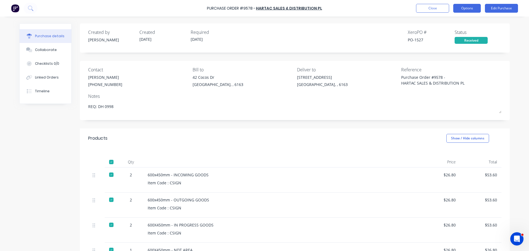
click at [470, 7] on button "Options" at bounding box center [467, 8] width 28 height 9
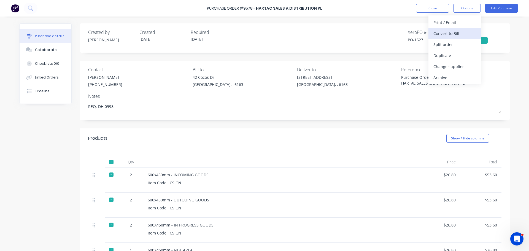
click at [448, 31] on div "Convert to Bill" at bounding box center [455, 33] width 42 height 8
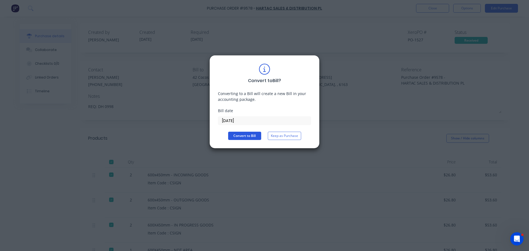
click at [250, 137] on button "Convert to Bill" at bounding box center [244, 136] width 33 height 8
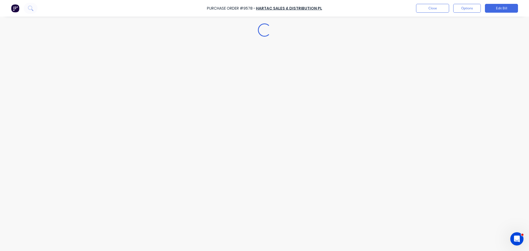
type textarea "x"
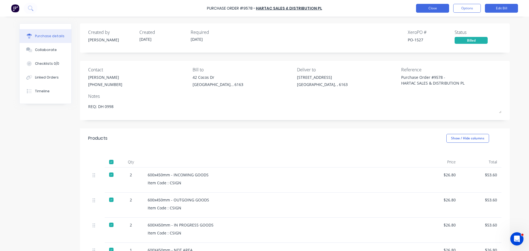
click at [433, 7] on button "Close" at bounding box center [432, 8] width 33 height 9
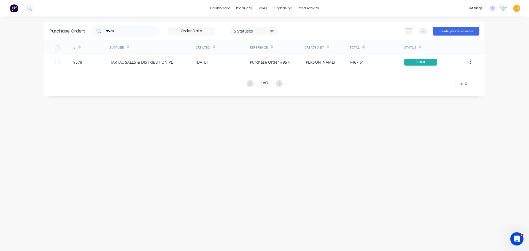
click at [117, 30] on input "9578" at bounding box center [129, 31] width 46 height 6
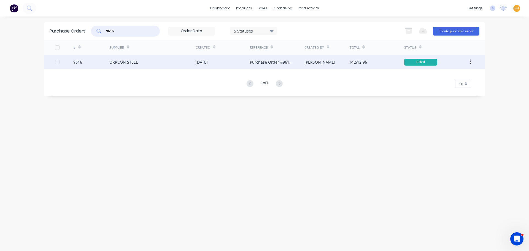
type input "9616"
click at [127, 65] on div "ORRCON STEEL" at bounding box center [123, 62] width 28 height 6
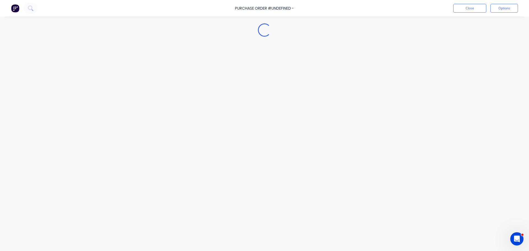
type textarea "x"
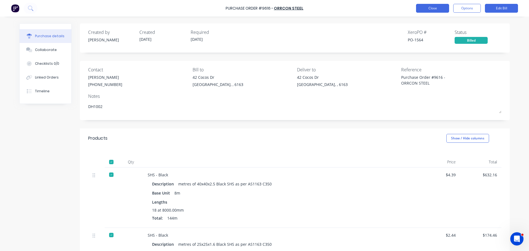
click at [417, 7] on button "Close" at bounding box center [432, 8] width 33 height 9
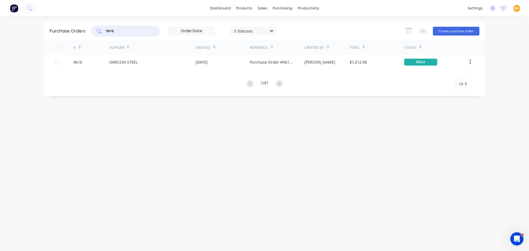
click at [124, 29] on input "9616" at bounding box center [129, 31] width 46 height 6
type input "9"
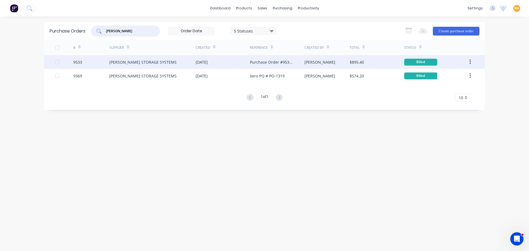
type input "abbott"
click at [185, 66] on div "[PERSON_NAME] STORAGE SYSTEMS" at bounding box center [152, 62] width 86 height 14
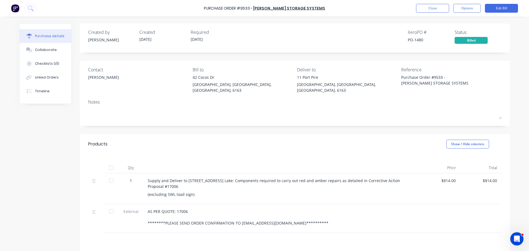
click at [109, 162] on div at bounding box center [111, 167] width 11 height 11
type textarea "x"
click at [420, 3] on div "Purchase Order #9533 - ABBOTT STORAGE SYSTEMS Close Options Edit Bill" at bounding box center [264, 8] width 529 height 17
click at [423, 6] on button "Close" at bounding box center [432, 8] width 33 height 9
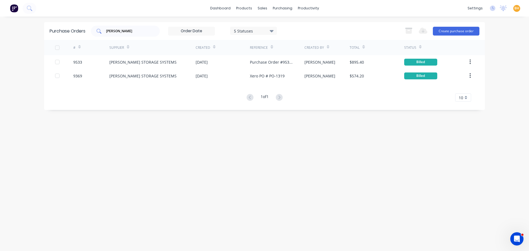
click at [136, 30] on input "abbott" at bounding box center [129, 31] width 46 height 6
type input "a"
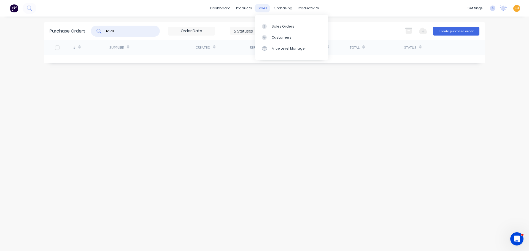
type input "6170"
click at [262, 9] on div "sales" at bounding box center [262, 8] width 15 height 8
click at [274, 27] on div "Sales Orders" at bounding box center [283, 26] width 23 height 5
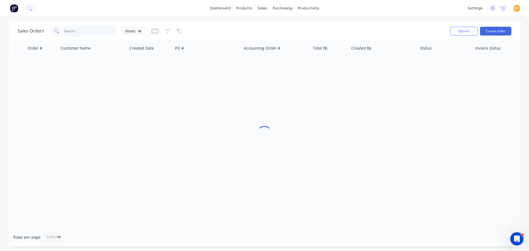
click at [90, 30] on input "text" at bounding box center [91, 31] width 54 height 11
type input "6170"
click at [272, 6] on div "purchasing" at bounding box center [282, 8] width 25 height 8
click at [293, 27] on div "Purchase Orders" at bounding box center [300, 26] width 29 height 5
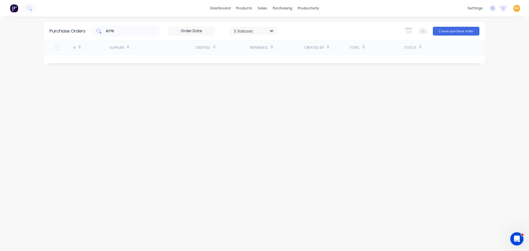
click at [141, 36] on div "Purchase Orders 6170 5 Statuses 5 Statuses Export to Excel (XLSX) Create purcha…" at bounding box center [264, 31] width 441 height 18
click at [138, 35] on div "6170" at bounding box center [125, 31] width 69 height 11
type input "6"
click at [141, 30] on input "bbc digital" at bounding box center [129, 31] width 46 height 6
type input "b"
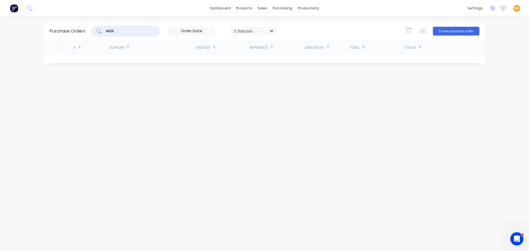
click at [123, 29] on input "6620" at bounding box center [129, 31] width 46 height 6
type input "6"
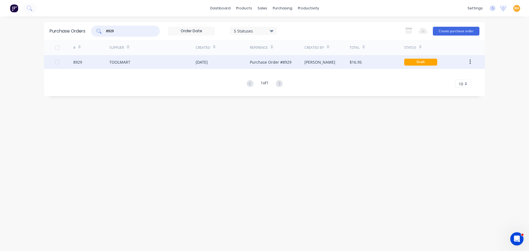
type input "8929"
click at [131, 59] on div "TOOLMART" at bounding box center [152, 62] width 86 height 14
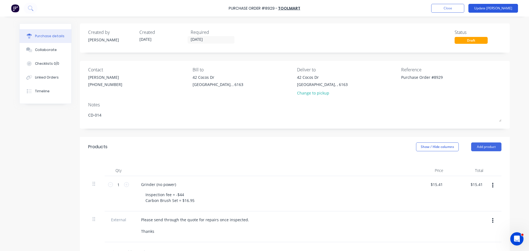
click at [503, 7] on button "Update Bill" at bounding box center [494, 8] width 50 height 9
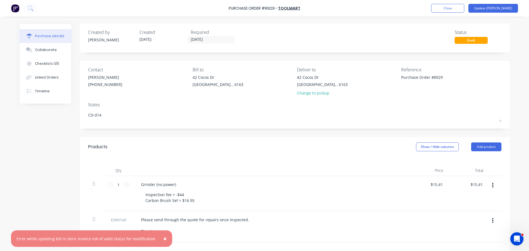
click at [163, 238] on span "×" at bounding box center [164, 239] width 3 height 8
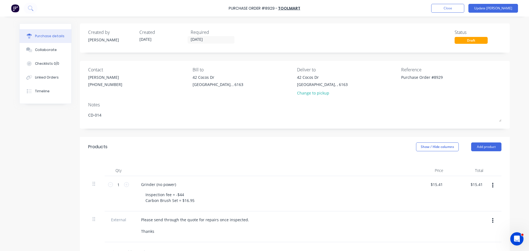
click at [61, 170] on div "Created by Bevan Created 10/04/25 Required 17/04/25 Status Draft Contact Mark C…" at bounding box center [264, 188] width 491 height 330
type textarea "x"
click at [464, 6] on button "Close" at bounding box center [447, 8] width 33 height 9
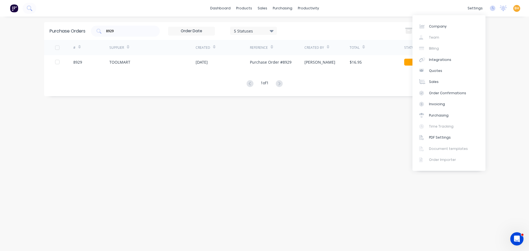
click at [300, 144] on div "Purchase Orders 8929 5 Statuses 5 Statuses Export to Excel (XLSX) Create purcha…" at bounding box center [264, 134] width 441 height 224
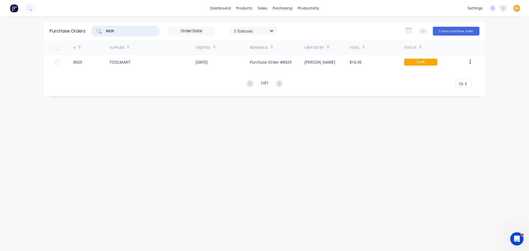
click at [123, 30] on input "8929" at bounding box center [129, 31] width 46 height 6
type input "8"
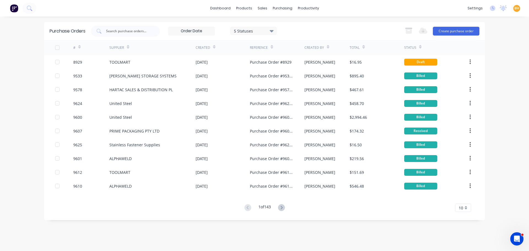
click at [282, 209] on g at bounding box center [281, 207] width 7 height 7
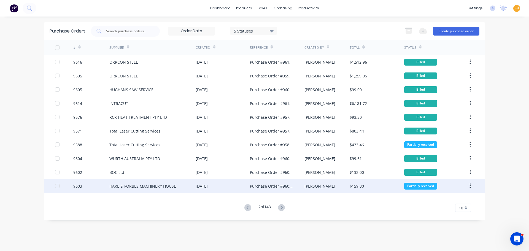
click at [267, 191] on div "Purchase Order #9603 - HARE & FORBES MACHINERY HOUSE" at bounding box center [277, 186] width 54 height 14
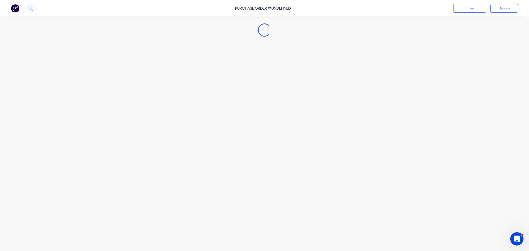
type textarea "x"
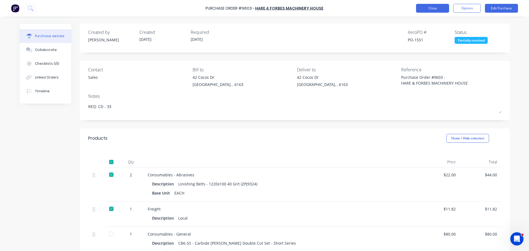
click at [427, 11] on button "Close" at bounding box center [432, 8] width 33 height 9
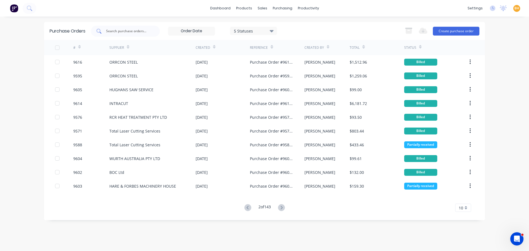
click at [122, 31] on input "text" at bounding box center [129, 31] width 46 height 6
click at [126, 30] on input "text" at bounding box center [129, 31] width 46 height 6
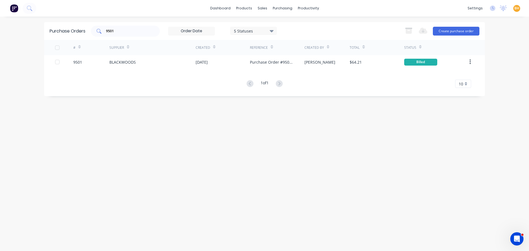
click at [128, 30] on input "9501" at bounding box center [129, 31] width 46 height 6
type input "9"
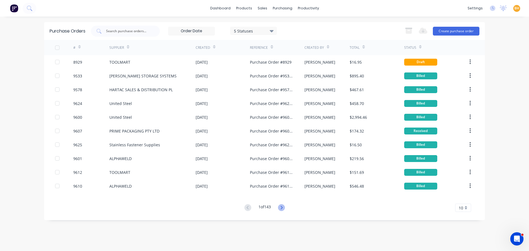
click at [282, 206] on icon at bounding box center [281, 207] width 7 height 7
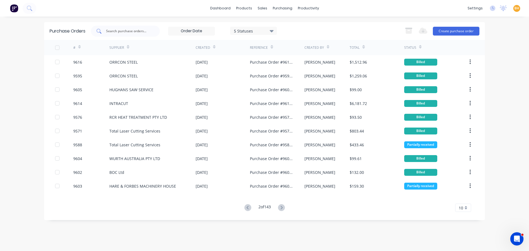
click at [117, 33] on input "text" at bounding box center [129, 31] width 46 height 6
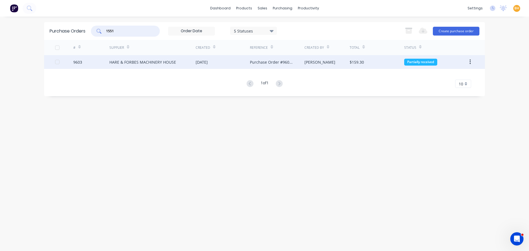
type input "1551"
click at [122, 61] on div "HARE & FORBES MACHINERY HOUSE" at bounding box center [142, 62] width 67 height 6
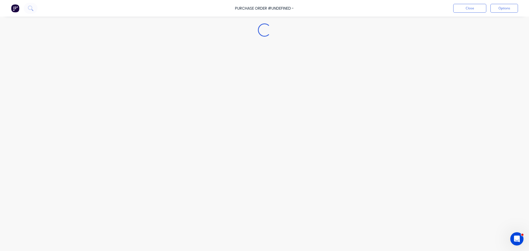
type textarea "x"
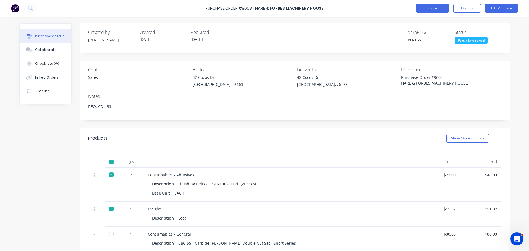
click at [427, 8] on button "Close" at bounding box center [432, 8] width 33 height 9
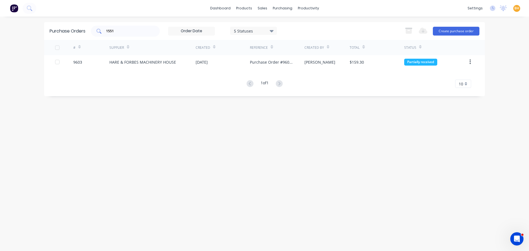
click at [120, 29] on input "1551" at bounding box center [129, 31] width 46 height 6
type input "1"
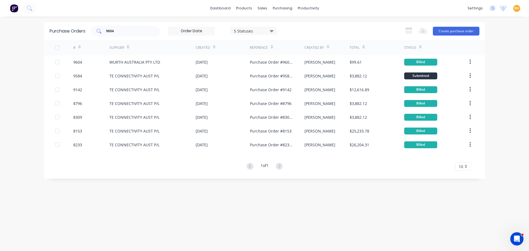
click at [121, 32] on input "9604" at bounding box center [129, 31] width 46 height 6
type input "9"
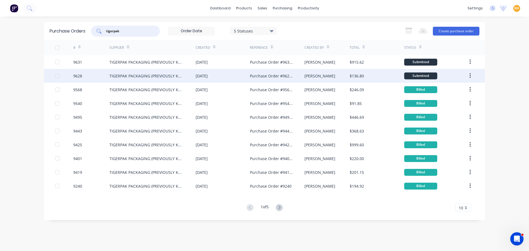
type input "tigerpak"
click at [152, 76] on div "TIGERPAK PACKAGING (PREVIOUSLY KNOWN AS POWERPAK)" at bounding box center [146, 76] width 75 height 6
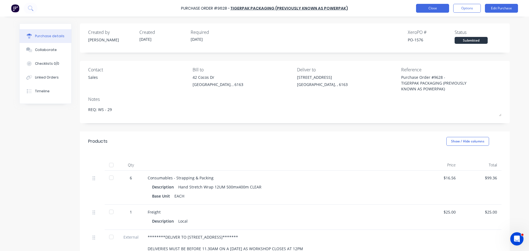
click at [425, 8] on button "Close" at bounding box center [432, 8] width 33 height 9
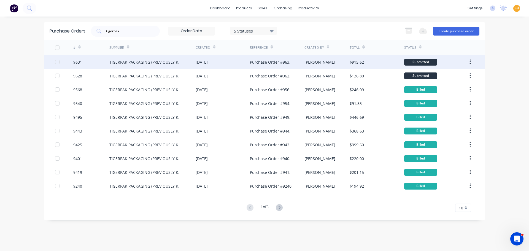
click at [122, 61] on div "TIGERPAK PACKAGING (PREVIOUSLY KNOWN AS POWERPAK)" at bounding box center [146, 62] width 75 height 6
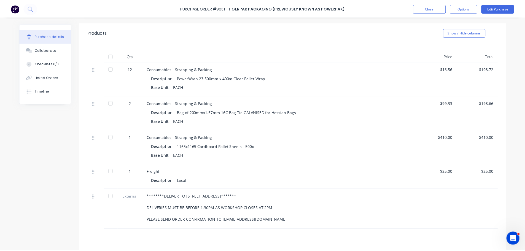
scroll to position [110, 0]
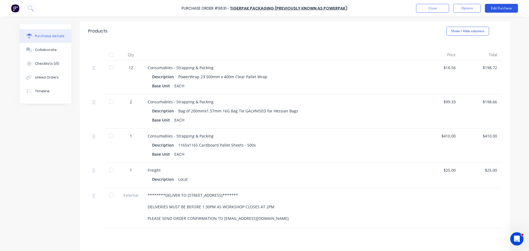
click at [500, 7] on button "Edit Purchase" at bounding box center [501, 8] width 33 height 9
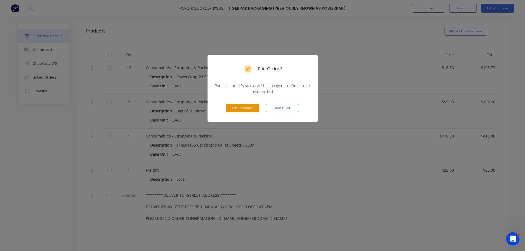
click at [248, 104] on button "Edit Purchase" at bounding box center [242, 108] width 33 height 8
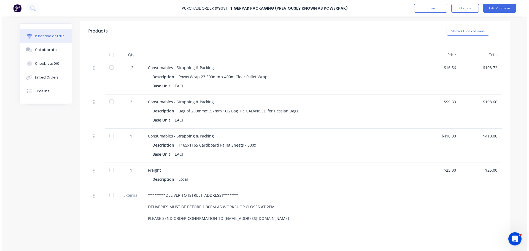
scroll to position [116, 0]
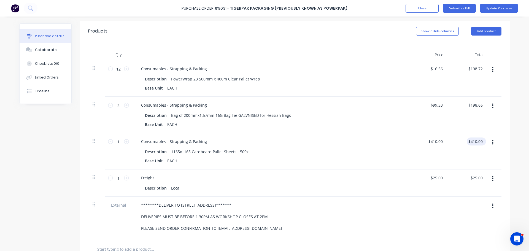
type textarea "x"
click at [482, 142] on input "410.00" at bounding box center [475, 142] width 17 height 8
type input "4"
type input "660"
type textarea "x"
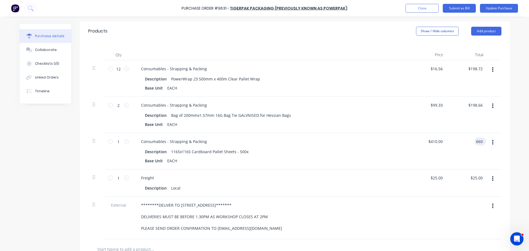
type input "$660.00"
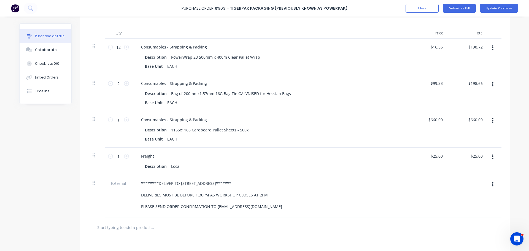
scroll to position [82, 0]
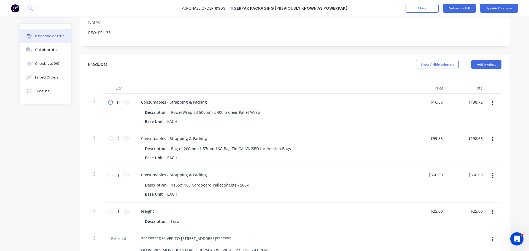
click at [110, 103] on icon at bounding box center [110, 102] width 5 height 5
type textarea "x"
type input "11"
type input "$182.16"
click at [110, 103] on icon at bounding box center [110, 102] width 5 height 5
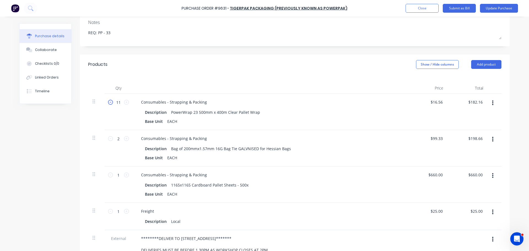
type textarea "x"
type input "10"
type input "$165.60"
click at [110, 103] on icon at bounding box center [110, 102] width 5 height 5
type textarea "x"
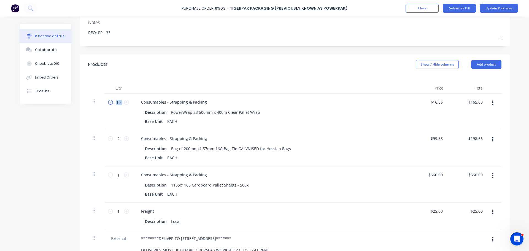
type input "9"
type input "$149.04"
click at [110, 103] on icon at bounding box center [110, 102] width 5 height 5
type textarea "x"
type input "8"
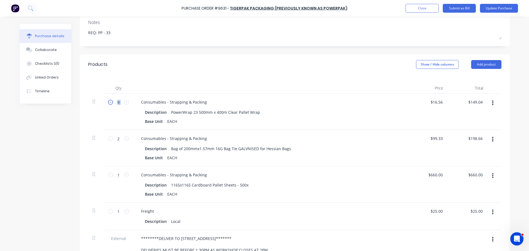
type input "$132.48"
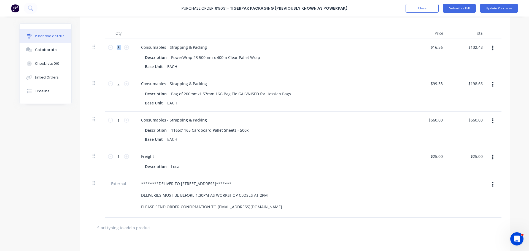
scroll to position [138, 0]
click at [304, 129] on div "Description 1165x1165 Cardboard Pallet Sheets - 500x" at bounding box center [269, 130] width 252 height 8
click at [316, 85] on div "Consumables - Strapping & Packing" at bounding box center [270, 83] width 267 height 8
click at [497, 7] on button "Update Purchase" at bounding box center [499, 8] width 38 height 9
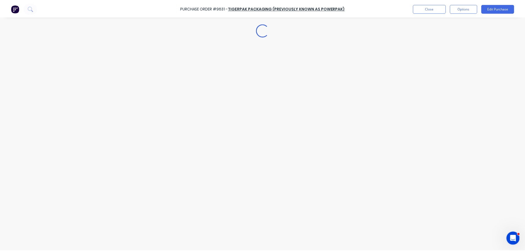
scroll to position [0, 0]
type textarea "x"
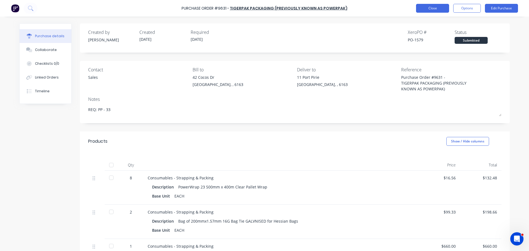
click at [440, 9] on button "Close" at bounding box center [432, 8] width 33 height 9
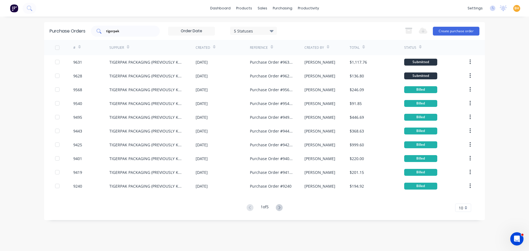
click at [127, 28] on div "tigerpak" at bounding box center [125, 31] width 69 height 11
type input "t"
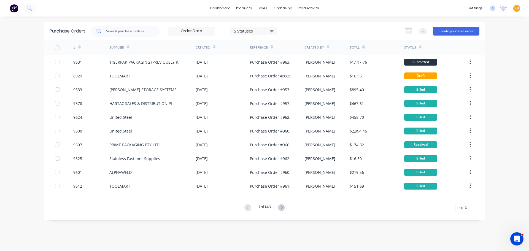
click at [124, 33] on input "text" at bounding box center [129, 31] width 46 height 6
click at [265, 9] on div "sales" at bounding box center [262, 8] width 15 height 8
click at [274, 24] on div "Sales Orders" at bounding box center [283, 26] width 23 height 5
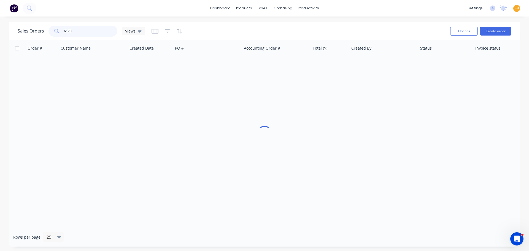
click at [89, 33] on input "6170" at bounding box center [91, 31] width 54 height 11
type input "6"
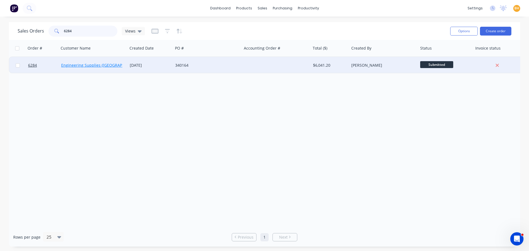
type input "6284"
click at [97, 64] on link "Engineering Supplies ([GEOGRAPHIC_DATA]) Pty Ltd" at bounding box center [108, 65] width 94 height 5
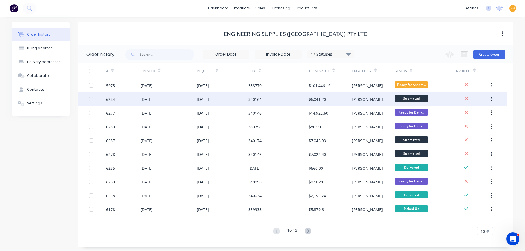
click at [129, 97] on div "6284" at bounding box center [123, 99] width 34 height 14
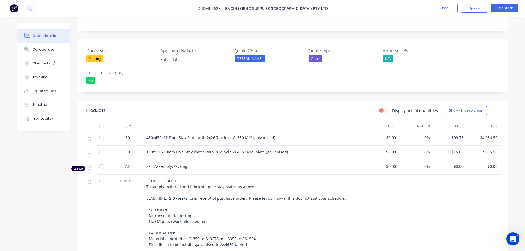
scroll to position [138, 0]
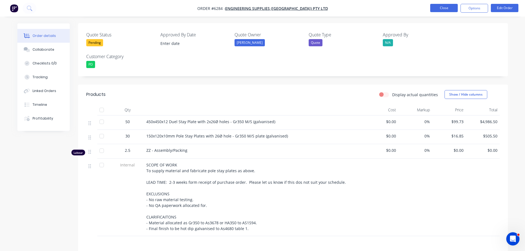
click at [438, 8] on button "Close" at bounding box center [444, 8] width 28 height 8
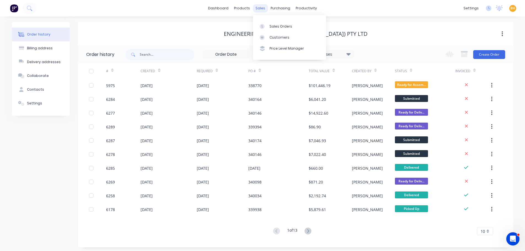
click at [258, 11] on div "sales" at bounding box center [260, 8] width 15 height 8
click at [274, 28] on div "Sales Orders" at bounding box center [281, 26] width 23 height 5
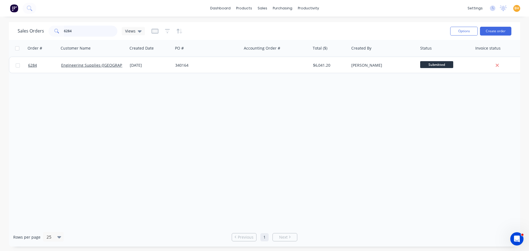
click at [82, 31] on input "6284" at bounding box center [91, 31] width 54 height 11
type input "6"
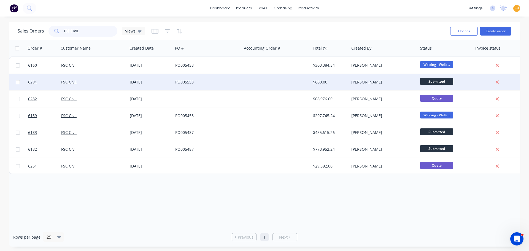
type input "FSC CIVIL"
click at [174, 85] on div "PO005553" at bounding box center [207, 82] width 69 height 17
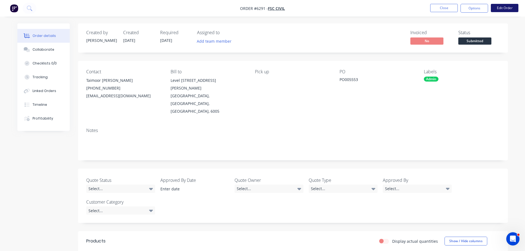
click at [513, 6] on button "Edit Order" at bounding box center [505, 8] width 28 height 8
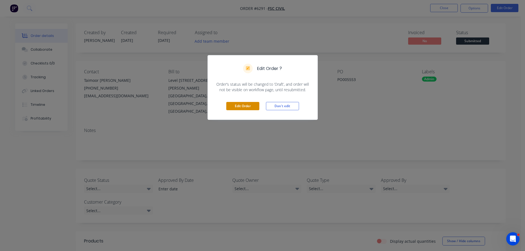
click at [240, 105] on button "Edit Order" at bounding box center [242, 106] width 33 height 8
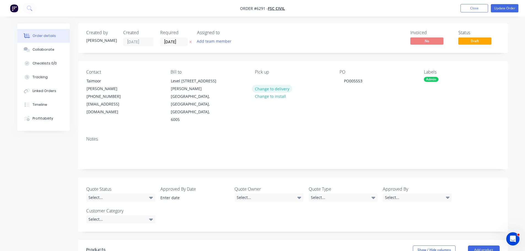
click at [267, 89] on button "Change to delivery" at bounding box center [272, 88] width 40 height 7
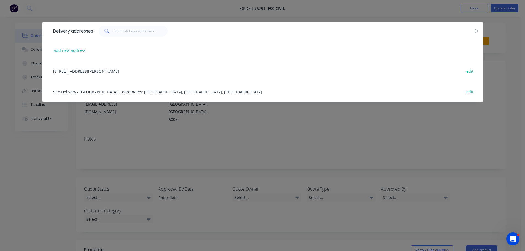
click at [476, 30] on icon "button" at bounding box center [476, 30] width 3 height 3
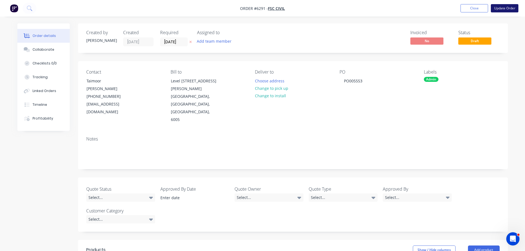
click at [501, 9] on button "Update Order" at bounding box center [505, 8] width 28 height 8
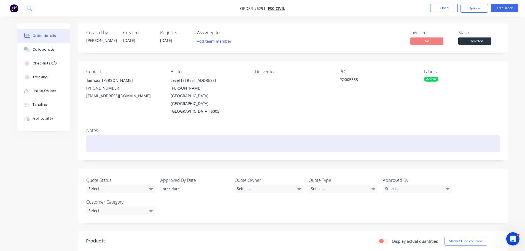
click at [96, 135] on div at bounding box center [292, 143] width 413 height 17
click at [105, 135] on div at bounding box center [292, 143] width 413 height 17
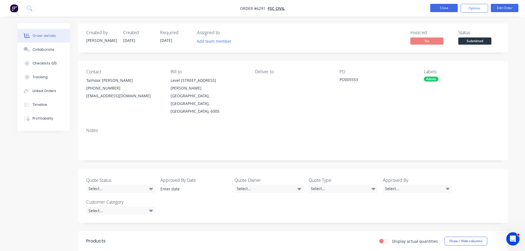
click at [440, 8] on button "Close" at bounding box center [444, 8] width 28 height 8
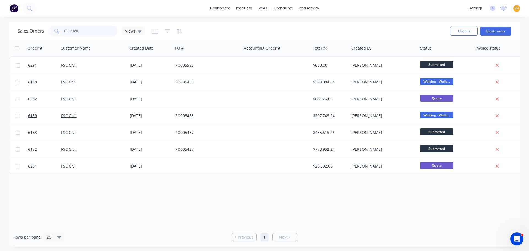
click at [93, 31] on input "FSC CIVIL" at bounding box center [91, 31] width 54 height 11
type input "F"
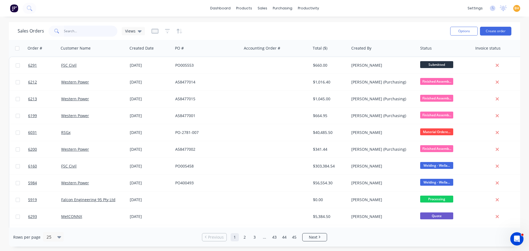
click at [85, 33] on input "text" at bounding box center [91, 31] width 54 height 11
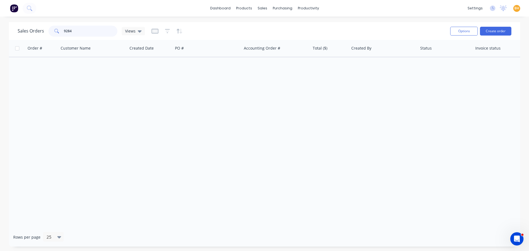
click at [65, 31] on input "9284" at bounding box center [91, 31] width 54 height 11
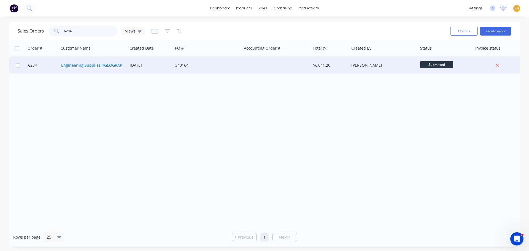
type input "6284"
click at [97, 66] on link "Engineering Supplies ([GEOGRAPHIC_DATA]) Pty Ltd" at bounding box center [108, 65] width 94 height 5
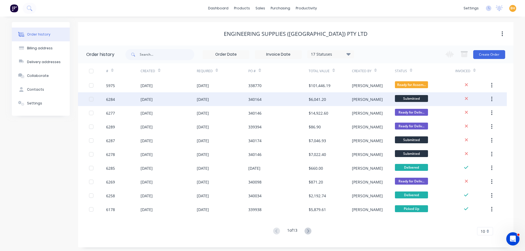
click at [154, 102] on div "02 Sep 2025" at bounding box center [169, 99] width 56 height 14
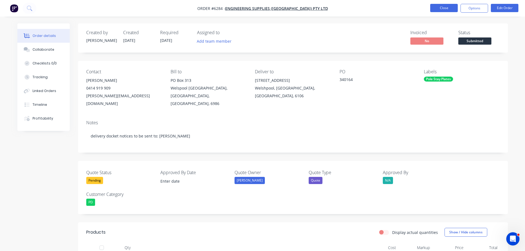
click at [446, 7] on button "Close" at bounding box center [444, 8] width 28 height 8
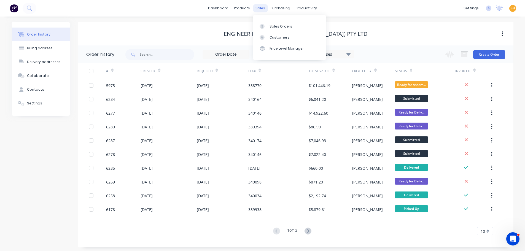
click at [262, 9] on div "sales" at bounding box center [260, 8] width 15 height 8
click at [280, 29] on div "Sales Orders" at bounding box center [281, 26] width 23 height 5
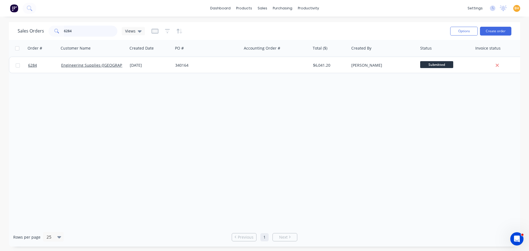
click at [80, 30] on input "6284" at bounding box center [91, 31] width 54 height 11
type input "6"
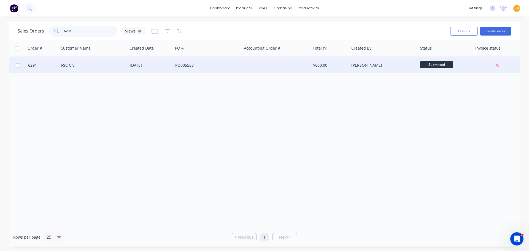
type input "6291"
click at [76, 63] on div "FSC Civil" at bounding box center [91, 66] width 61 height 6
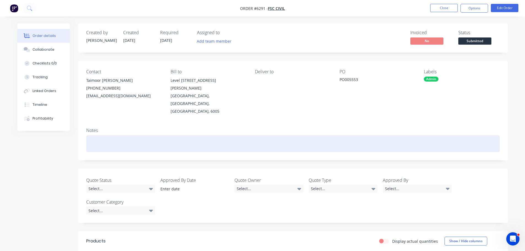
click at [96, 135] on div at bounding box center [292, 143] width 413 height 17
click at [102, 135] on div at bounding box center [292, 143] width 413 height 17
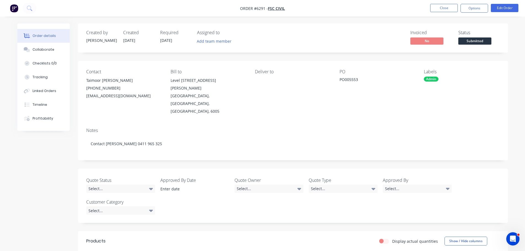
click at [186, 143] on div "Notes Contact Muhammad Mussab 0411 965 325" at bounding box center [293, 141] width 430 height 37
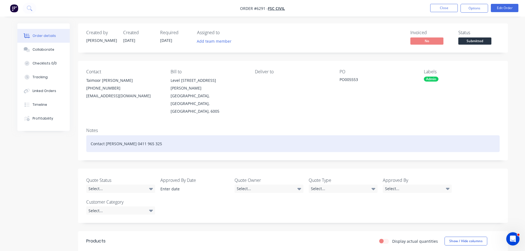
click at [89, 135] on div "Contact Muhammad Mussab 0411 965 325" at bounding box center [292, 143] width 413 height 17
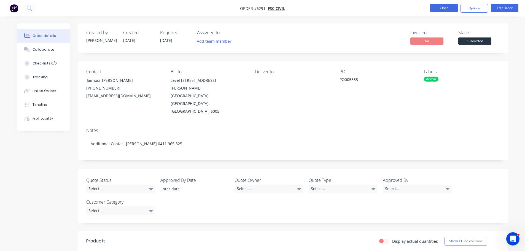
click at [441, 9] on button "Close" at bounding box center [444, 8] width 28 height 8
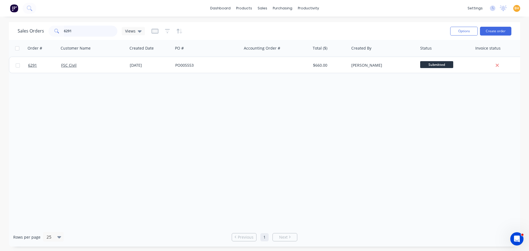
click at [70, 31] on input "6291" at bounding box center [91, 31] width 54 height 11
type input "6"
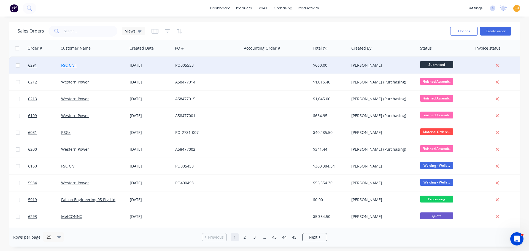
click at [75, 67] on link "FSC Civil" at bounding box center [68, 65] width 15 height 5
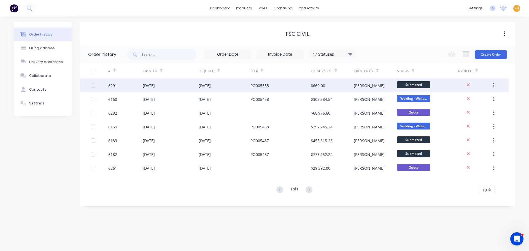
click at [155, 83] on div "[DATE]" at bounding box center [149, 86] width 12 height 6
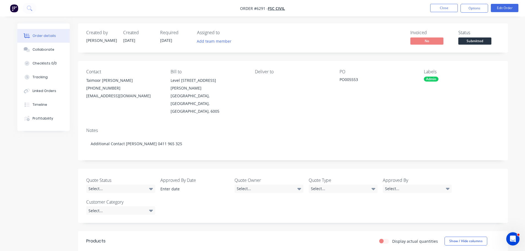
click at [274, 21] on div "Order details Collaborate Checklists 0/0 Tracking Linked Orders Timeline Profit…" at bounding box center [262, 197] width 525 height 394
click at [438, 6] on button "Close" at bounding box center [444, 8] width 28 height 8
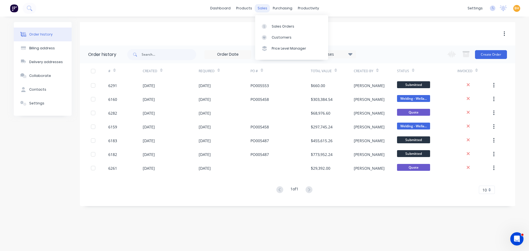
click at [262, 10] on div "sales" at bounding box center [262, 8] width 15 height 8
click at [276, 28] on div "Sales Orders" at bounding box center [283, 26] width 23 height 5
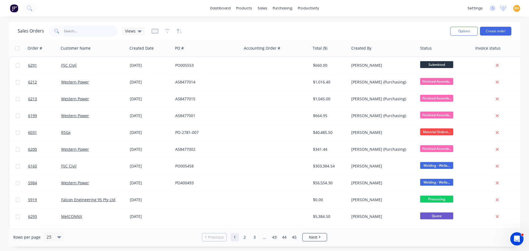
click at [70, 33] on input "text" at bounding box center [91, 31] width 54 height 11
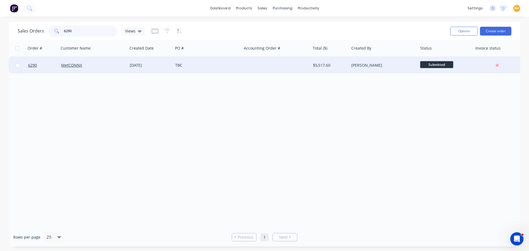
type input "6290"
click at [71, 69] on div "MetCONNX" at bounding box center [93, 65] width 69 height 17
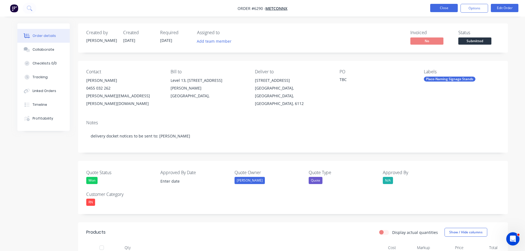
click at [438, 6] on button "Close" at bounding box center [444, 8] width 28 height 8
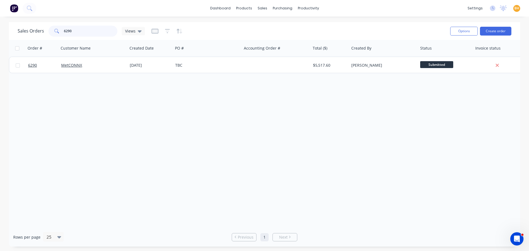
click at [77, 31] on input "6290" at bounding box center [91, 31] width 54 height 11
type input "6"
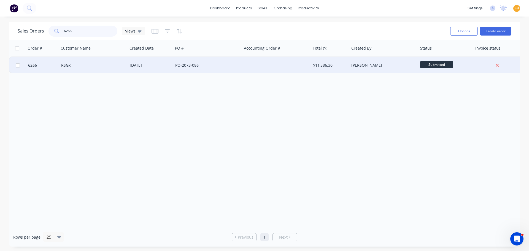
type input "6266"
click at [131, 66] on div "[DATE]" at bounding box center [150, 66] width 41 height 6
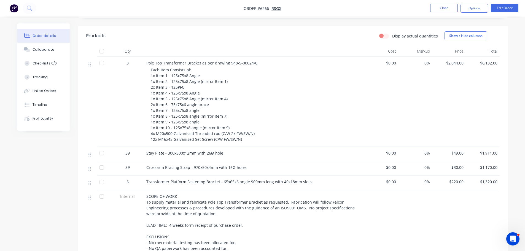
scroll to position [220, 0]
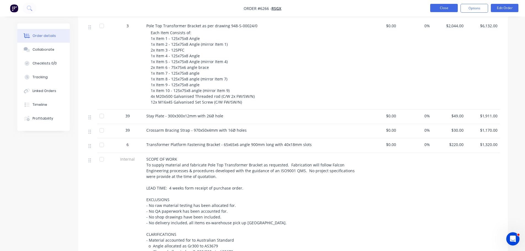
click at [445, 6] on button "Close" at bounding box center [444, 8] width 28 height 8
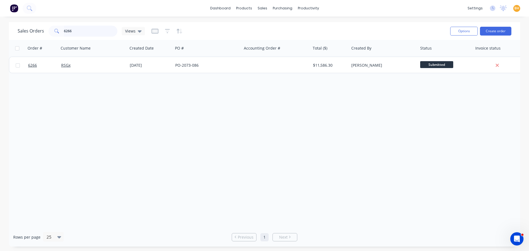
click at [79, 30] on input "6266" at bounding box center [91, 31] width 54 height 11
type input "6"
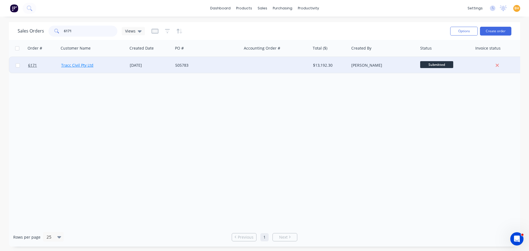
type input "6171"
click at [84, 68] on div "Tracc Civil Pty Ltd" at bounding box center [91, 66] width 61 height 6
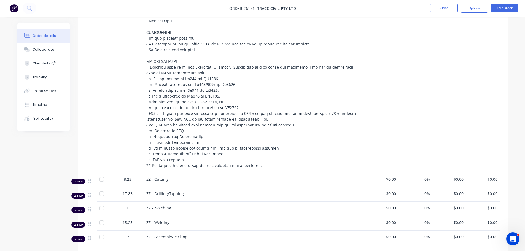
scroll to position [335, 0]
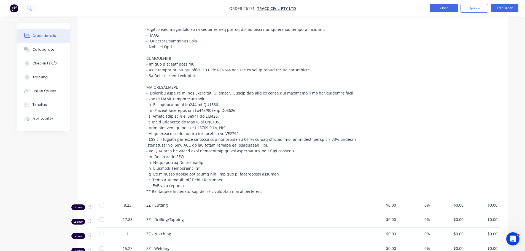
click at [445, 5] on button "Close" at bounding box center [444, 8] width 28 height 8
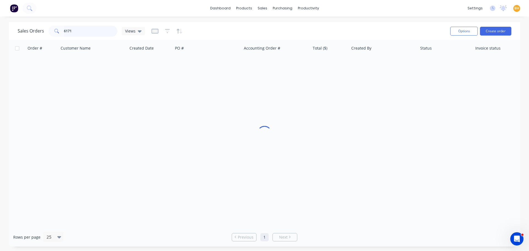
click at [80, 32] on input "6171" at bounding box center [91, 31] width 54 height 11
type input "6"
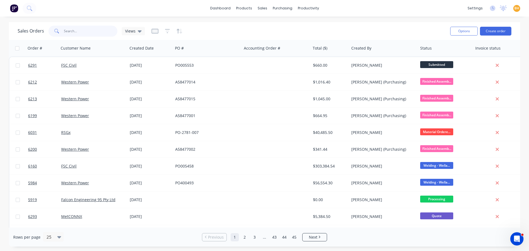
click at [65, 32] on input "text" at bounding box center [91, 31] width 54 height 11
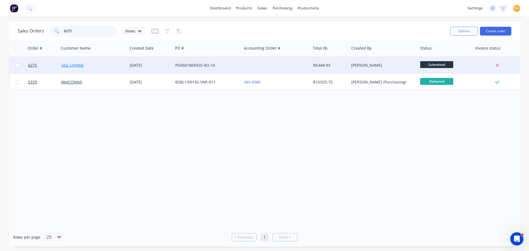
type input "6275"
click at [74, 63] on div "UGL Limited" at bounding box center [93, 65] width 69 height 17
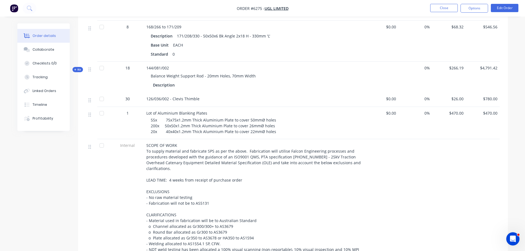
scroll to position [441, 0]
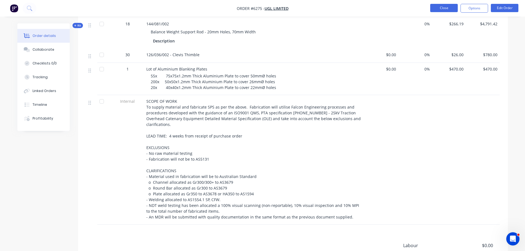
click at [434, 9] on button "Close" at bounding box center [444, 8] width 28 height 8
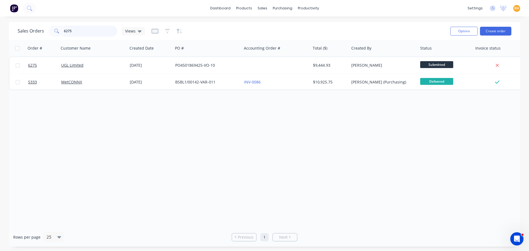
click at [82, 31] on input "6275" at bounding box center [91, 31] width 54 height 11
type input "6"
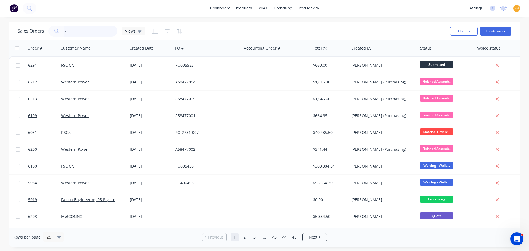
click at [79, 32] on input "text" at bounding box center [91, 31] width 54 height 11
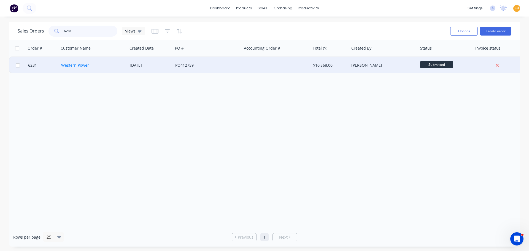
type input "6281"
click at [79, 64] on link "Western Power" at bounding box center [75, 65] width 28 height 5
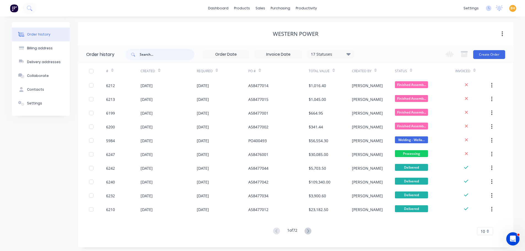
click at [143, 54] on input "text" at bounding box center [167, 54] width 55 height 11
type input "6281"
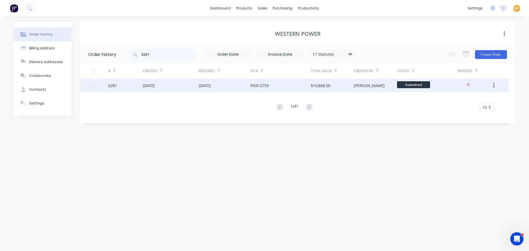
click at [155, 85] on div "[DATE]" at bounding box center [149, 86] width 12 height 6
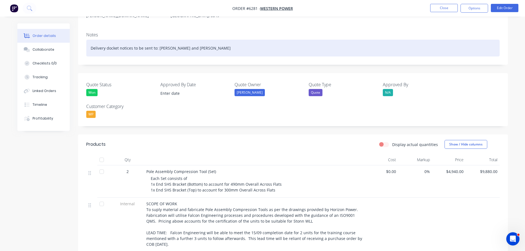
scroll to position [17, 0]
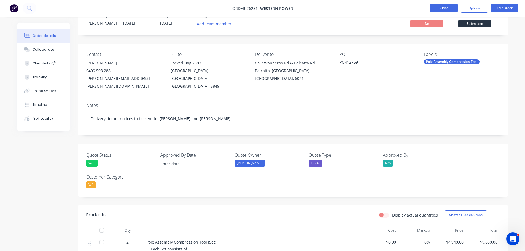
click at [446, 9] on button "Close" at bounding box center [444, 8] width 28 height 8
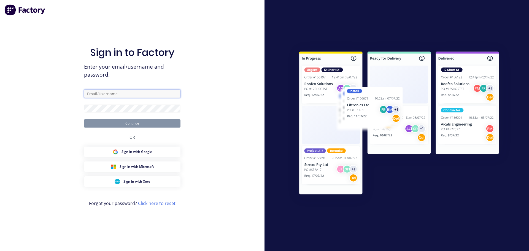
type input "purchasing@falconeng95.com.au"
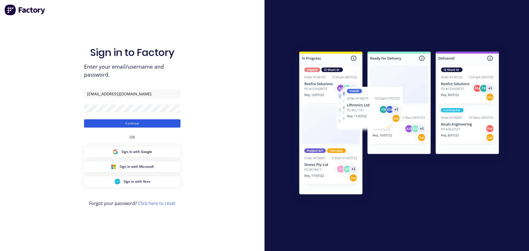
click at [150, 124] on button "Continue" at bounding box center [132, 123] width 96 height 8
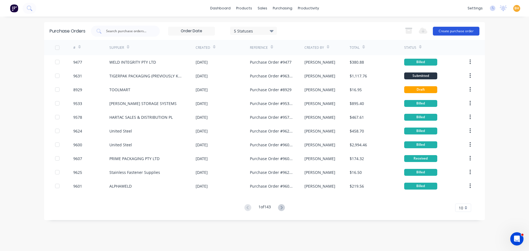
click at [453, 29] on button "Create purchase order" at bounding box center [456, 31] width 47 height 9
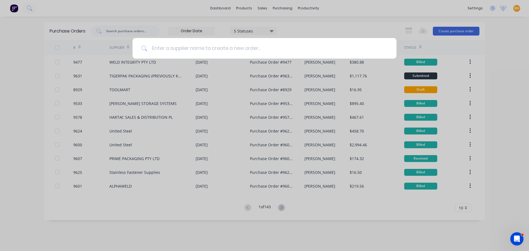
click at [169, 46] on input at bounding box center [267, 48] width 240 height 21
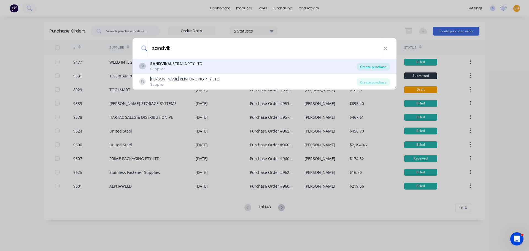
type input "sandvik"
click at [360, 65] on div "Create purchase" at bounding box center [373, 67] width 33 height 8
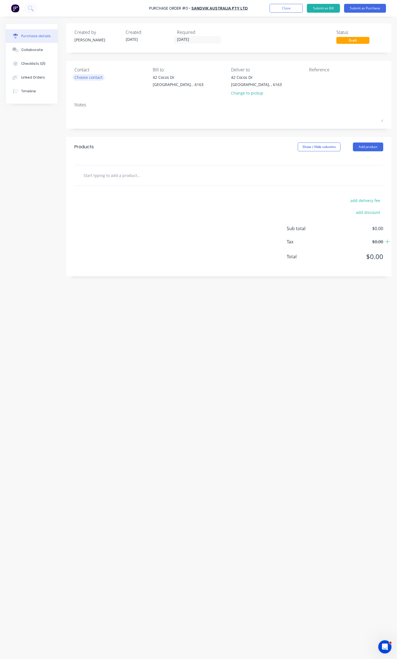
click at [86, 78] on div "Choose contact" at bounding box center [88, 77] width 28 height 6
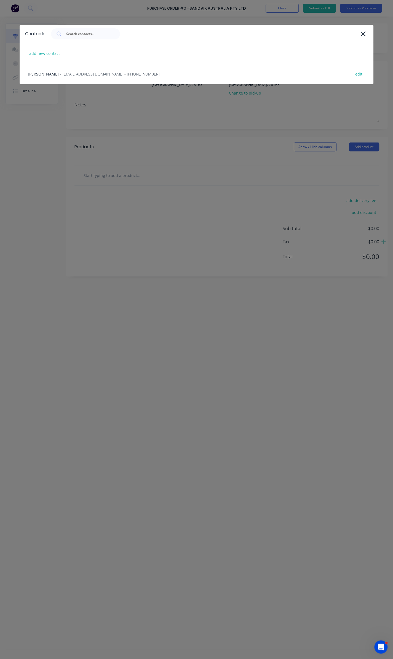
click at [86, 78] on div "Frank - arqueries_au@sandvik.com - (02) 8417 2901 edit" at bounding box center [197, 74] width 354 height 21
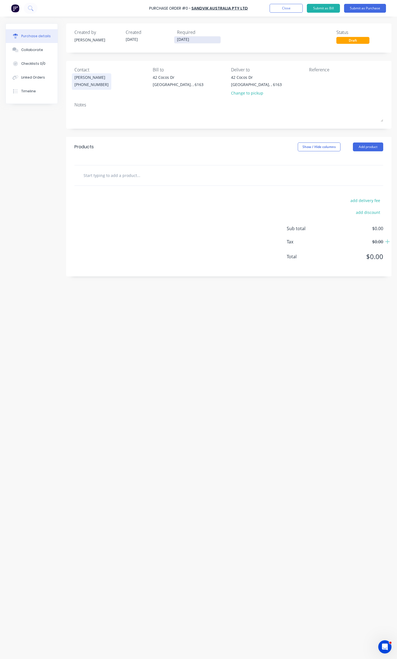
click at [188, 41] on input "[DATE]" at bounding box center [197, 39] width 46 height 7
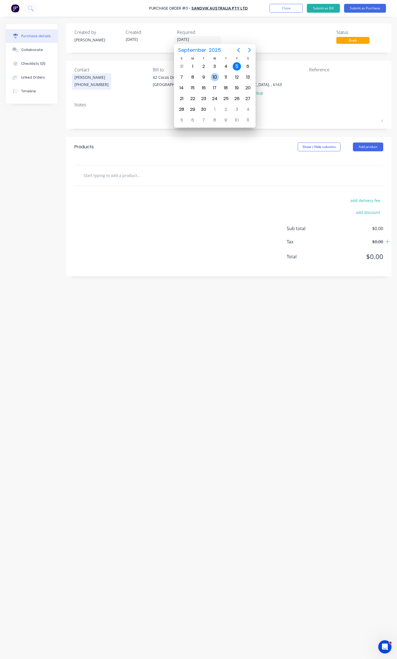
click at [210, 77] on div "10" at bounding box center [214, 77] width 11 height 10
type input "10/09/25"
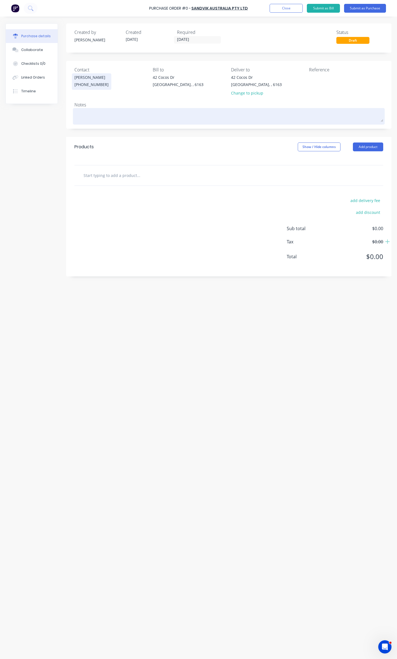
click at [83, 114] on textarea at bounding box center [228, 115] width 309 height 12
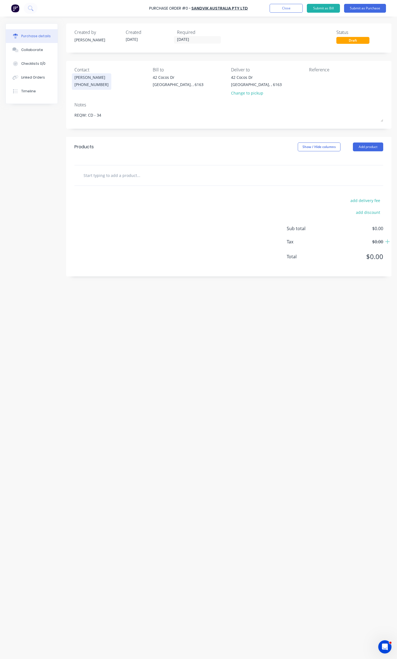
type textarea "REQW: CD - 34"
click at [122, 179] on input "text" at bounding box center [138, 175] width 110 height 11
click at [368, 149] on button "Add product" at bounding box center [368, 146] width 30 height 9
click at [346, 174] on div "Basic product" at bounding box center [357, 172] width 42 height 8
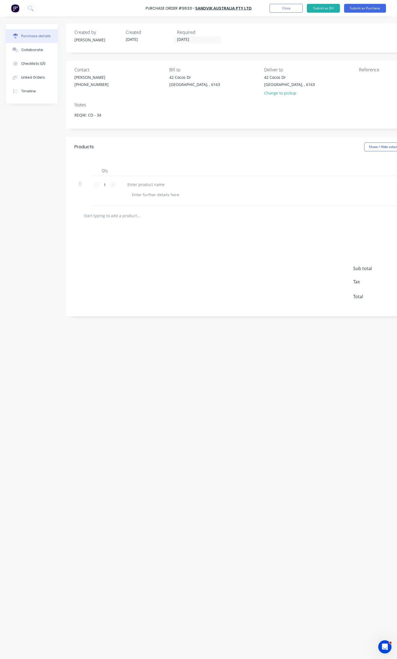
click at [147, 8] on div "Purchase Order #9633 - SANDVIK AUSTRALIA PTY LTD Add product Close Submit as Bi…" at bounding box center [198, 8] width 397 height 17
drag, startPoint x: 145, startPoint y: 8, endPoint x: 251, endPoint y: 9, distance: 106.4
click at [251, 9] on div "Purchase Order #9633 - SANDVIK AUSTRALIA PTY LTD Add product Close Submit as Bi…" at bounding box center [198, 8] width 397 height 17
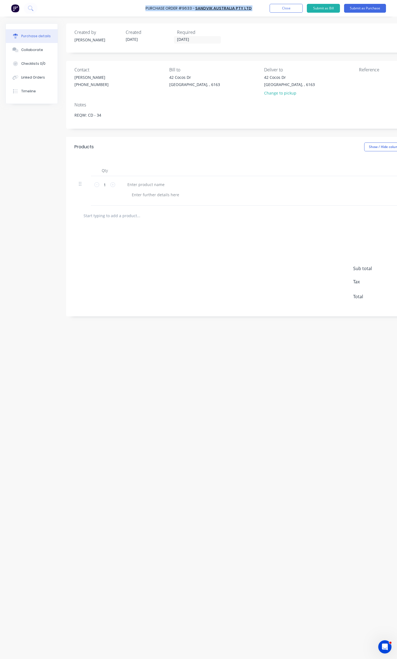
copy div "Purchase Order #9633 - SANDVIK AUSTRALIA PTY LTD Add product Close Submit as Bi…"
click at [368, 79] on textarea at bounding box center [393, 80] width 69 height 12
paste textarea "Purchase Order #9633 - SANDVIK AUSTRALIA PTY LTD"
type textarea "Purchase Order #9633 - SANDVIK AUSTRALIA PTY LTD"
click at [147, 188] on div at bounding box center [146, 185] width 46 height 8
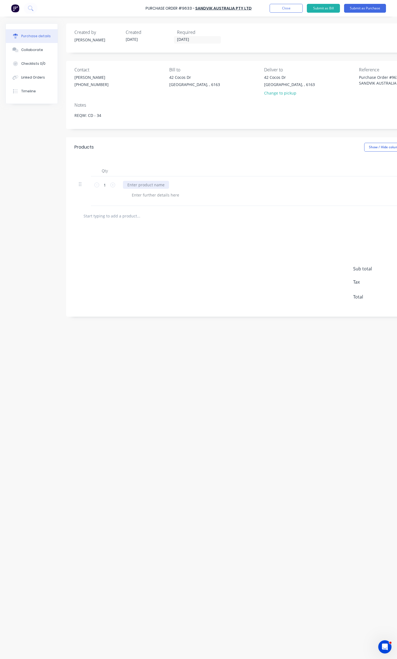
paste div
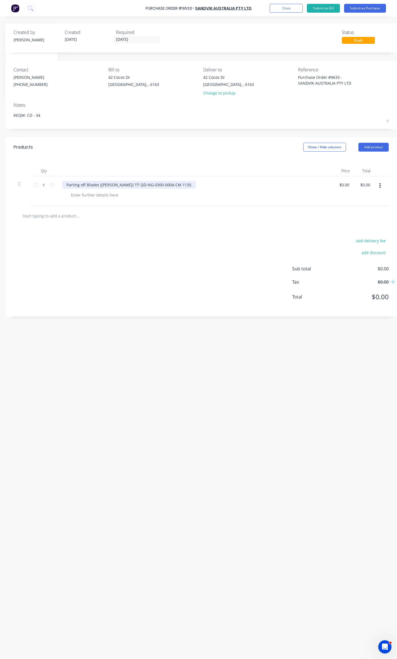
scroll to position [0, 65]
click at [75, 195] on div at bounding box center [94, 195] width 56 height 8
click at [345, 185] on input "0.0000" at bounding box center [342, 185] width 15 height 8
type input "0"
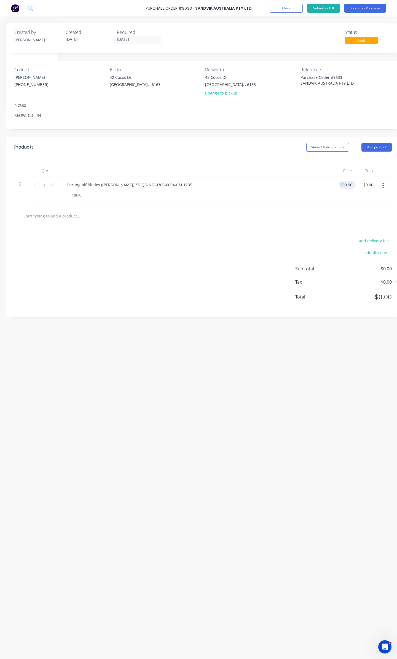
type input "$200.90"
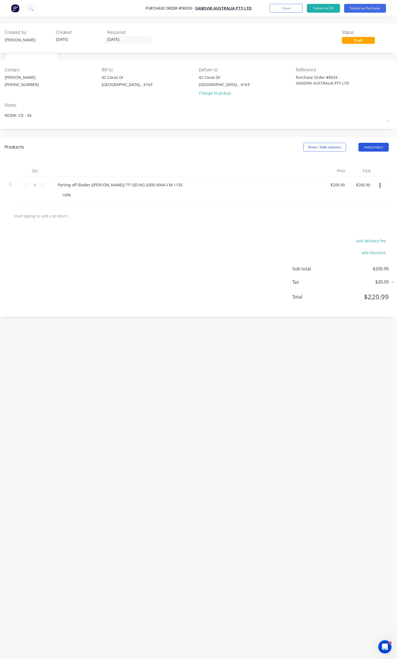
type input "$200.90"
click at [373, 146] on button "Add product" at bounding box center [373, 147] width 30 height 9
drag, startPoint x: 88, startPoint y: 195, endPoint x: 78, endPoint y: 196, distance: 10.2
click at [87, 195] on div "10PK" at bounding box center [189, 195] width 262 height 8
click at [72, 197] on div "10PK" at bounding box center [67, 195] width 18 height 8
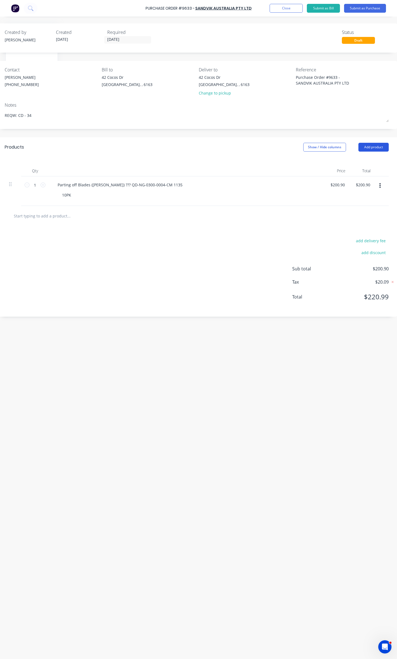
click at [363, 146] on button "Add product" at bounding box center [373, 147] width 30 height 9
click at [360, 216] on div "Notes (External)" at bounding box center [362, 216] width 42 height 8
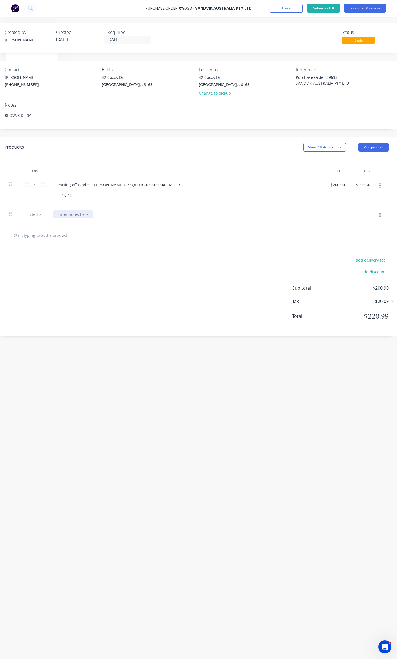
click at [63, 212] on div at bounding box center [73, 214] width 40 height 8
click at [364, 7] on button "Submit as Purchase" at bounding box center [365, 8] width 42 height 9
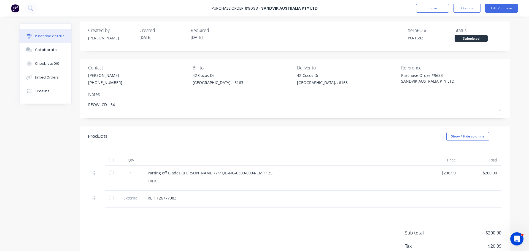
scroll to position [0, 0]
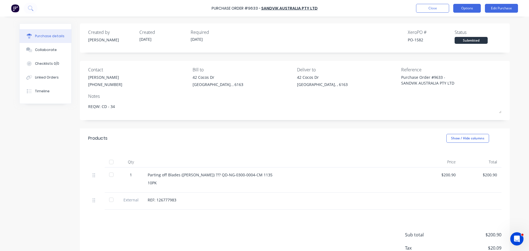
click at [461, 8] on button "Options" at bounding box center [467, 8] width 28 height 9
click at [379, 18] on div "Purchase details Collaborate Checklists 0/0 Linked Orders Timeline Created by B…" at bounding box center [265, 118] width 502 height 224
click at [470, 10] on button "Options" at bounding box center [467, 8] width 28 height 9
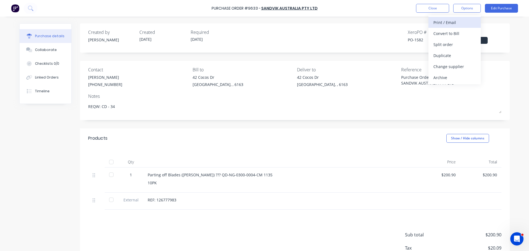
click at [448, 23] on div "Print / Email" at bounding box center [455, 22] width 42 height 8
click at [448, 33] on div "With pricing" at bounding box center [455, 33] width 42 height 8
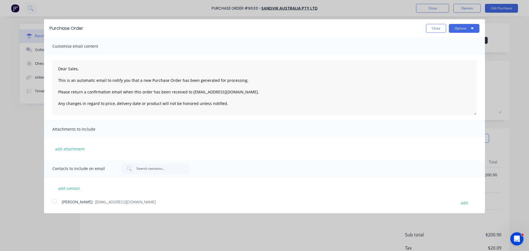
click at [55, 200] on div at bounding box center [54, 201] width 11 height 11
click at [469, 31] on button "Options" at bounding box center [464, 28] width 31 height 9
click at [443, 56] on div "Email" at bounding box center [453, 53] width 42 height 8
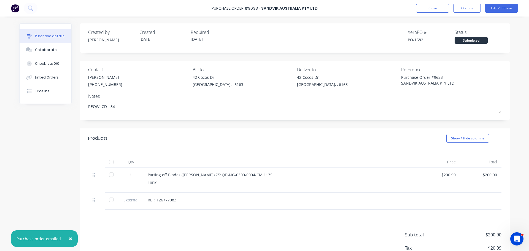
click at [71, 236] on button "×" at bounding box center [70, 238] width 14 height 13
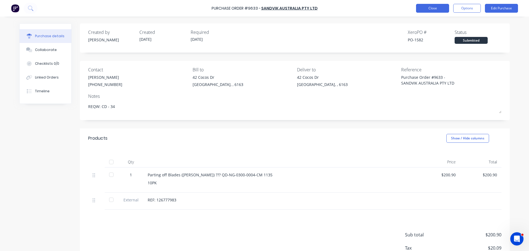
click at [428, 8] on button "Close" at bounding box center [432, 8] width 33 height 9
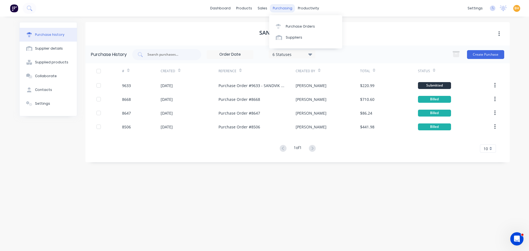
click at [285, 7] on div "purchasing" at bounding box center [282, 8] width 25 height 8
click at [300, 28] on div "Purchase Orders" at bounding box center [300, 26] width 29 height 5
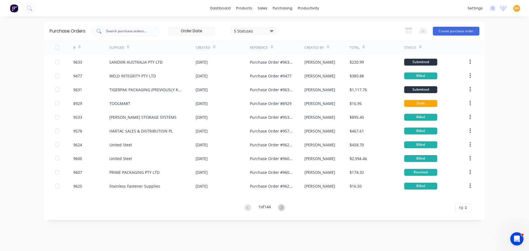
click at [107, 33] on input "text" at bounding box center [129, 31] width 46 height 6
click at [387, 246] on div "dashboard products sales purchasing productivity dashboard products Product Cat…" at bounding box center [264, 125] width 529 height 251
drag, startPoint x: 117, startPoint y: 33, endPoint x: 115, endPoint y: 35, distance: 3.4
click at [117, 33] on input "text" at bounding box center [129, 31] width 46 height 6
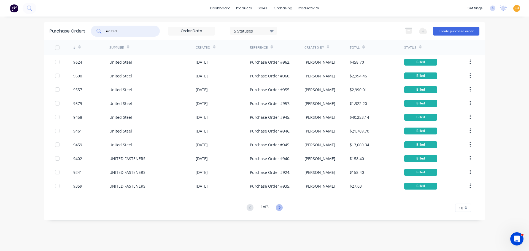
type input "united"
click at [280, 208] on icon at bounding box center [279, 207] width 7 height 7
click at [282, 209] on icon at bounding box center [279, 207] width 7 height 7
click at [249, 208] on icon at bounding box center [250, 207] width 2 height 3
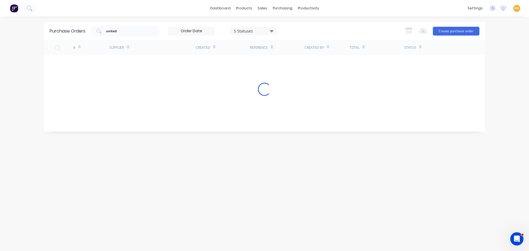
click at [248, 208] on div "Purchase Orders united 5 Statuses 5 Statuses Export to Excel (XLSX) Create purc…" at bounding box center [264, 134] width 441 height 224
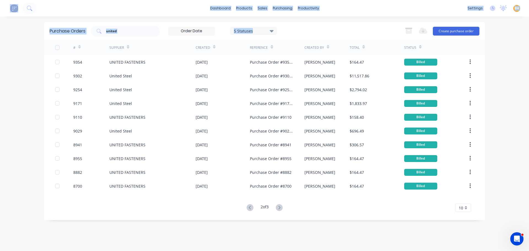
click at [246, 227] on div "Purchase Orders united 5 Statuses 5 Statuses Export to Excel (XLSX) Create purc…" at bounding box center [264, 134] width 441 height 224
click at [251, 208] on icon at bounding box center [250, 207] width 7 height 7
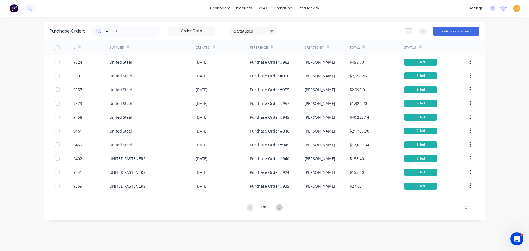
click at [130, 32] on input "united" at bounding box center [129, 31] width 46 height 6
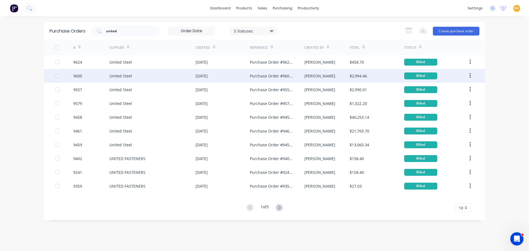
click at [120, 74] on div "United Steel" at bounding box center [120, 76] width 23 height 6
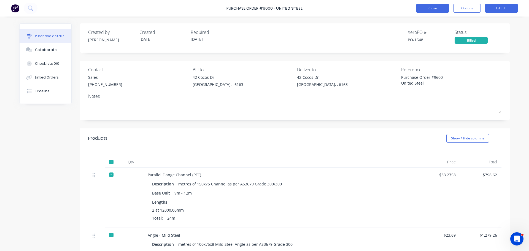
click at [432, 10] on button "Close" at bounding box center [432, 8] width 33 height 9
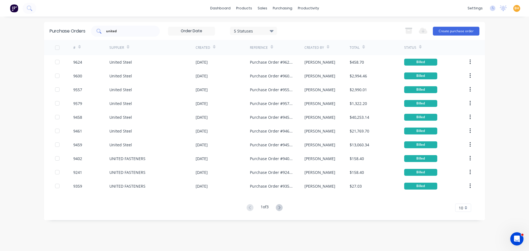
click at [125, 31] on input "united" at bounding box center [129, 31] width 46 height 6
type input "u"
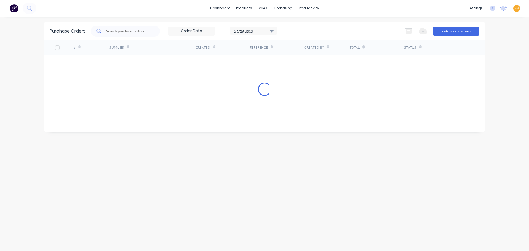
click at [126, 33] on input "text" at bounding box center [129, 31] width 46 height 6
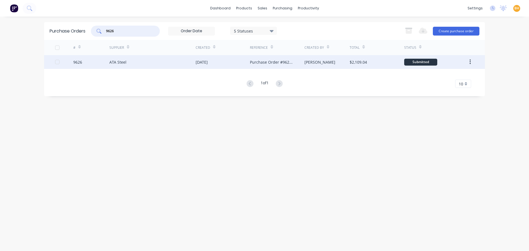
type input "9626"
click at [129, 60] on div "ATA Steel" at bounding box center [152, 62] width 86 height 14
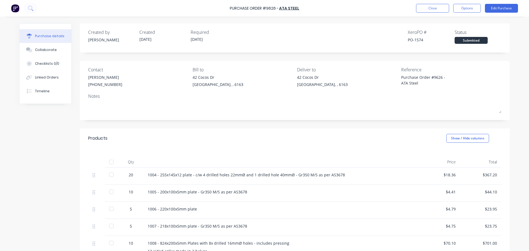
type textarea "x"
click at [435, 9] on button "Close" at bounding box center [432, 8] width 33 height 9
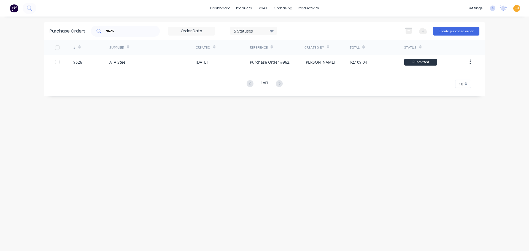
click at [120, 33] on input "9626" at bounding box center [129, 31] width 46 height 6
type input "9"
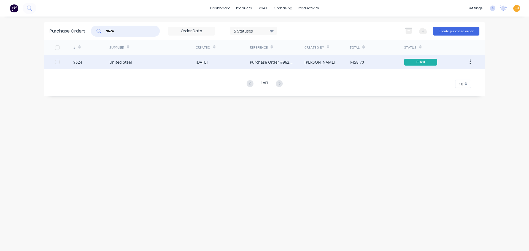
type input "9624"
click at [126, 61] on div "United Steel" at bounding box center [120, 62] width 23 height 6
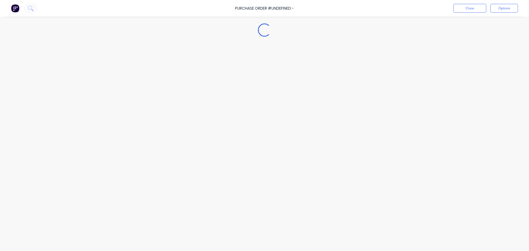
type textarea "x"
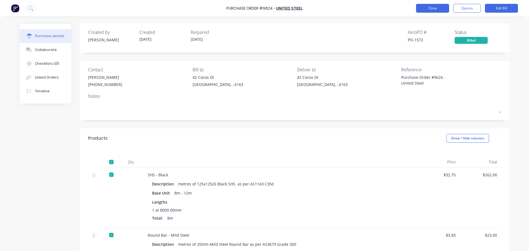
click at [433, 11] on button "Close" at bounding box center [432, 8] width 33 height 9
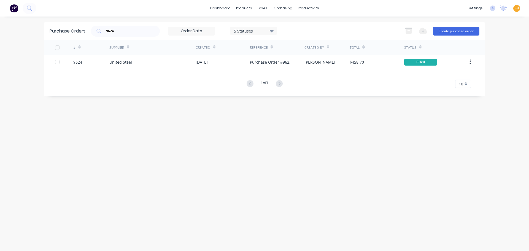
click at [162, 107] on div "Purchase Orders 9624 5 Statuses 5 Statuses Export to Excel (XLSX) Create purcha…" at bounding box center [264, 134] width 441 height 224
click at [117, 31] on input "9624" at bounding box center [129, 31] width 46 height 6
type input "9"
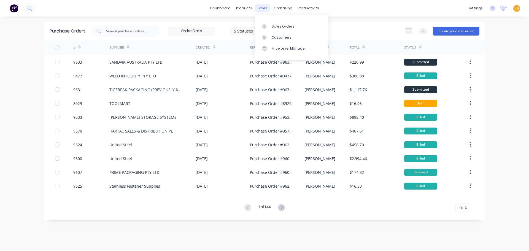
click at [260, 9] on div "sales" at bounding box center [262, 8] width 15 height 8
click at [286, 27] on div "Sales Orders" at bounding box center [283, 26] width 23 height 5
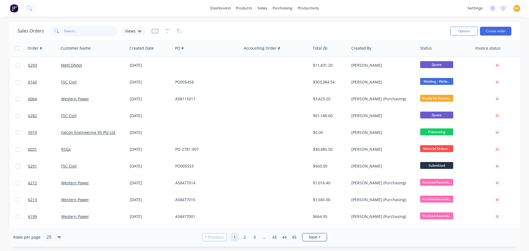
click at [75, 30] on input "text" at bounding box center [91, 31] width 54 height 11
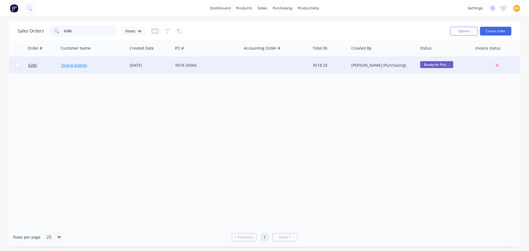
type input "6280"
click at [86, 66] on link "Oracle Energy" at bounding box center [74, 65] width 26 height 5
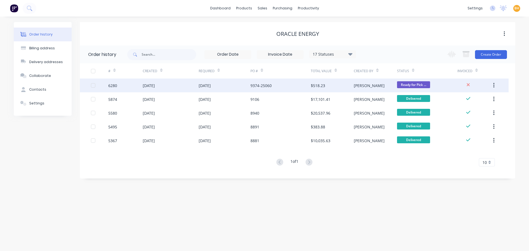
click at [121, 88] on div "6280" at bounding box center [125, 86] width 34 height 14
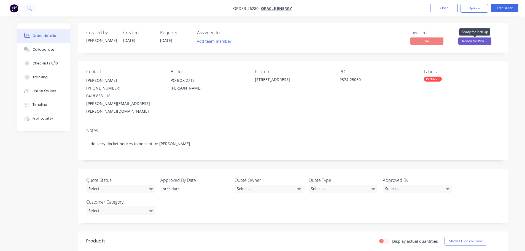
drag, startPoint x: 477, startPoint y: 42, endPoint x: 477, endPoint y: 45, distance: 3.3
click at [477, 42] on span "Ready for Pick ..." at bounding box center [474, 40] width 33 height 7
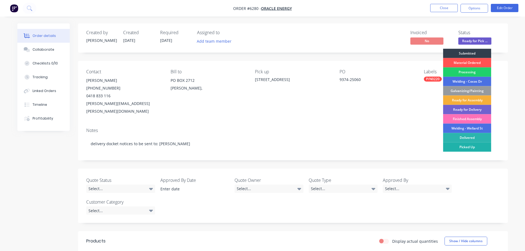
click at [472, 148] on div "Picked Up" at bounding box center [467, 146] width 48 height 9
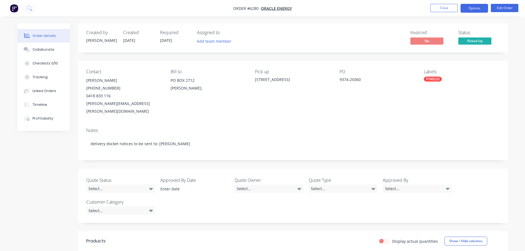
click at [473, 8] on button "Options" at bounding box center [475, 8] width 28 height 9
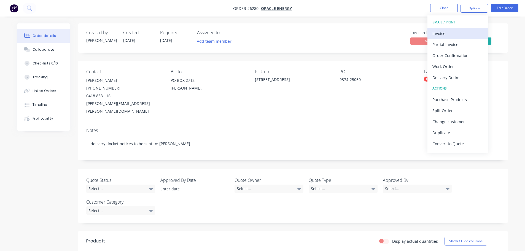
click at [448, 32] on div "Invoice" at bounding box center [457, 33] width 51 height 8
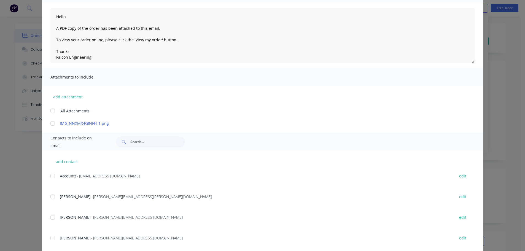
scroll to position [55, 0]
click at [49, 176] on div at bounding box center [52, 175] width 11 height 11
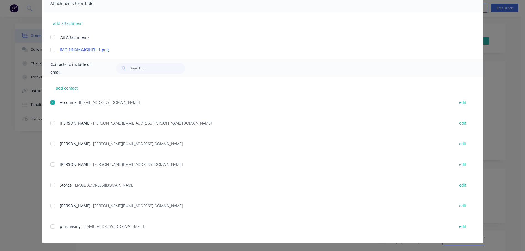
scroll to position [0, 0]
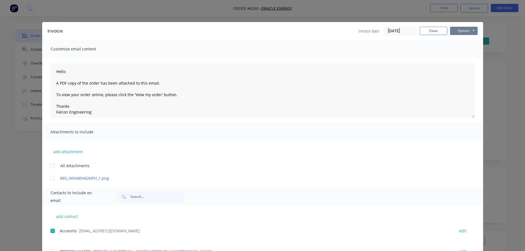
click at [468, 32] on button "Options" at bounding box center [464, 31] width 28 height 8
click at [464, 60] on button "Email" at bounding box center [467, 58] width 35 height 9
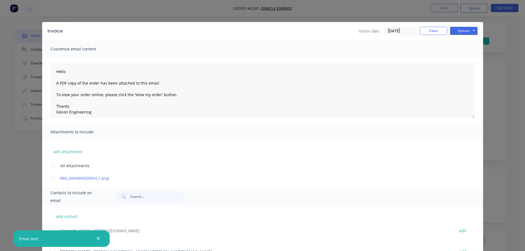
type textarea "Hello A PDF copy of the order has been attached to this email. To view your ord…"
click at [425, 31] on button "Close" at bounding box center [434, 31] width 28 height 8
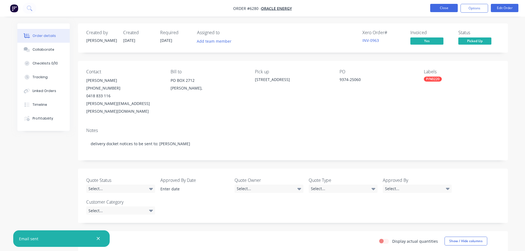
click at [448, 11] on button "Close" at bounding box center [444, 8] width 28 height 8
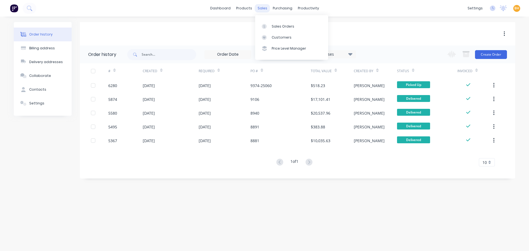
click at [265, 8] on div "sales" at bounding box center [262, 8] width 15 height 8
click at [273, 22] on link "Sales Orders" at bounding box center [291, 26] width 73 height 11
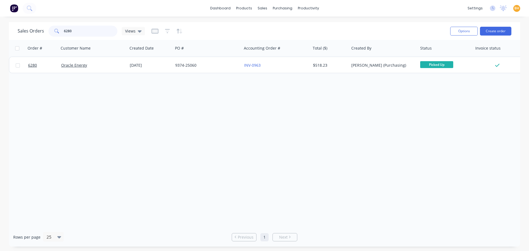
click at [78, 32] on input "6280" at bounding box center [91, 31] width 54 height 11
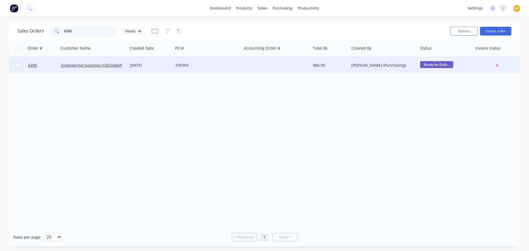
type input "6289"
click at [96, 70] on div "Engineering Supplies ([GEOGRAPHIC_DATA]) Pty Ltd" at bounding box center [93, 65] width 69 height 17
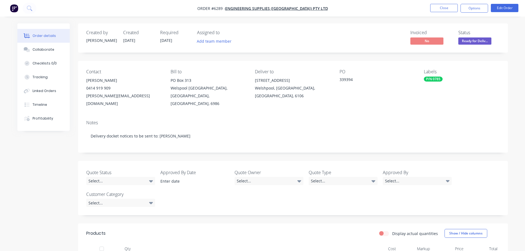
click at [481, 39] on span "Ready for Deliv..." at bounding box center [474, 40] width 33 height 7
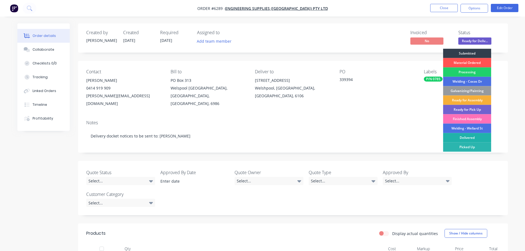
click at [466, 137] on div "Delivered" at bounding box center [467, 137] width 48 height 9
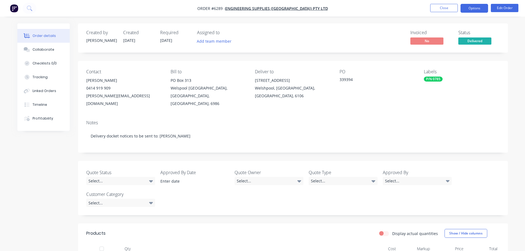
click at [481, 8] on button "Options" at bounding box center [475, 8] width 28 height 9
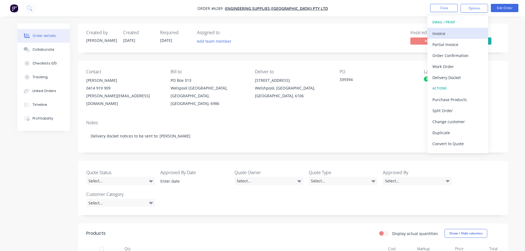
click at [442, 34] on div "Invoice" at bounding box center [457, 33] width 51 height 8
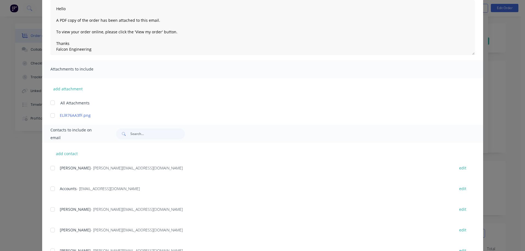
scroll to position [83, 0]
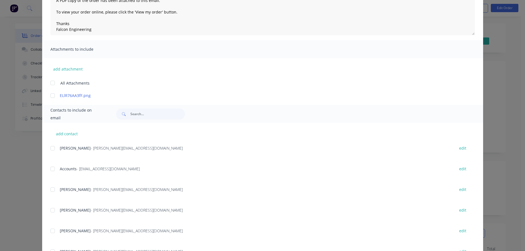
click at [52, 169] on div at bounding box center [52, 168] width 11 height 11
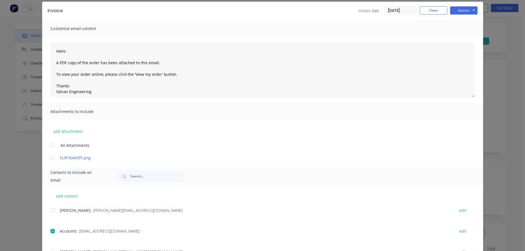
scroll to position [0, 0]
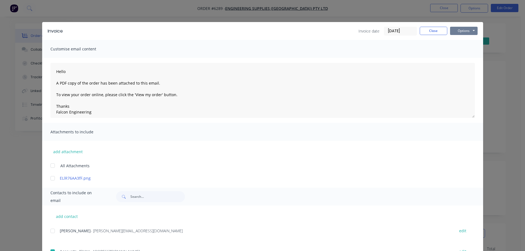
click at [468, 28] on button "Options" at bounding box center [464, 31] width 28 height 8
click at [456, 58] on button "Email" at bounding box center [467, 58] width 35 height 9
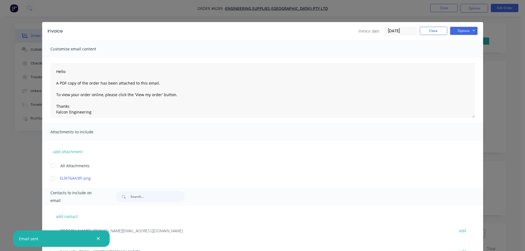
type textarea "Hello A PDF copy of the order has been attached to this email. To view your ord…"
click at [420, 31] on button "Close" at bounding box center [434, 31] width 28 height 8
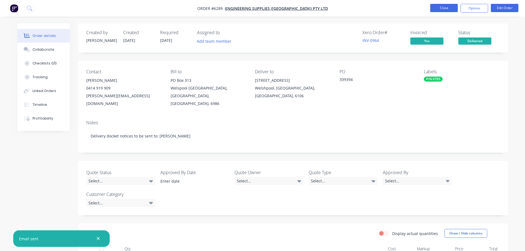
click at [448, 9] on button "Close" at bounding box center [444, 8] width 28 height 8
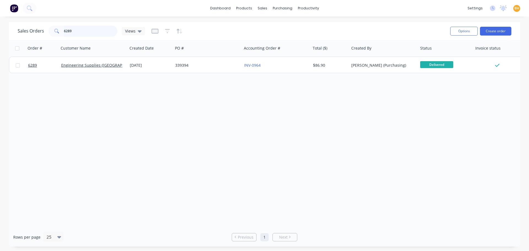
click at [75, 31] on input "6289" at bounding box center [91, 31] width 54 height 11
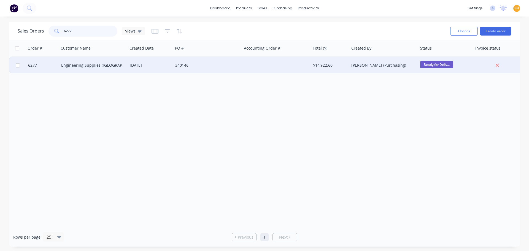
type input "6277"
click at [111, 62] on div "Engineering Supplies ([GEOGRAPHIC_DATA]) Pty Ltd" at bounding box center [93, 65] width 69 height 17
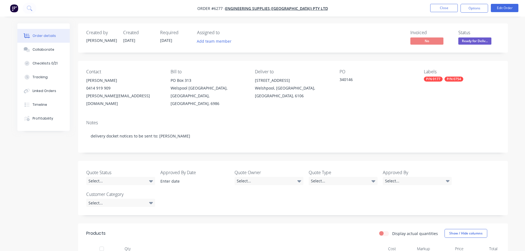
click at [474, 40] on span "Ready for Deliv..." at bounding box center [474, 40] width 33 height 7
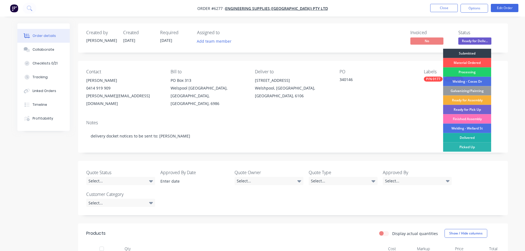
click at [470, 136] on div "Delivered" at bounding box center [467, 137] width 48 height 9
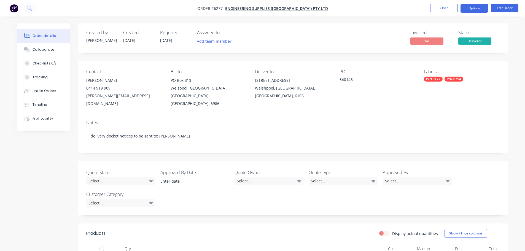
click at [475, 8] on button "Options" at bounding box center [475, 8] width 28 height 9
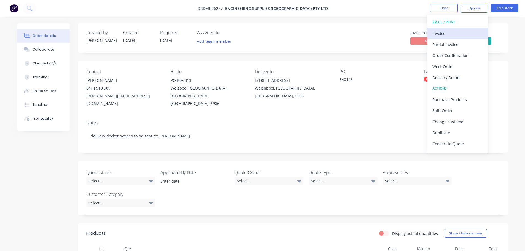
click at [448, 30] on div "Invoice" at bounding box center [457, 33] width 51 height 8
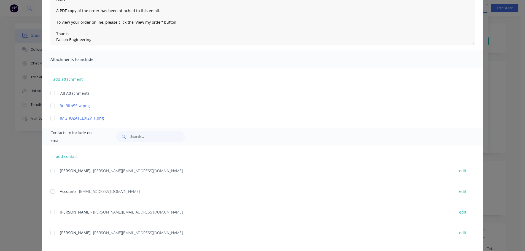
scroll to position [110, 0]
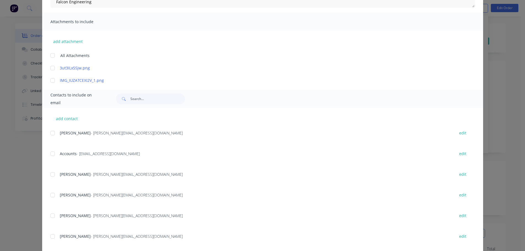
click at [52, 153] on div at bounding box center [52, 153] width 11 height 11
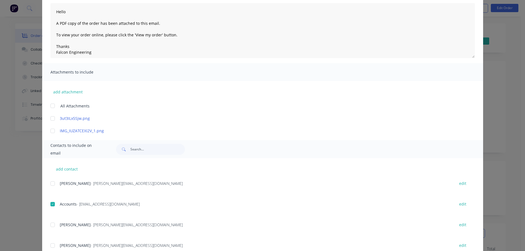
scroll to position [0, 0]
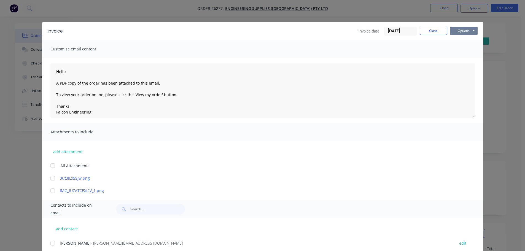
click at [466, 31] on button "Options" at bounding box center [464, 31] width 28 height 8
click at [463, 60] on button "Email" at bounding box center [467, 58] width 35 height 9
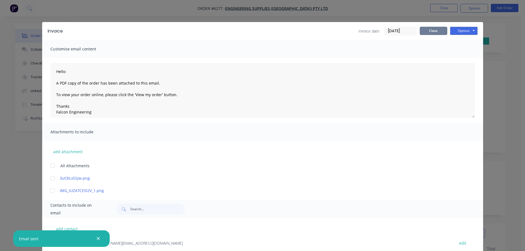
type textarea "Hello A PDF copy of the order has been attached to this email. To view your ord…"
click at [435, 32] on button "Close" at bounding box center [434, 31] width 28 height 8
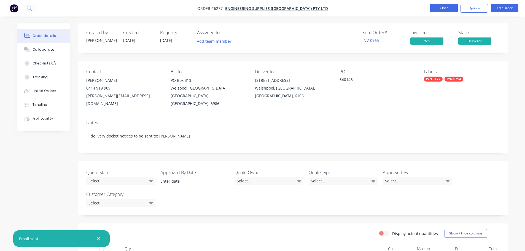
click at [438, 7] on button "Close" at bounding box center [444, 8] width 28 height 8
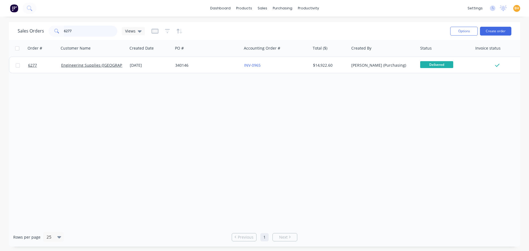
click at [77, 31] on input "6277" at bounding box center [91, 31] width 54 height 11
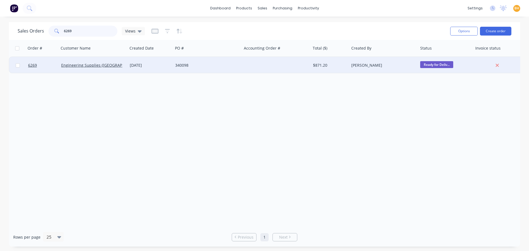
type input "6269"
click at [107, 61] on div "Engineering Supplies ([GEOGRAPHIC_DATA]) Pty Ltd" at bounding box center [93, 65] width 69 height 17
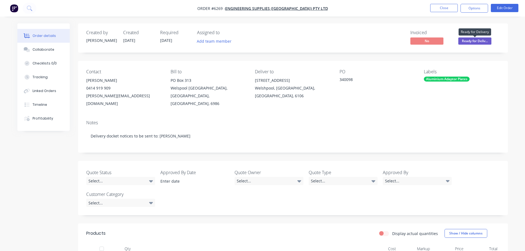
click at [471, 39] on span "Ready for Deliv..." at bounding box center [474, 40] width 33 height 7
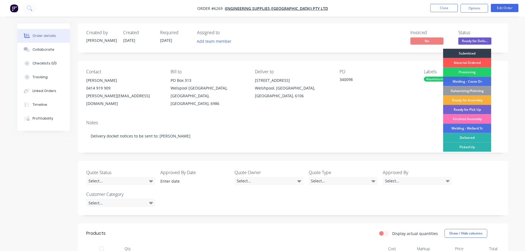
click at [469, 137] on div "Delivered" at bounding box center [467, 137] width 48 height 9
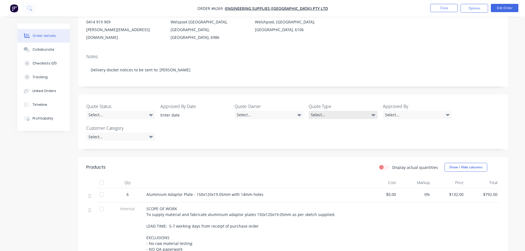
scroll to position [55, 0]
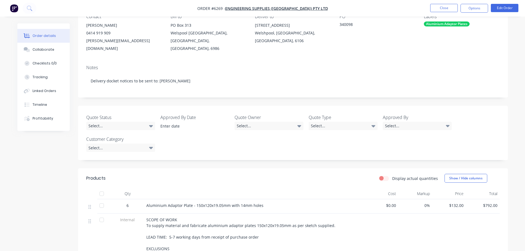
click at [101, 188] on div at bounding box center [101, 193] width 11 height 11
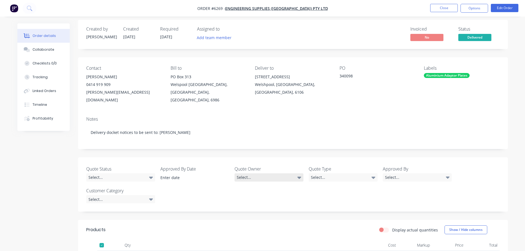
scroll to position [0, 0]
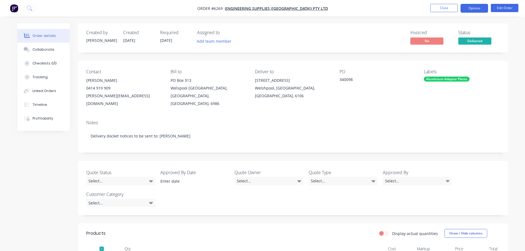
click at [468, 10] on button "Options" at bounding box center [475, 8] width 28 height 9
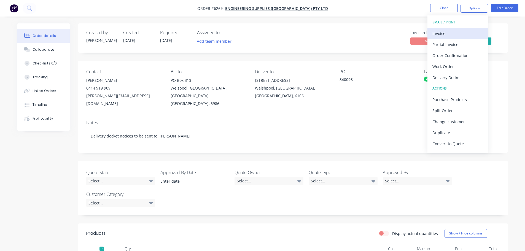
click at [444, 31] on div "Invoice" at bounding box center [457, 33] width 51 height 8
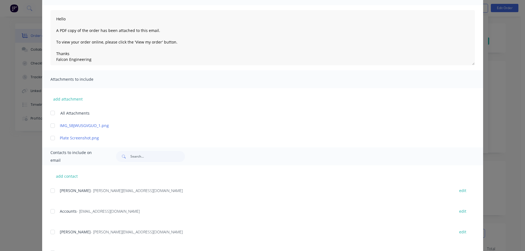
scroll to position [83, 0]
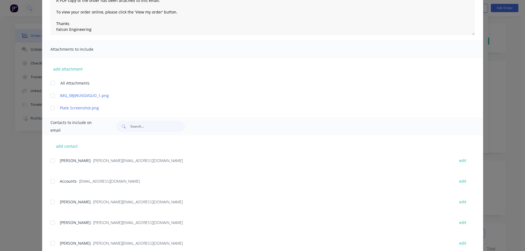
click at [49, 181] on div at bounding box center [52, 181] width 11 height 11
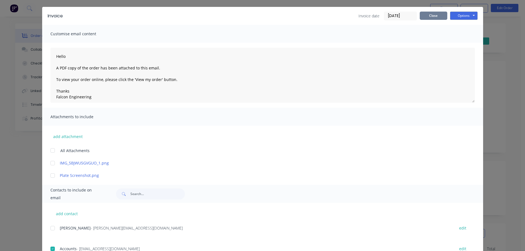
scroll to position [0, 0]
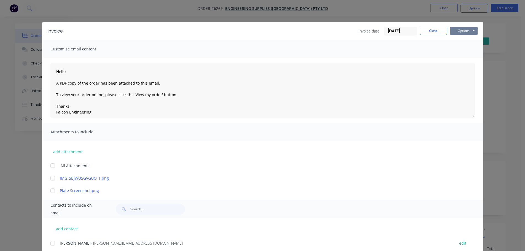
click at [464, 30] on button "Options" at bounding box center [464, 31] width 28 height 8
click at [464, 60] on button "Email" at bounding box center [467, 58] width 35 height 9
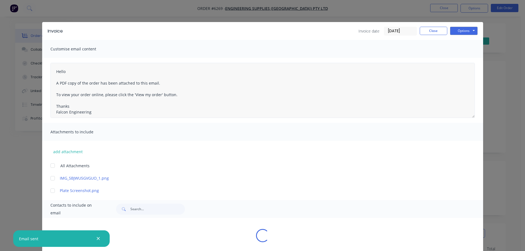
type textarea "Hello A PDF copy of the order has been attached to this email. To view your ord…"
click at [431, 31] on button "Close" at bounding box center [434, 31] width 28 height 8
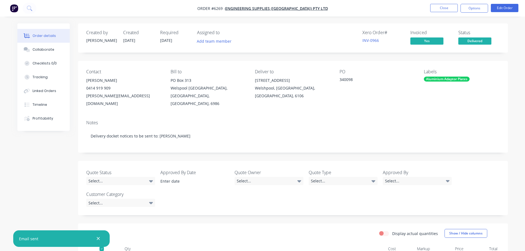
click at [444, 3] on nav "Order #6269 - Engineering Supplies (WA) Pty Ltd Close Options Edit Order" at bounding box center [262, 8] width 525 height 17
click at [446, 6] on button "Close" at bounding box center [444, 8] width 28 height 8
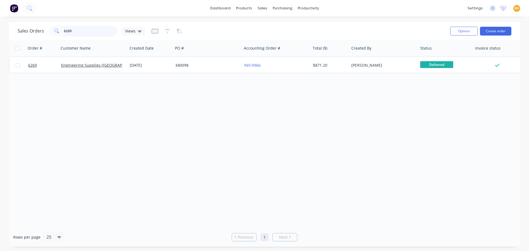
click at [77, 30] on input "6269" at bounding box center [91, 31] width 54 height 11
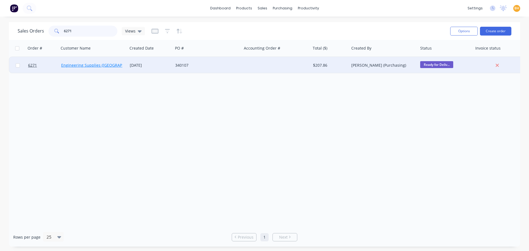
type input "6271"
click at [90, 68] on link "Engineering Supplies ([GEOGRAPHIC_DATA]) Pty Ltd" at bounding box center [108, 65] width 94 height 5
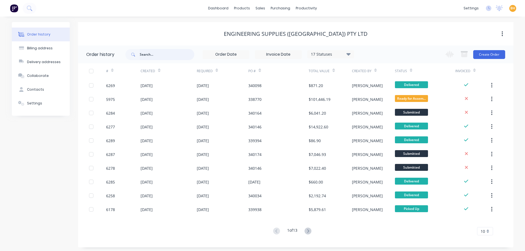
click at [152, 55] on input "text" at bounding box center [167, 54] width 55 height 11
type input "6271"
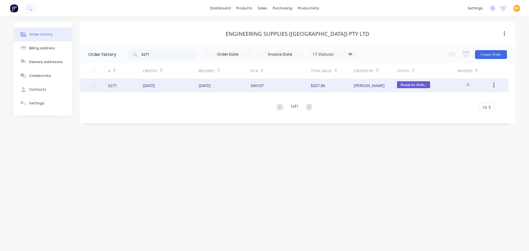
click at [155, 89] on div "[DATE]" at bounding box center [171, 86] width 56 height 14
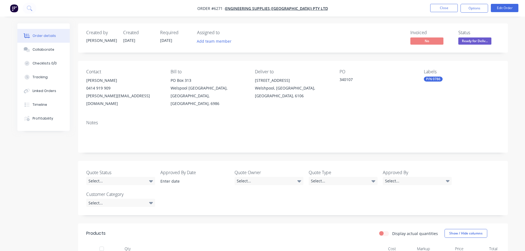
click at [473, 40] on span "Ready for Deliv..." at bounding box center [474, 40] width 33 height 7
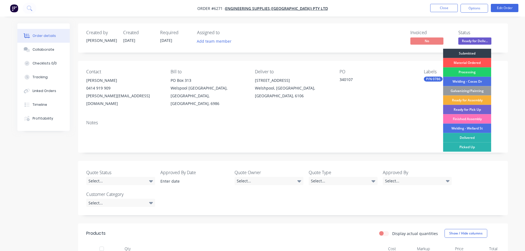
click at [466, 138] on div "Delivered" at bounding box center [467, 137] width 48 height 9
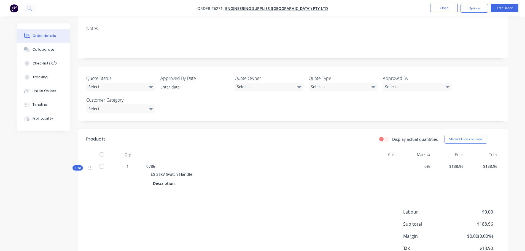
scroll to position [110, 0]
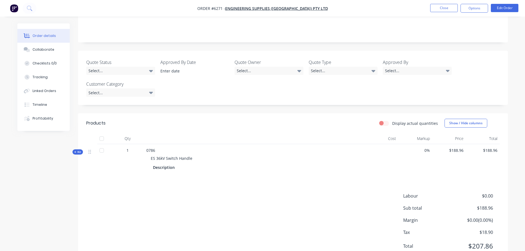
click at [102, 133] on div at bounding box center [101, 138] width 11 height 11
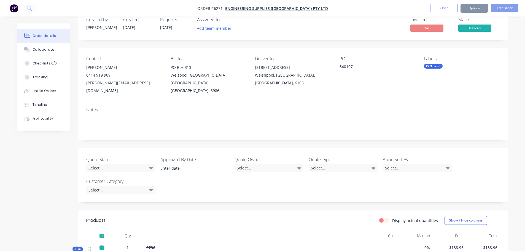
scroll to position [0, 0]
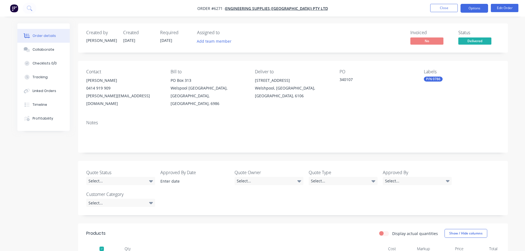
click at [470, 4] on button "Options" at bounding box center [475, 8] width 28 height 9
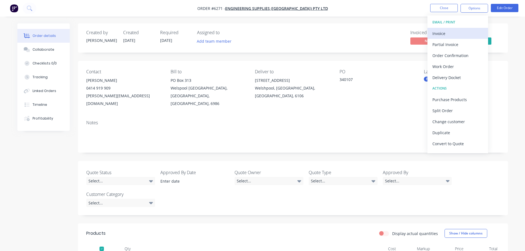
click at [439, 30] on div "Invoice" at bounding box center [457, 33] width 51 height 8
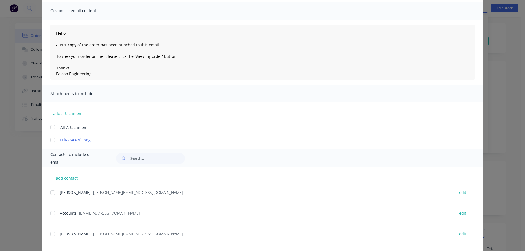
scroll to position [83, 0]
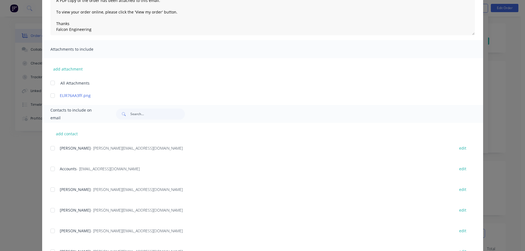
click at [49, 169] on div at bounding box center [52, 168] width 11 height 11
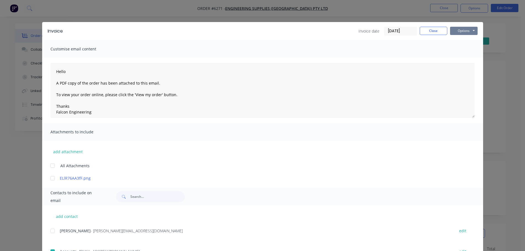
click at [467, 29] on button "Options" at bounding box center [464, 31] width 28 height 8
click at [462, 58] on button "Email" at bounding box center [467, 58] width 35 height 9
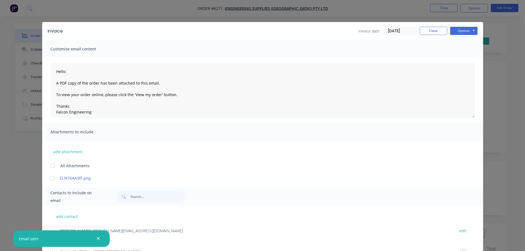
type textarea "Hello A PDF copy of the order has been attached to this email. To view your ord…"
click at [421, 34] on button "Close" at bounding box center [434, 31] width 28 height 8
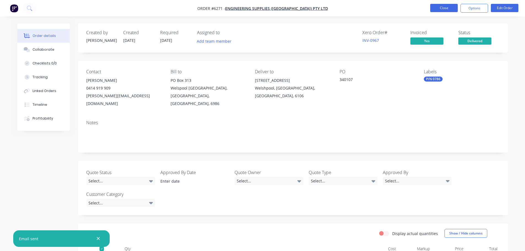
click at [450, 6] on button "Close" at bounding box center [444, 8] width 28 height 8
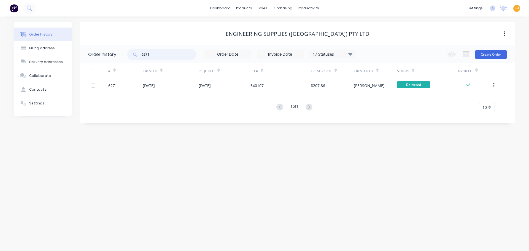
click at [156, 56] on input "6271" at bounding box center [169, 54] width 55 height 11
type input "6277"
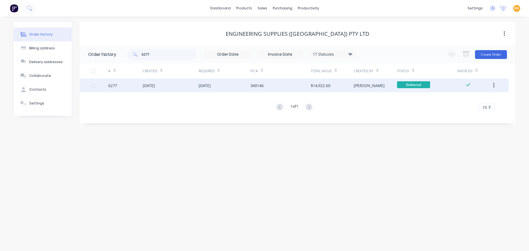
click at [166, 87] on div "01 Sep 2025" at bounding box center [171, 86] width 56 height 14
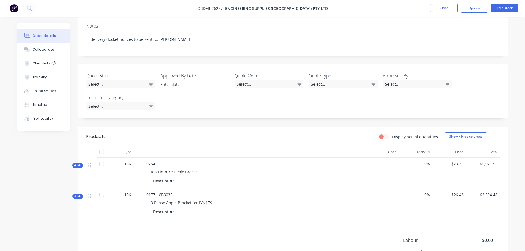
scroll to position [155, 0]
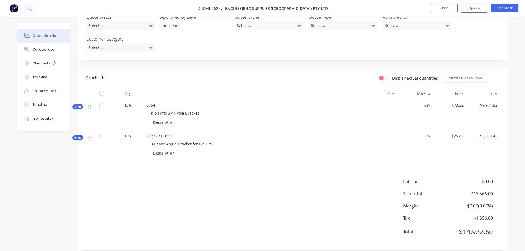
click at [100, 88] on div at bounding box center [101, 93] width 11 height 11
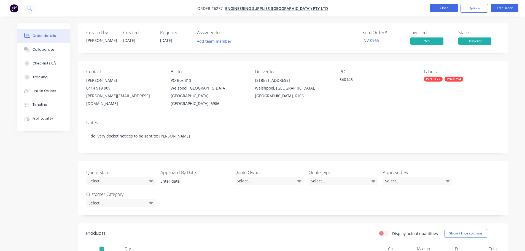
click at [435, 5] on button "Close" at bounding box center [444, 8] width 28 height 8
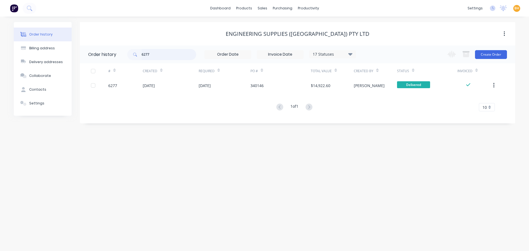
click at [167, 56] on input "6277" at bounding box center [169, 54] width 55 height 11
type input "6289"
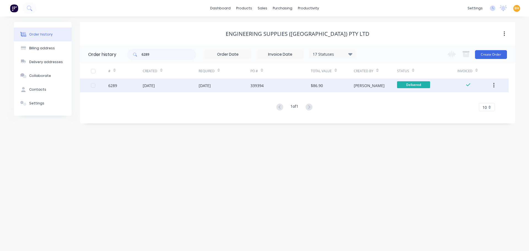
click at [154, 86] on div "[DATE]" at bounding box center [149, 86] width 12 height 6
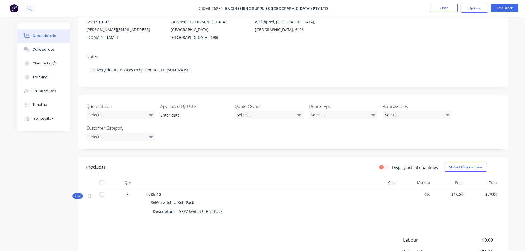
scroll to position [110, 0]
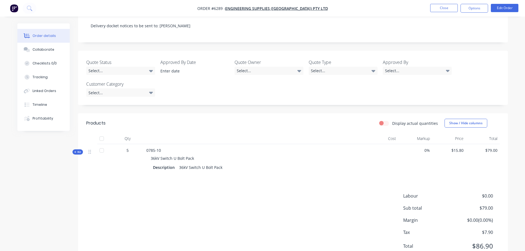
click at [102, 133] on div at bounding box center [101, 138] width 11 height 11
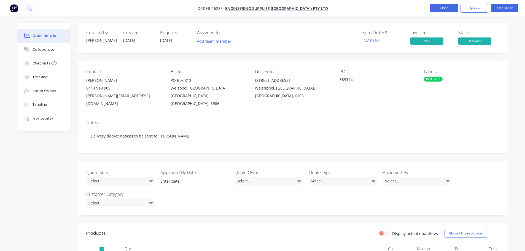
click at [443, 10] on button "Close" at bounding box center [444, 8] width 28 height 8
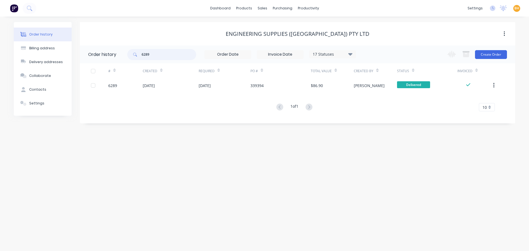
click at [155, 54] on input "6289" at bounding box center [169, 54] width 55 height 11
type input "62"
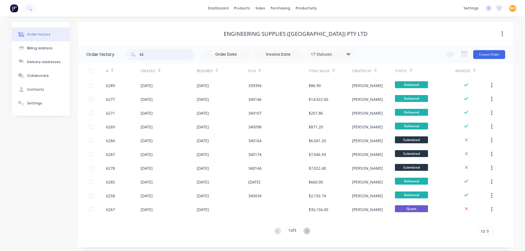
click at [155, 54] on input "62" at bounding box center [167, 54] width 55 height 11
type input "6280"
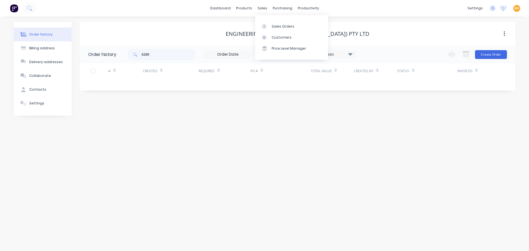
drag, startPoint x: 260, startPoint y: 6, endPoint x: 271, endPoint y: 20, distance: 17.3
click at [260, 6] on div "sales" at bounding box center [262, 8] width 15 height 8
click at [275, 24] on div "Sales Orders" at bounding box center [283, 26] width 23 height 5
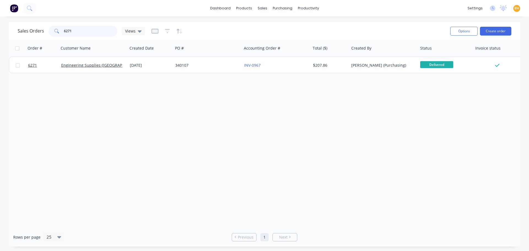
click at [82, 30] on input "6271" at bounding box center [91, 31] width 54 height 11
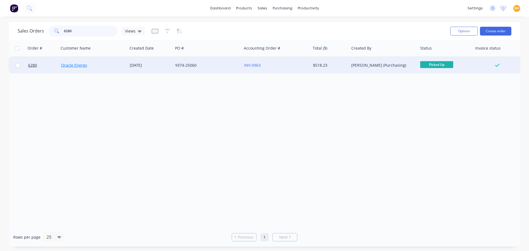
type input "6280"
click at [86, 66] on link "Oracle Energy" at bounding box center [74, 65] width 26 height 5
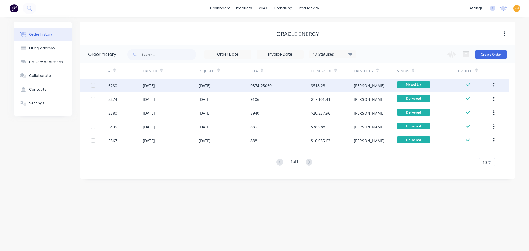
click at [179, 86] on div "01 Sep 2025" at bounding box center [171, 86] width 56 height 14
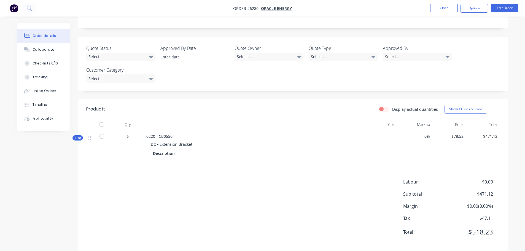
scroll to position [132, 0]
click at [101, 119] on div at bounding box center [101, 124] width 11 height 11
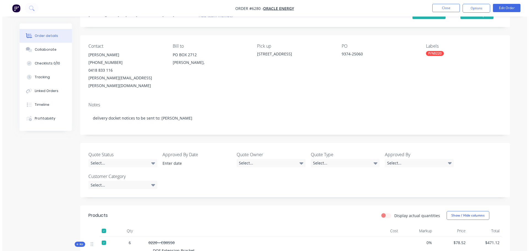
scroll to position [0, 0]
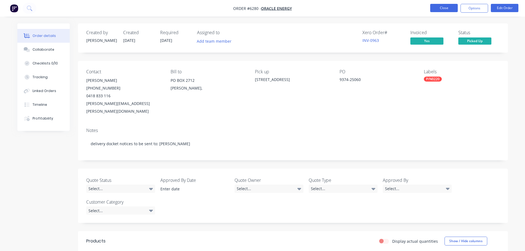
click at [441, 6] on button "Close" at bounding box center [444, 8] width 28 height 8
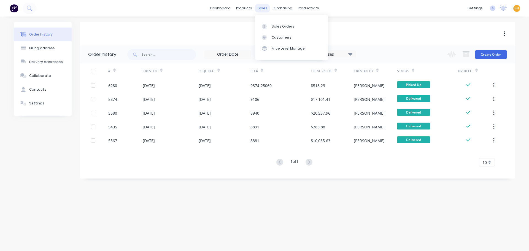
click at [263, 8] on div "sales" at bounding box center [262, 8] width 15 height 8
click at [278, 7] on div "purchasing" at bounding box center [282, 8] width 25 height 8
click at [293, 25] on div "Purchase Orders" at bounding box center [300, 26] width 29 height 5
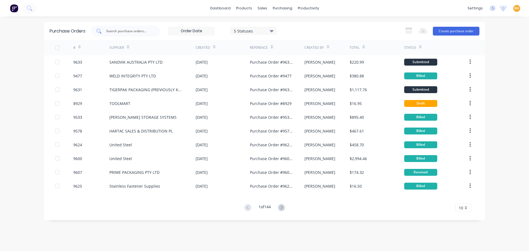
click at [122, 33] on input "text" at bounding box center [129, 31] width 46 height 6
click at [120, 29] on input "text" at bounding box center [129, 31] width 46 height 6
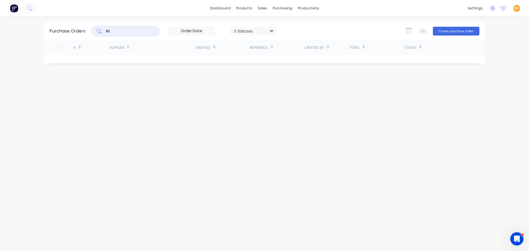
type input "6"
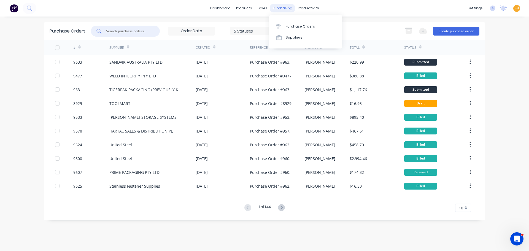
drag, startPoint x: 284, startPoint y: 9, endPoint x: 287, endPoint y: 11, distance: 3.1
click at [284, 9] on div "purchasing" at bounding box center [282, 8] width 25 height 8
click at [297, 26] on div "Purchase Orders" at bounding box center [300, 26] width 29 height 5
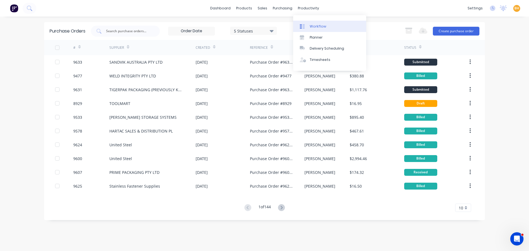
click at [314, 26] on div "Workflow" at bounding box center [318, 26] width 17 height 5
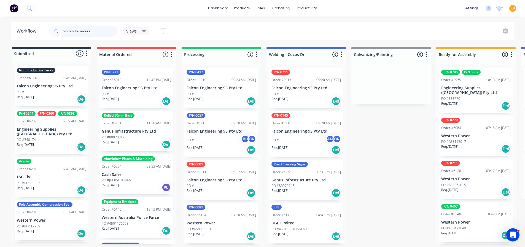
click at [99, 33] on input "text" at bounding box center [90, 31] width 55 height 11
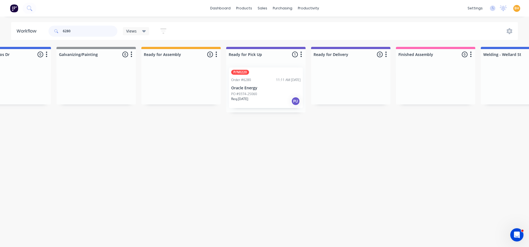
scroll to position [0, 295]
click at [79, 30] on input "6280" at bounding box center [90, 31] width 55 height 11
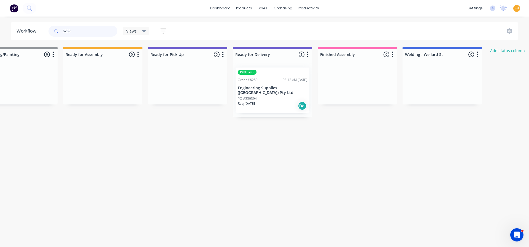
scroll to position [0, 386]
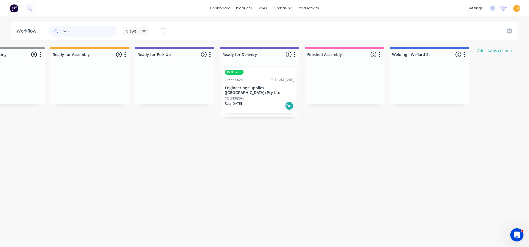
click at [80, 29] on input "6289" at bounding box center [90, 31] width 55 height 11
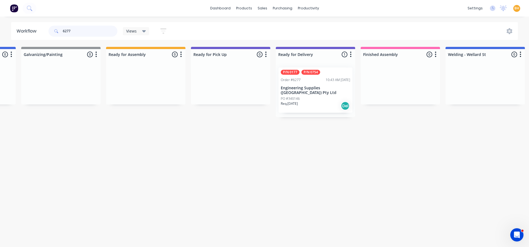
scroll to position [0, 332]
click at [81, 32] on input "6277" at bounding box center [90, 31] width 55 height 11
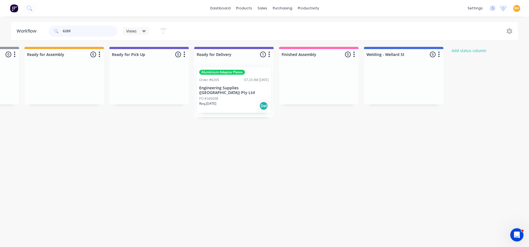
scroll to position [0, 413]
type input "6269"
